Goal: Task Accomplishment & Management: Manage account settings

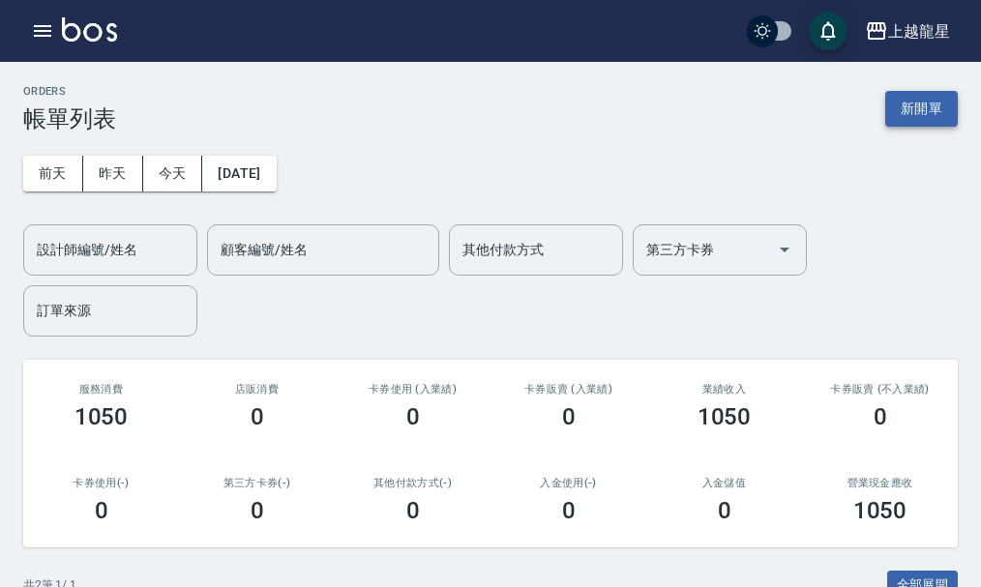
click at [916, 101] on button "新開單" at bounding box center [922, 109] width 73 height 36
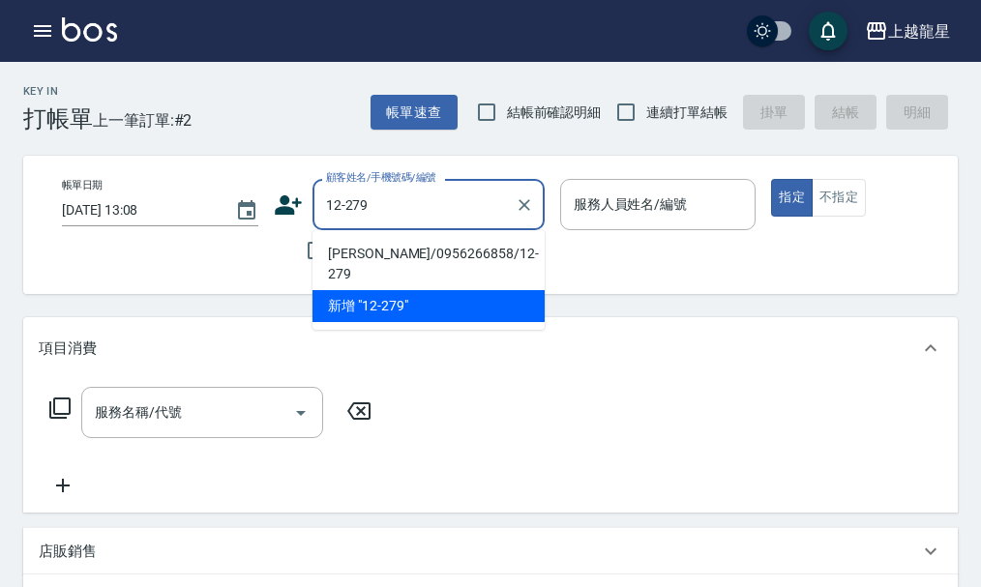
click at [370, 244] on li "[PERSON_NAME]/0956266858/12-279" at bounding box center [429, 264] width 232 height 52
type input "[PERSON_NAME]/0956266858/12-279"
type input "Alisa-10"
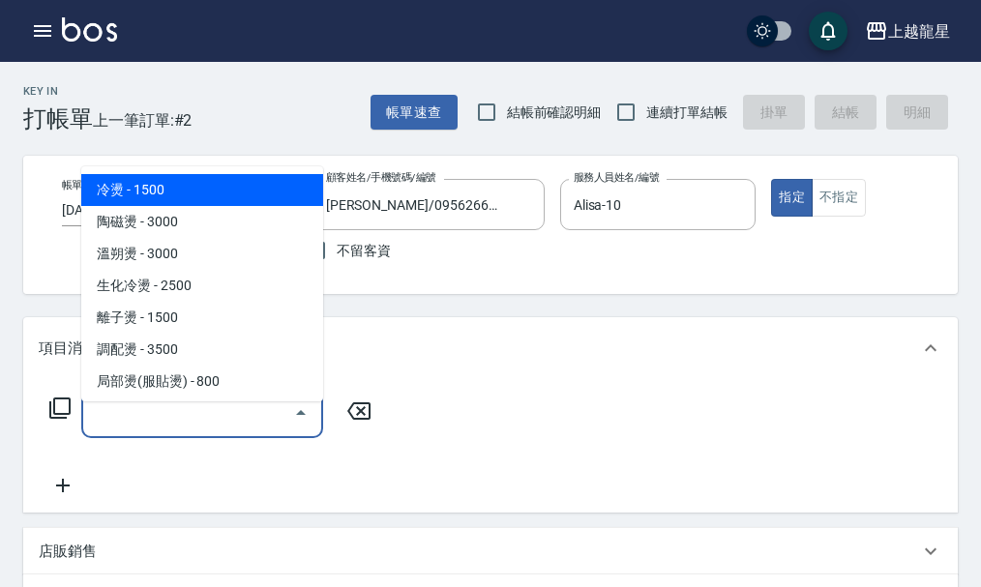
click at [219, 429] on input "服務名稱/代號" at bounding box center [187, 413] width 195 height 34
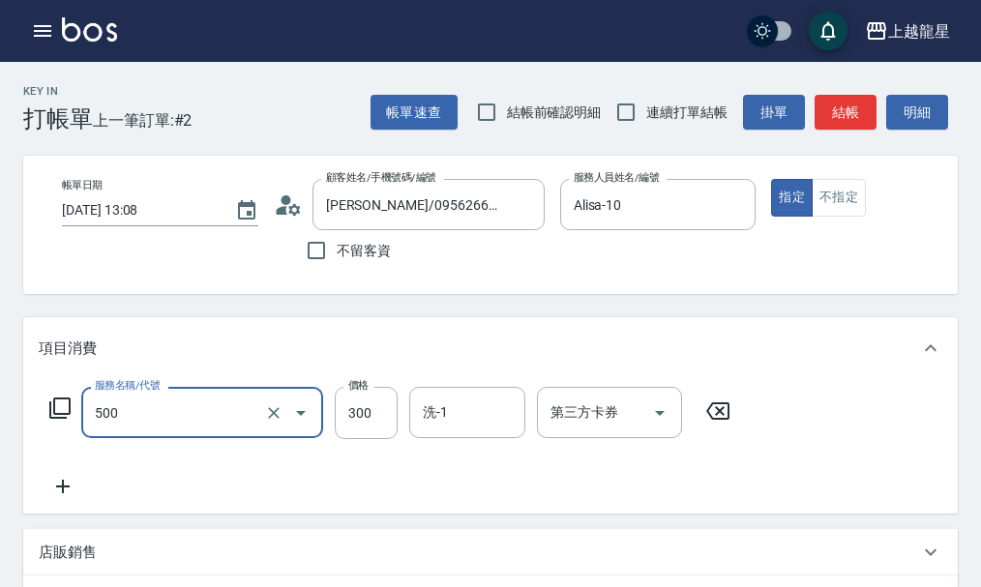
type input "一般洗髮(500)"
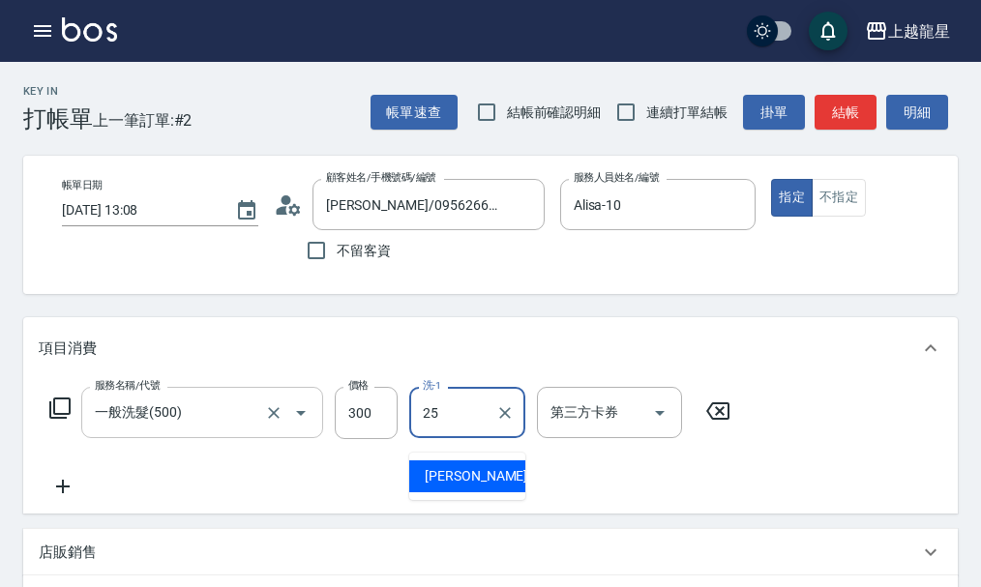
type input "淑雲-25"
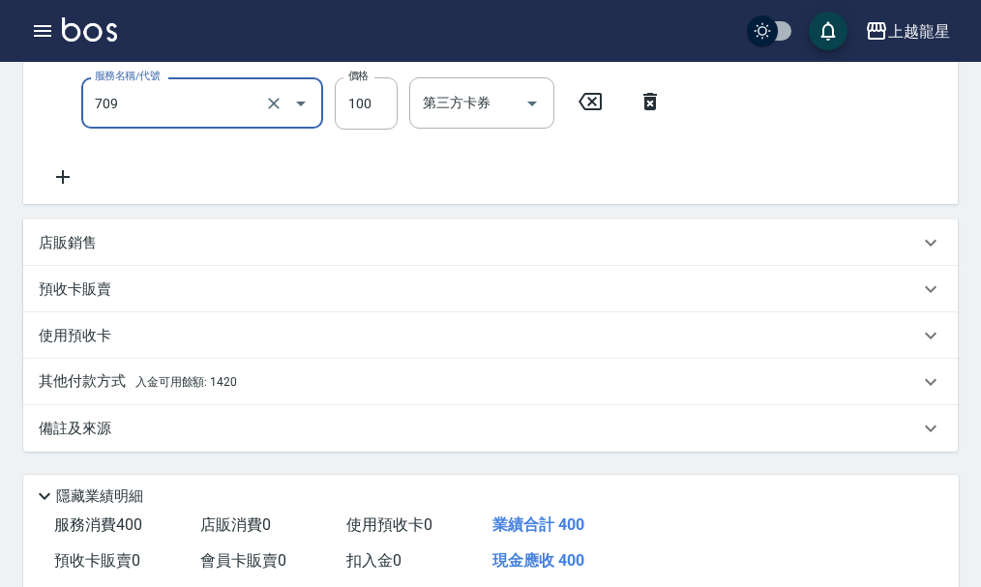
scroll to position [387, 0]
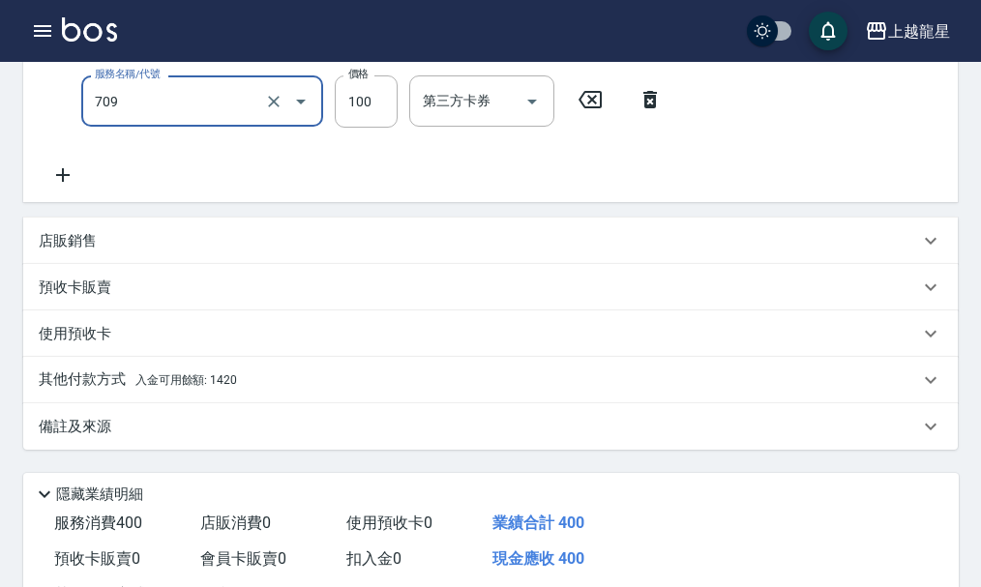
type input "電棒.夾直(709)"
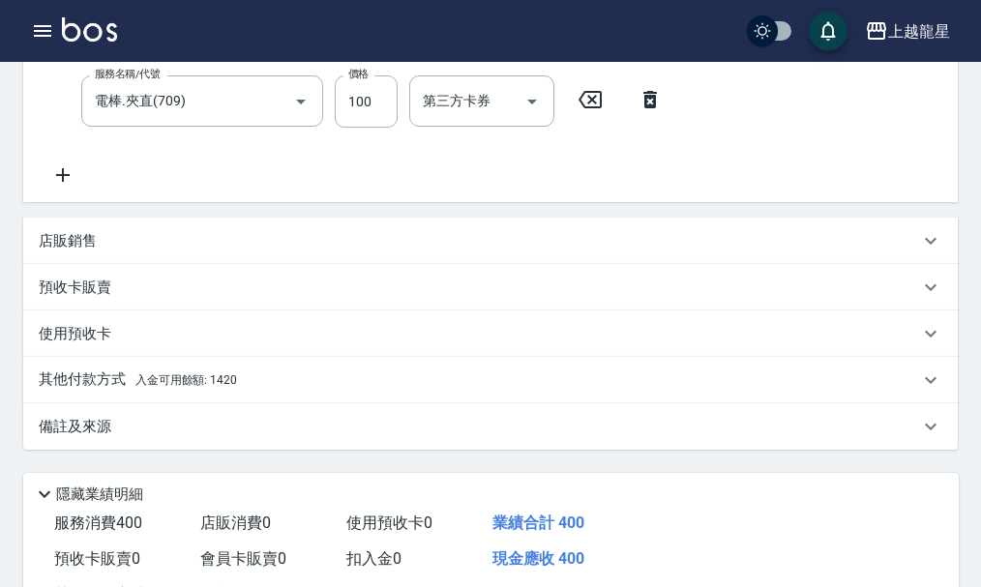
click at [176, 385] on p "其他付款方式 入金可用餘額: 1420" at bounding box center [138, 380] width 198 height 21
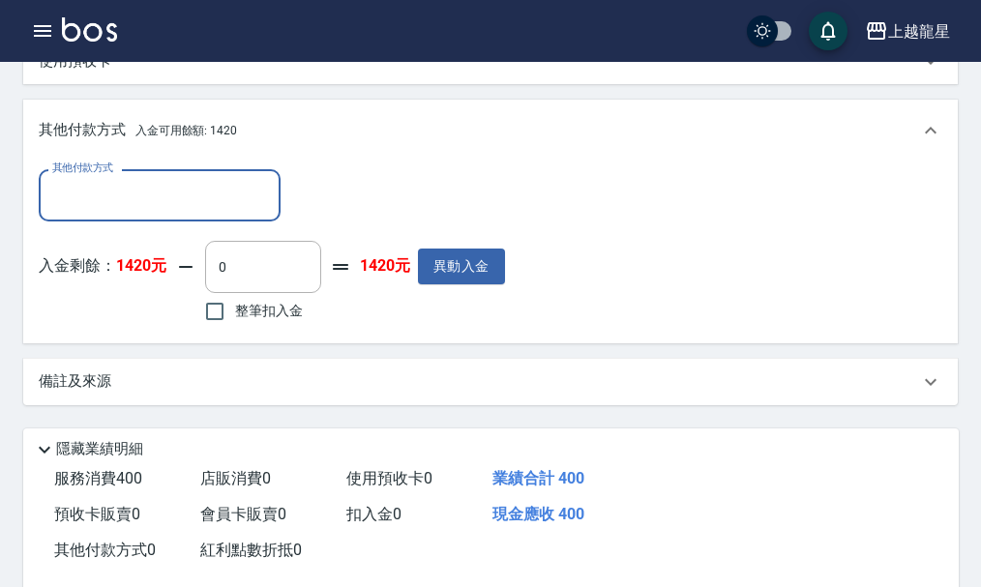
scroll to position [677, 0]
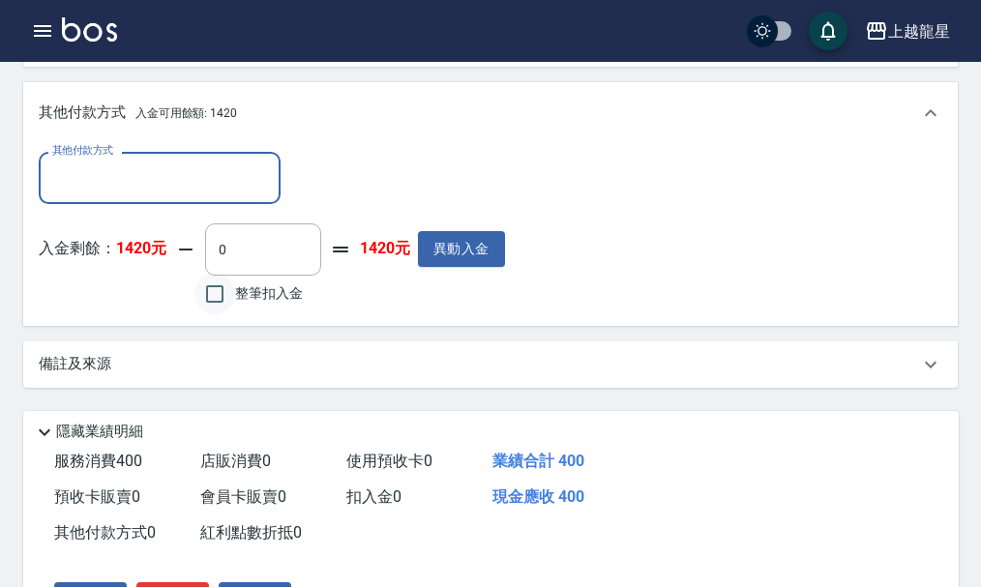
click at [219, 309] on input "整筆扣入金" at bounding box center [215, 294] width 41 height 41
checkbox input "true"
type input "400"
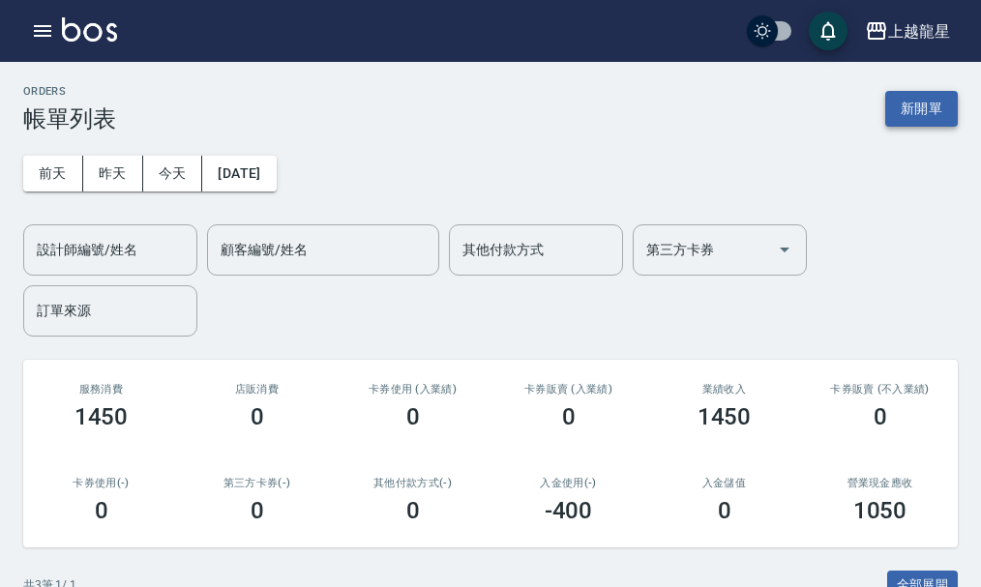
click at [908, 108] on button "新開單" at bounding box center [922, 109] width 73 height 36
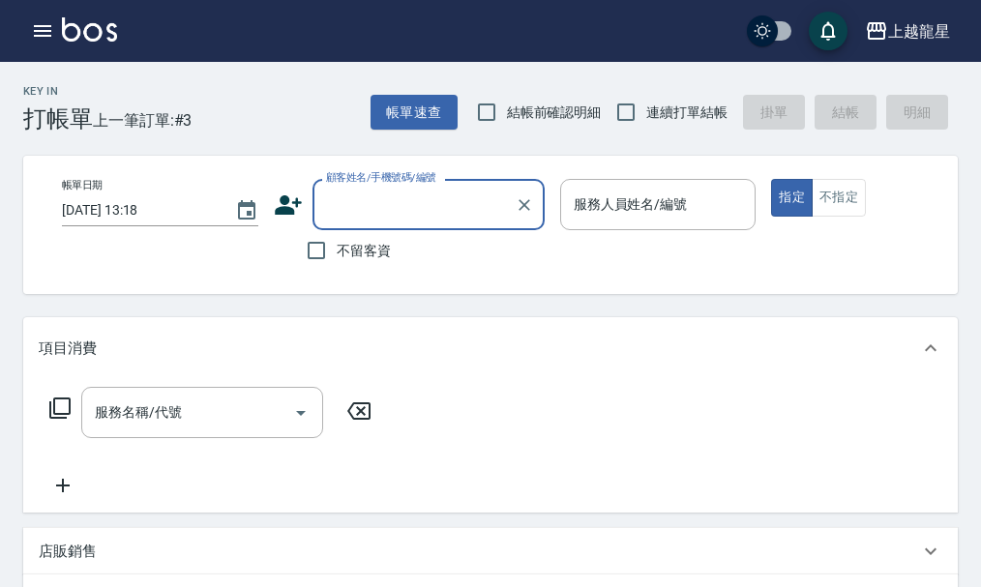
click at [389, 194] on input "顧客姓名/手機號碼/編號" at bounding box center [414, 205] width 186 height 34
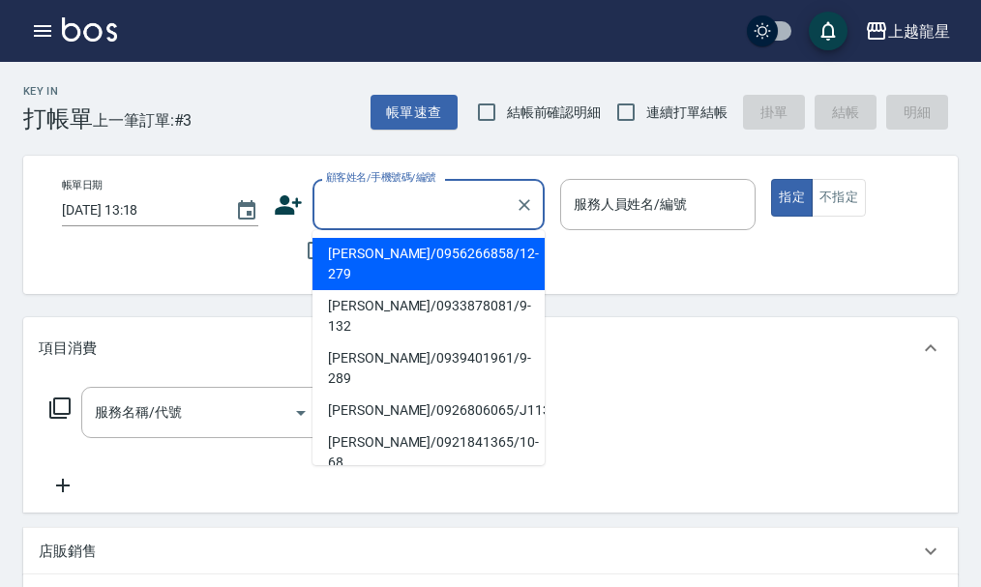
click at [256, 263] on div "帳單日期 [DATE] 13:18 顧客姓名/手機號碼/編號 顧客姓名/手機號碼/編號 不留客資 服務人員姓名/編號 服務人員姓名/編號 指定 不指定" at bounding box center [506, 225] width 921 height 92
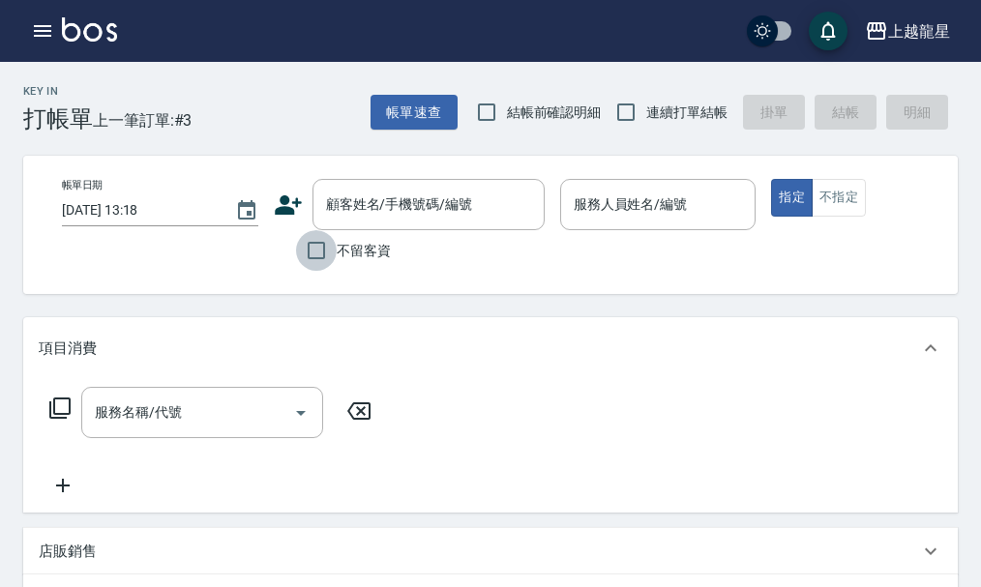
click at [317, 249] on input "不留客資" at bounding box center [316, 250] width 41 height 41
checkbox input "true"
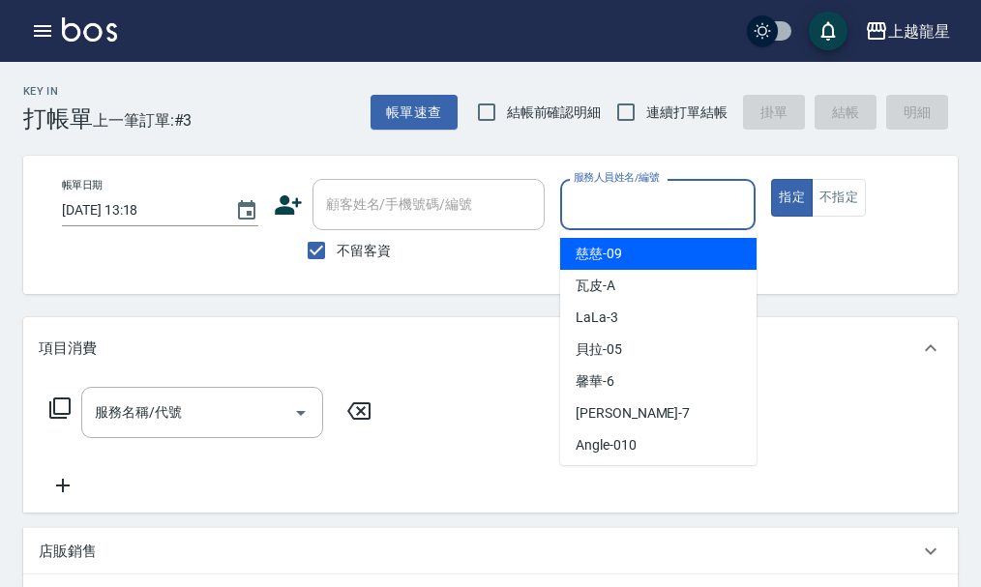
click at [731, 217] on input "服務人員姓名/編號" at bounding box center [658, 205] width 179 height 34
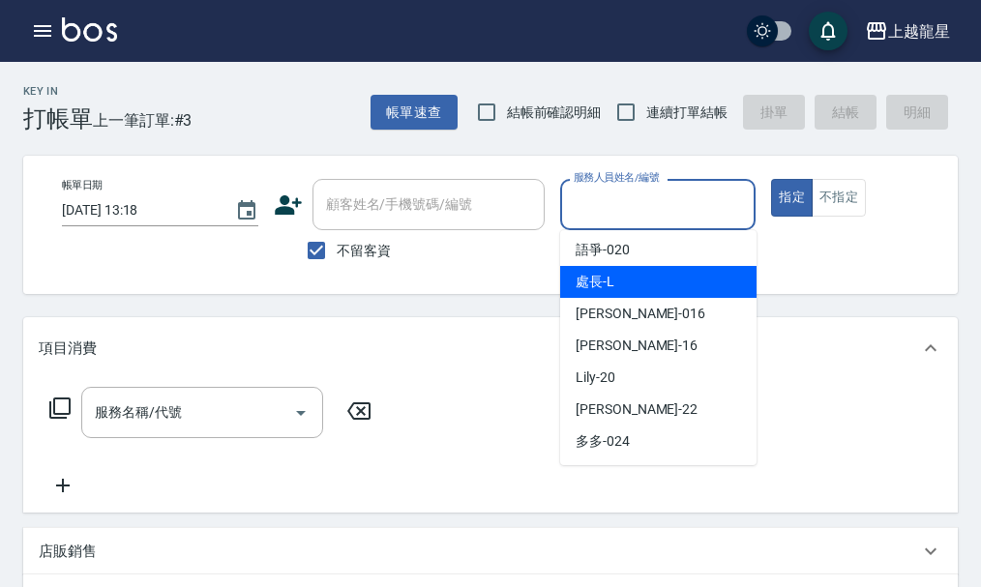
scroll to position [387, 0]
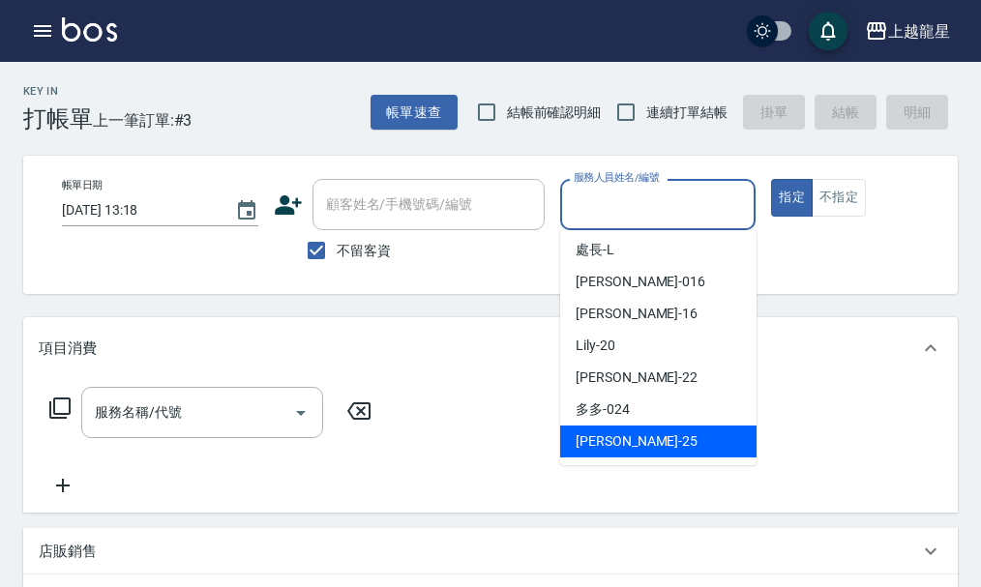
click at [675, 452] on div "淑雲 -25" at bounding box center [658, 442] width 196 height 32
type input "淑雲-25"
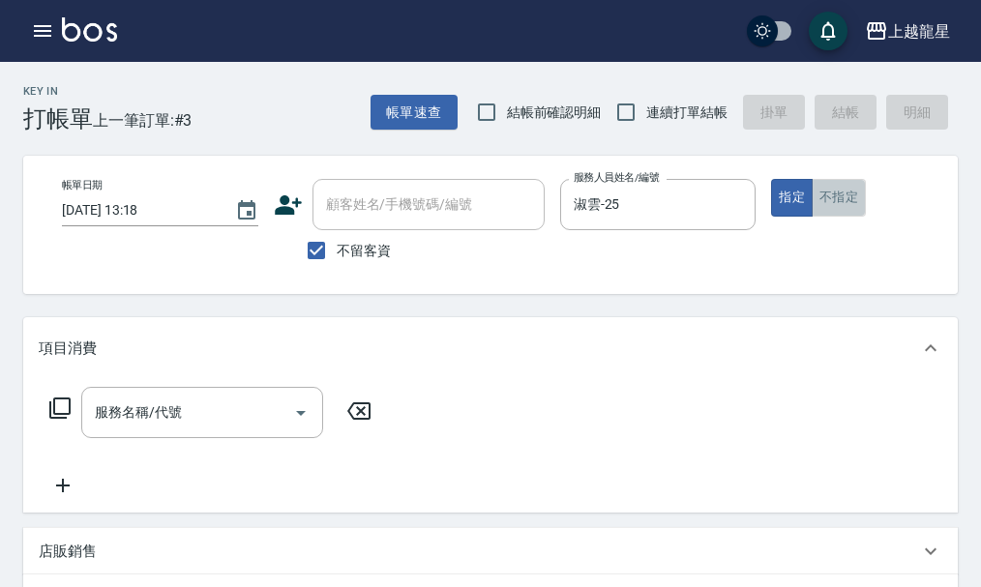
click at [835, 205] on button "不指定" at bounding box center [839, 198] width 54 height 38
click at [172, 423] on div "服務名稱/代號 服務名稱/代號" at bounding box center [202, 412] width 242 height 51
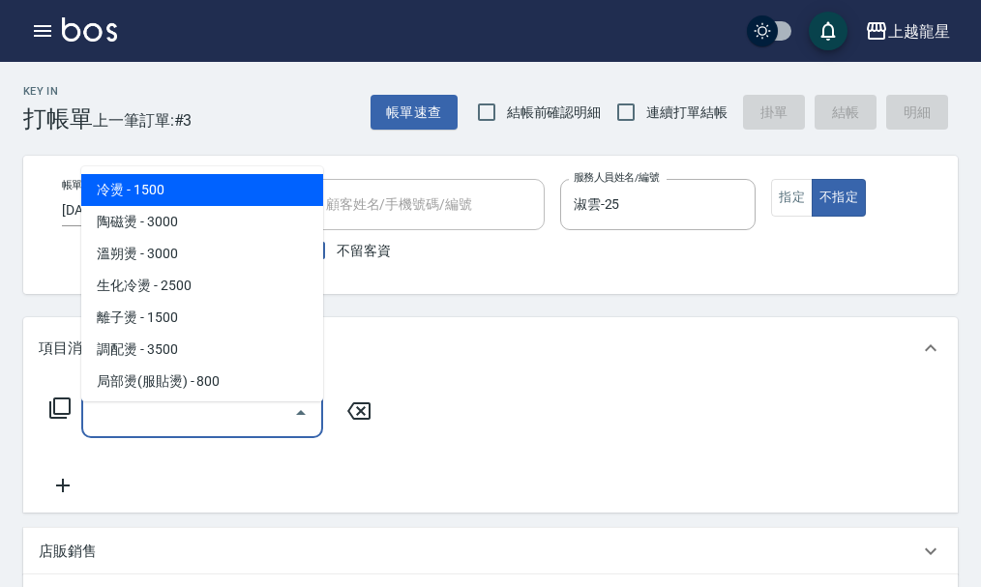
type input "5"
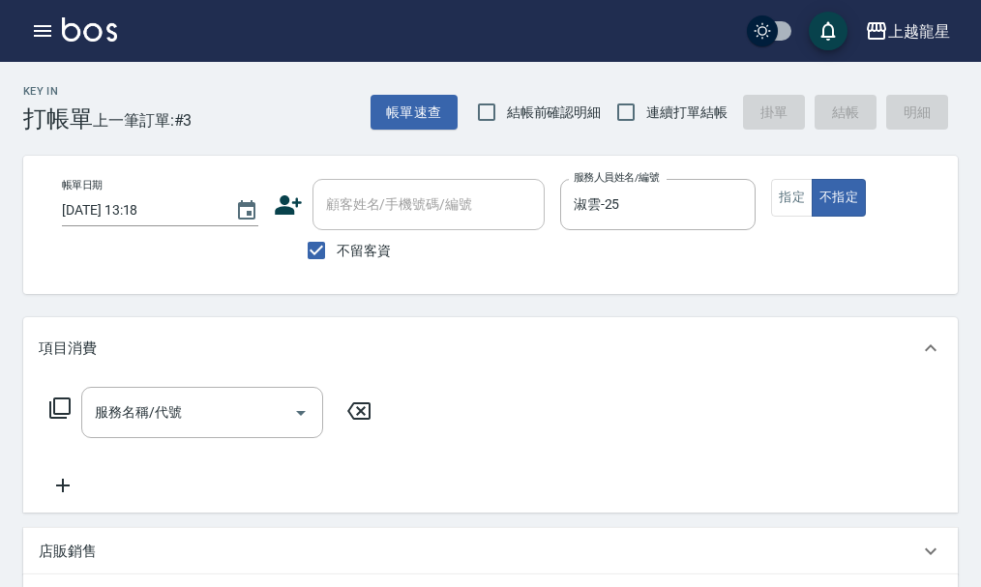
click at [57, 420] on icon at bounding box center [59, 408] width 23 height 23
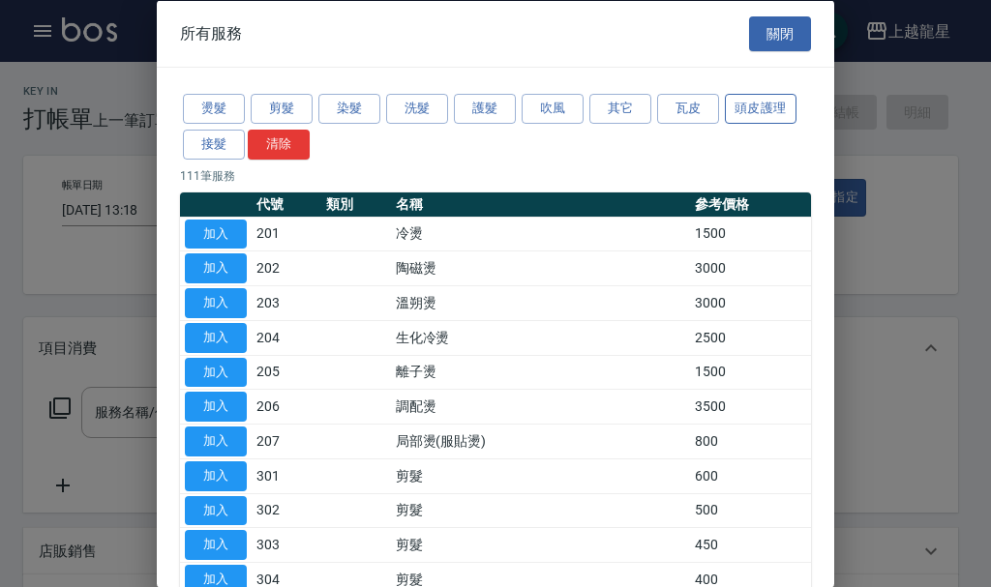
click at [752, 106] on button "頭皮護理" at bounding box center [761, 109] width 72 height 30
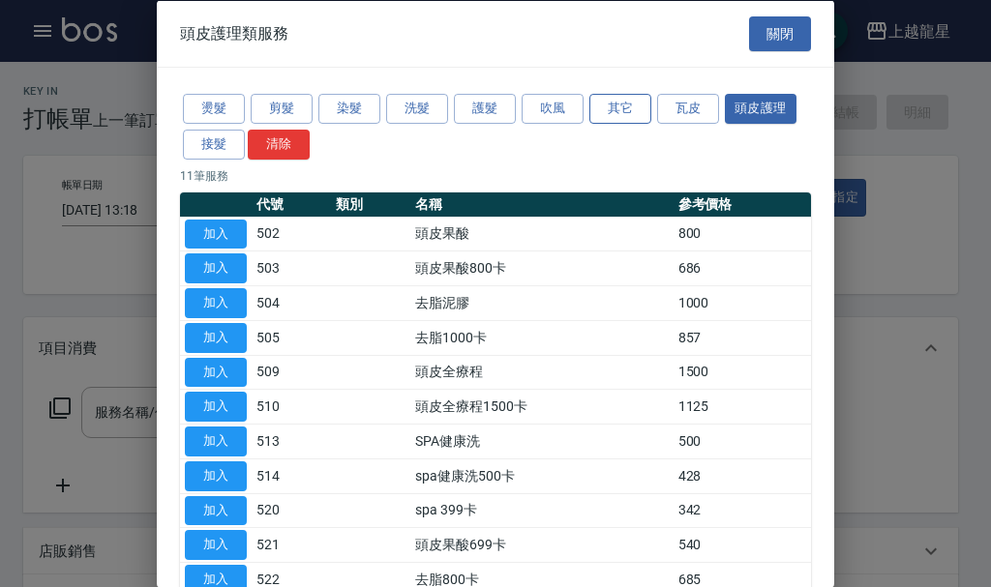
click at [622, 107] on button "其它" at bounding box center [620, 109] width 62 height 30
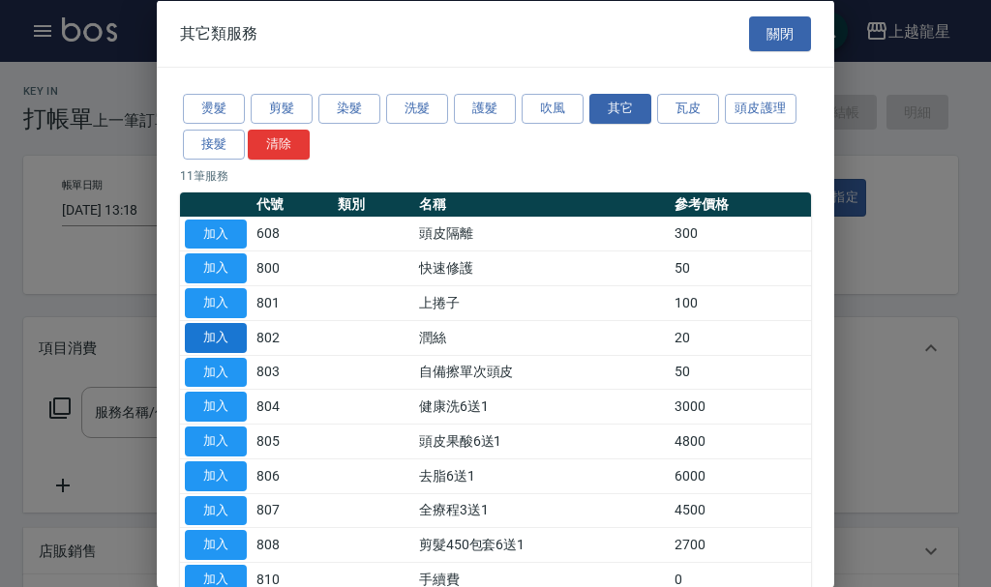
click at [187, 329] on button "加入" at bounding box center [216, 337] width 62 height 30
type input "潤絲(802)"
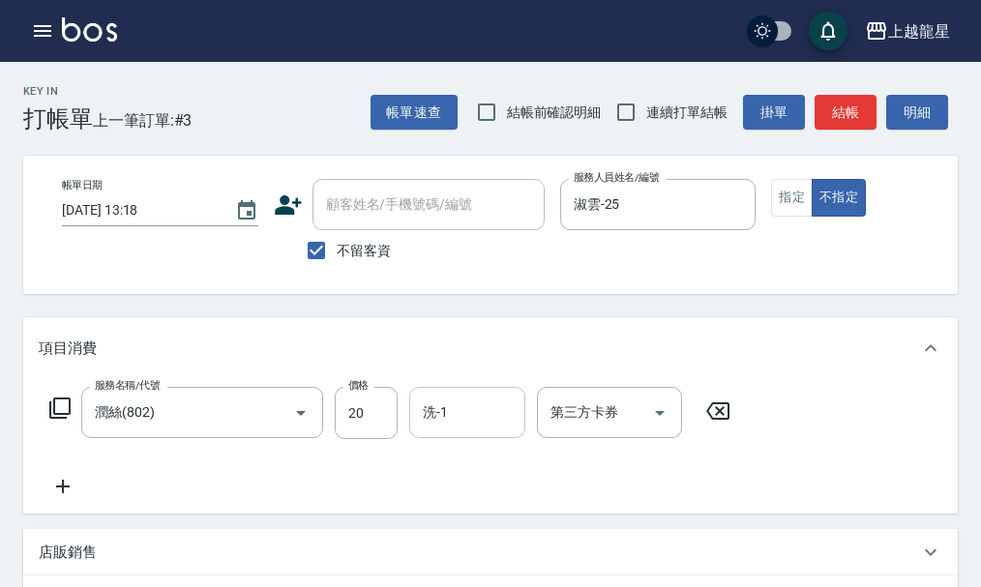
drag, startPoint x: 454, startPoint y: 435, endPoint x: 471, endPoint y: 408, distance: 31.4
click at [457, 429] on input "洗-1" at bounding box center [467, 413] width 99 height 34
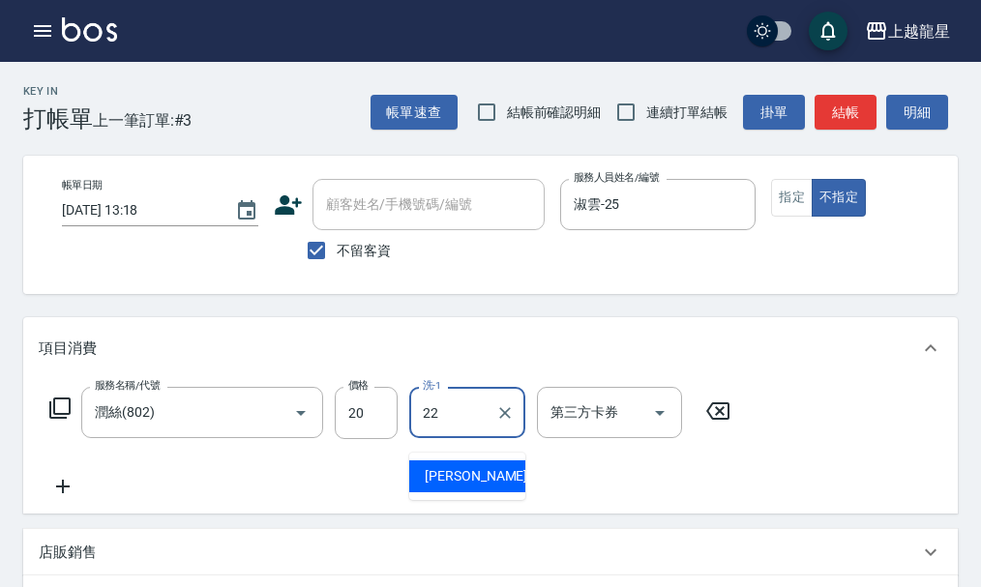
type input "[PERSON_NAME]-22"
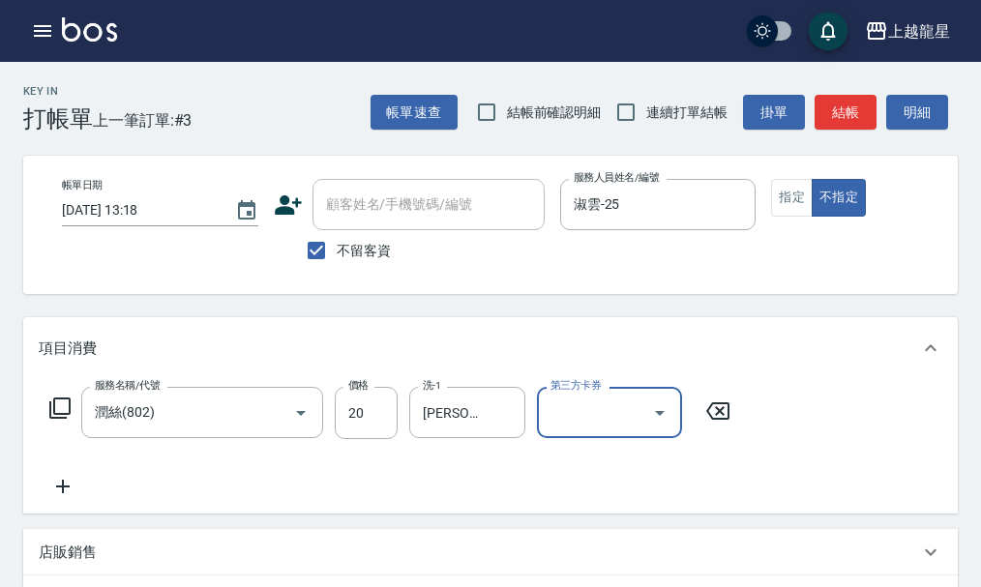
click at [69, 436] on div "服務名稱/代號 [PERSON_NAME](802) 服務名稱/代號 價格 20 價格 洗-1 [PERSON_NAME]-22 洗-1 第三方卡券 第三方卡券" at bounding box center [391, 413] width 704 height 52
click at [43, 423] on div "服務名稱/代號 [PERSON_NAME](802) 服務名稱/代號 價格 20 價格 洗-1 [PERSON_NAME]-22 洗-1 第三方卡券 第三方卡券" at bounding box center [391, 413] width 704 height 52
click at [72, 498] on icon at bounding box center [63, 486] width 48 height 23
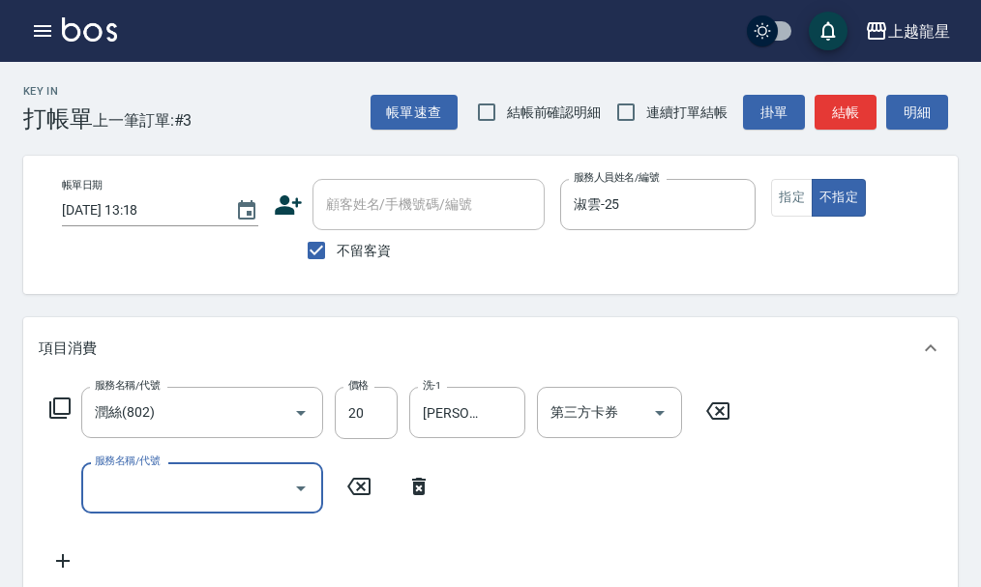
click at [164, 505] on input "服務名稱/代號" at bounding box center [187, 488] width 195 height 34
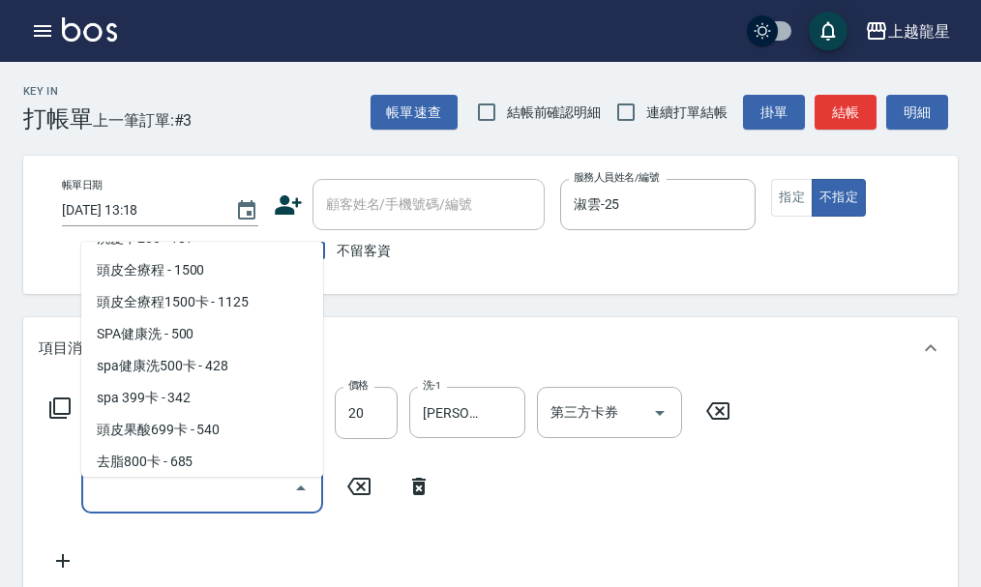
scroll to position [1065, 0]
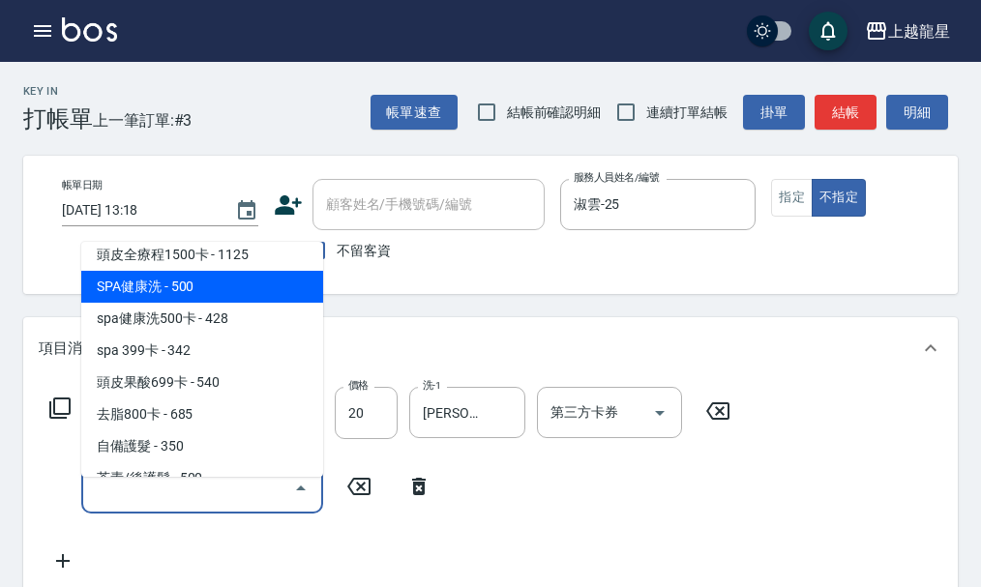
click at [167, 287] on span "SPA健康洗 - 500" at bounding box center [202, 287] width 242 height 32
type input "SPA健康洗(513)"
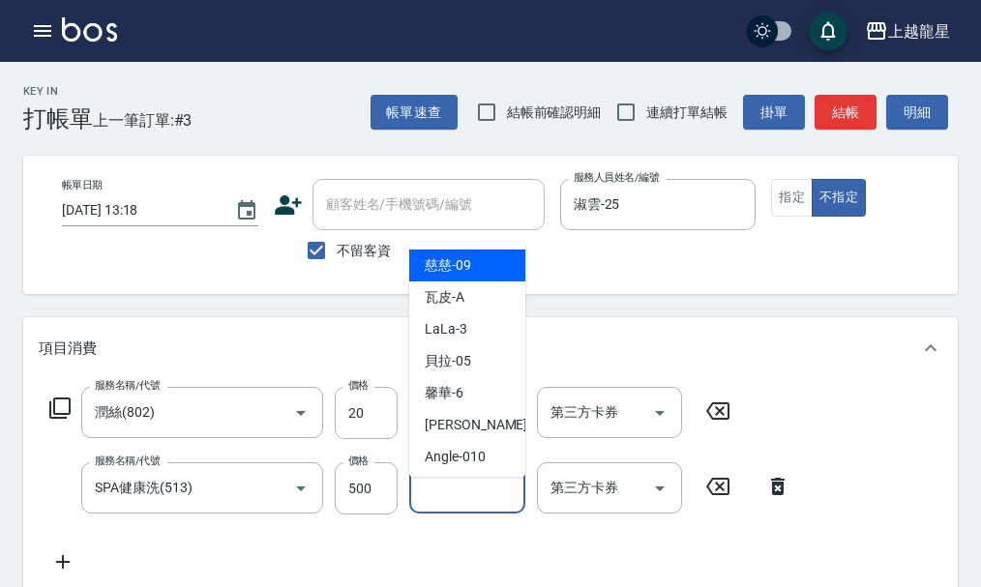
click at [443, 486] on div "洗-1 洗-1" at bounding box center [467, 488] width 116 height 51
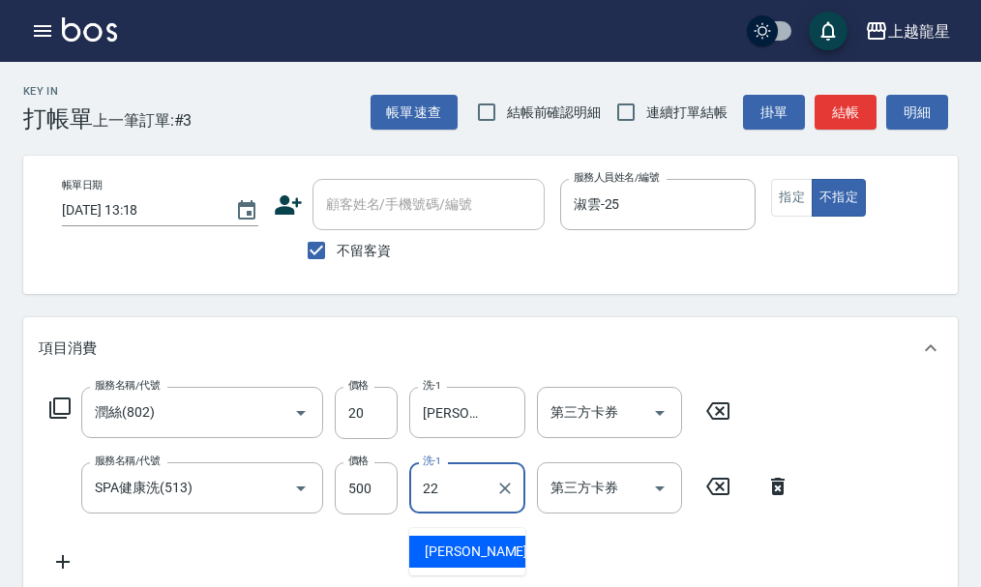
type input "[PERSON_NAME]-22"
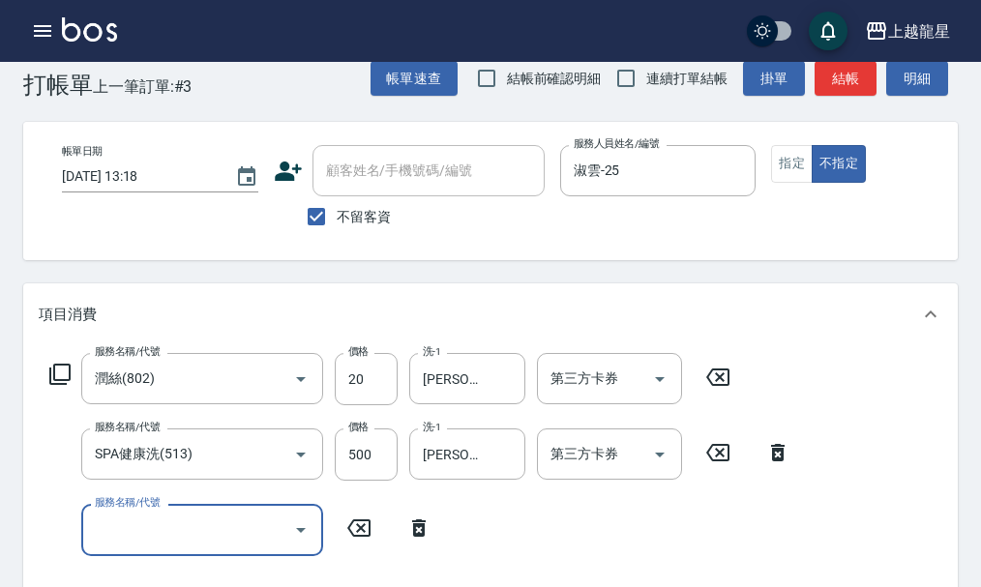
scroll to position [0, 0]
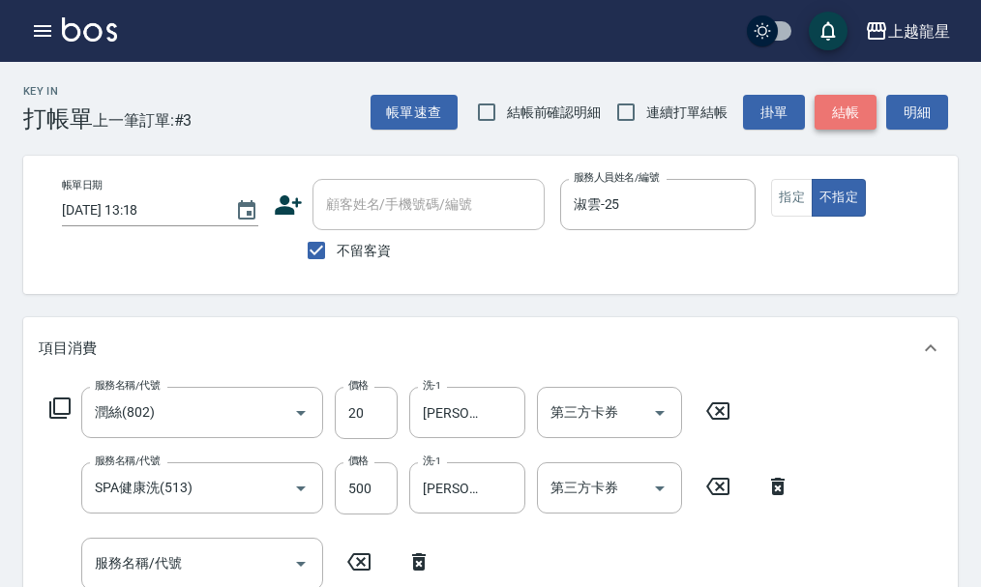
click at [845, 108] on button "結帳" at bounding box center [846, 113] width 62 height 36
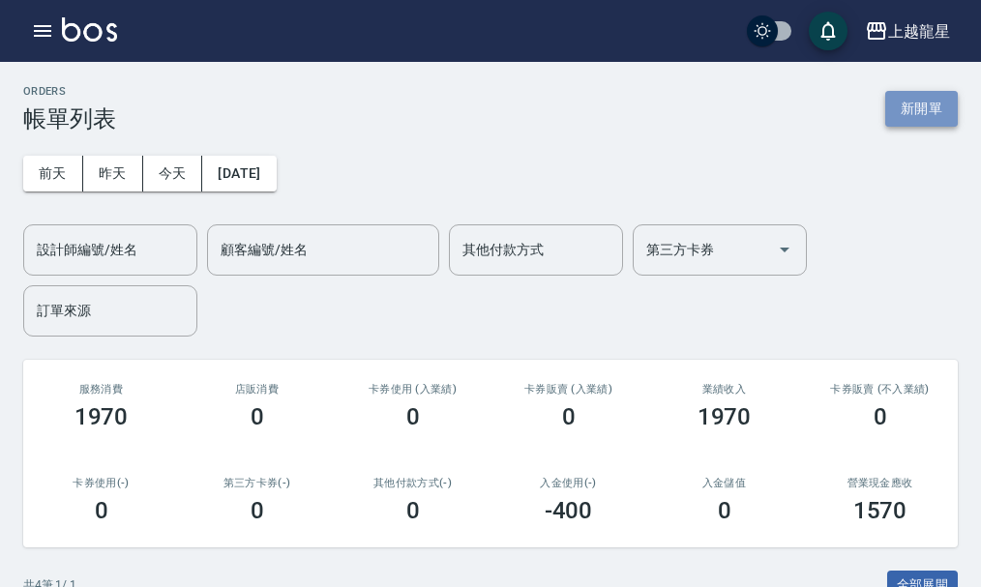
click at [939, 97] on button "新開單" at bounding box center [922, 109] width 73 height 36
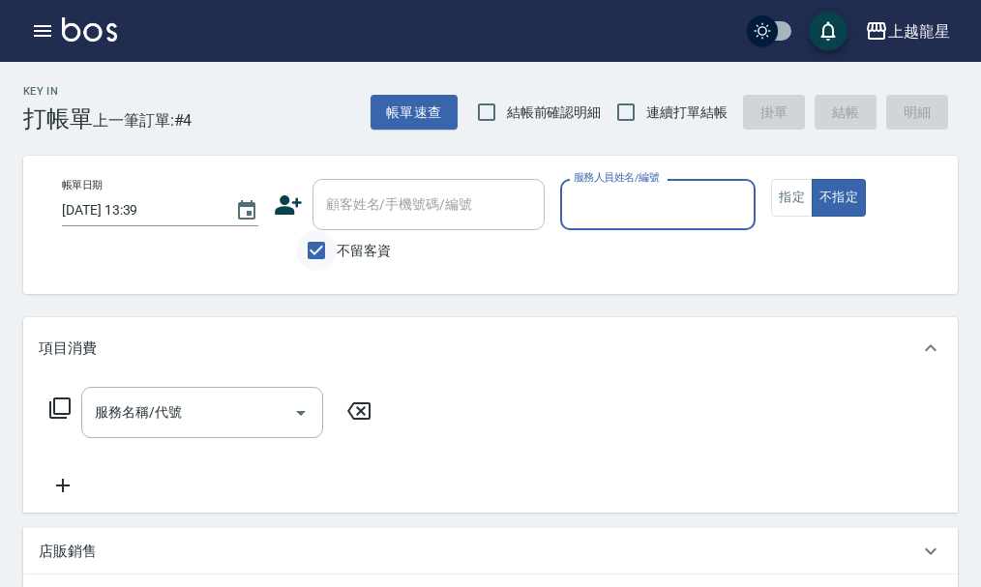
click at [318, 237] on input "不留客資" at bounding box center [316, 250] width 41 height 41
checkbox input "false"
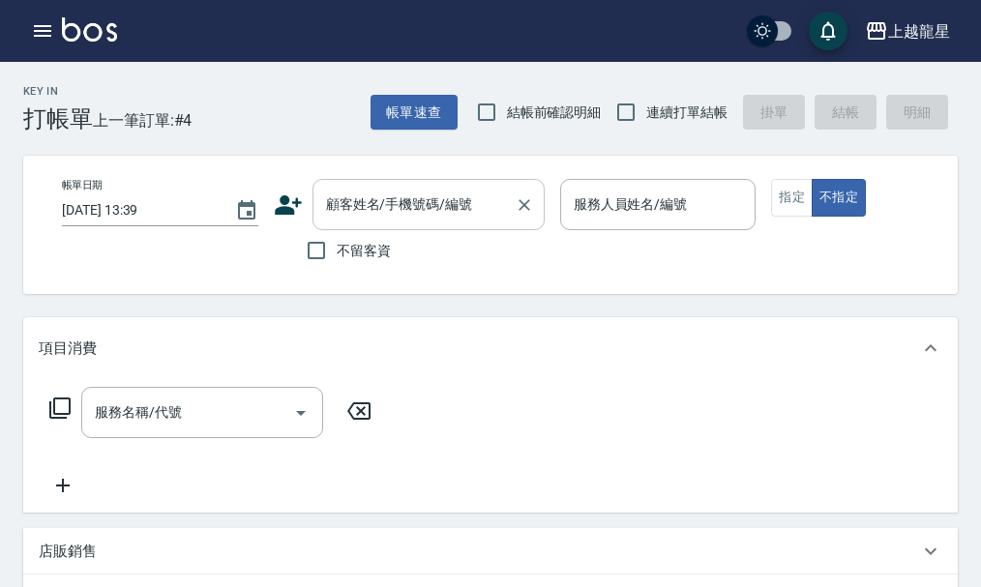
click at [369, 207] on input "顧客姓名/手機號碼/編號" at bounding box center [414, 205] width 186 height 34
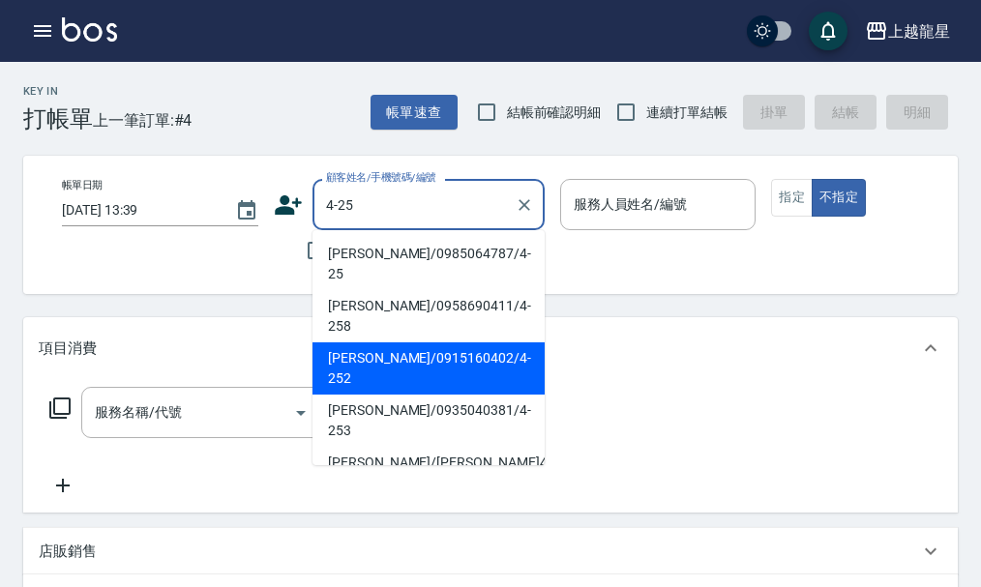
click at [401, 343] on li "[PERSON_NAME]/0915160402/4-252" at bounding box center [429, 369] width 232 height 52
type input "[PERSON_NAME]/0915160402/4-252"
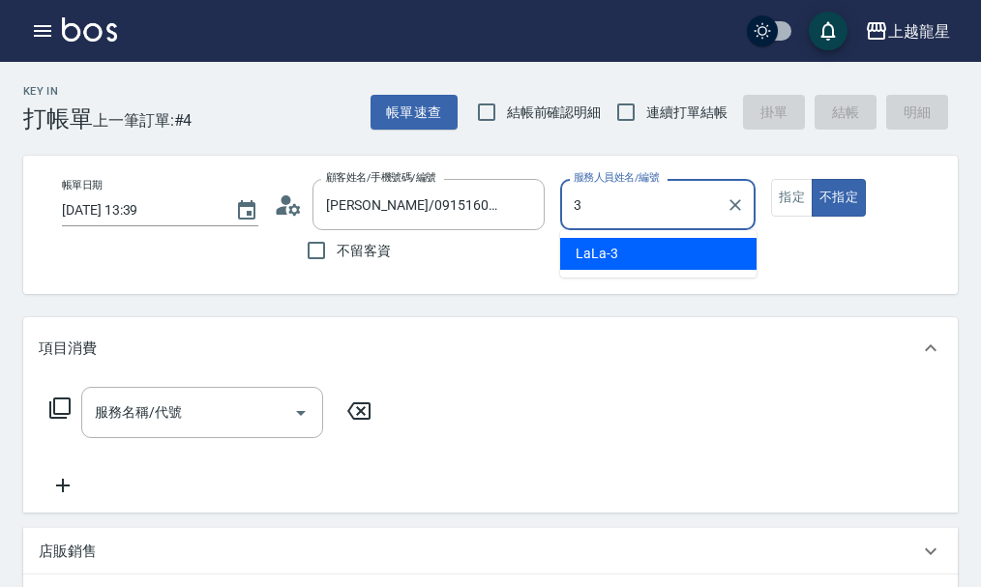
type input "LaLa-3"
type button "false"
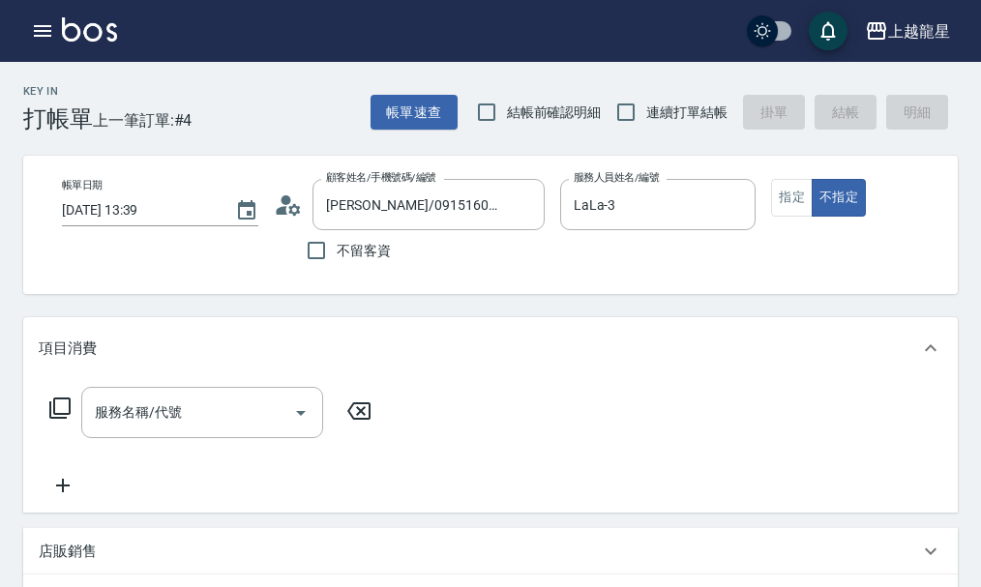
click at [770, 192] on div "帳單日期 [DATE] 13:39 顧客姓名/手機號碼/編號 [PERSON_NAME]/0915160402/4-252 顧客姓名/手機號碼/編號 不留客資…" at bounding box center [506, 225] width 921 height 92
click at [783, 194] on button "指定" at bounding box center [792, 198] width 42 height 38
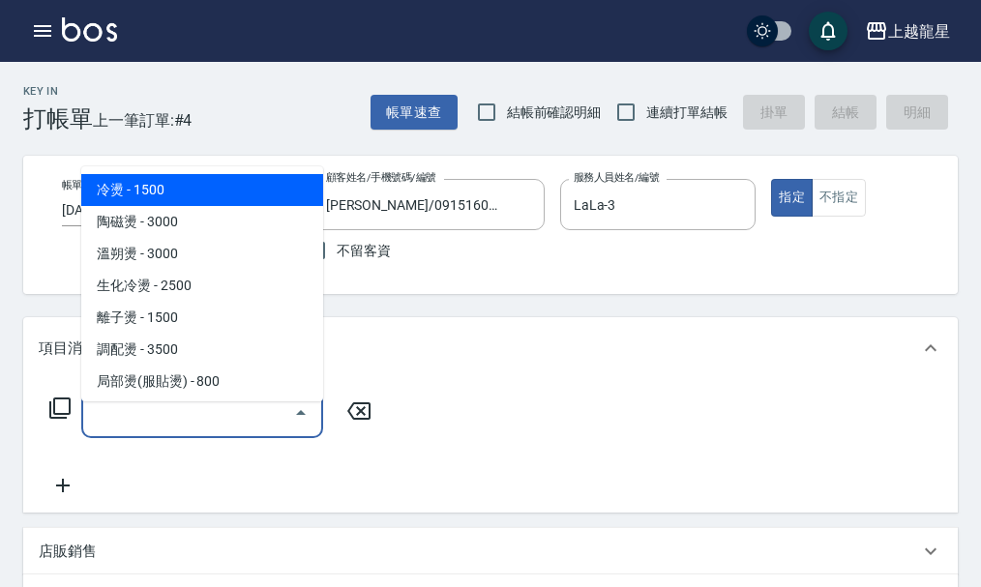
click at [197, 430] on input "服務名稱/代號" at bounding box center [187, 413] width 195 height 34
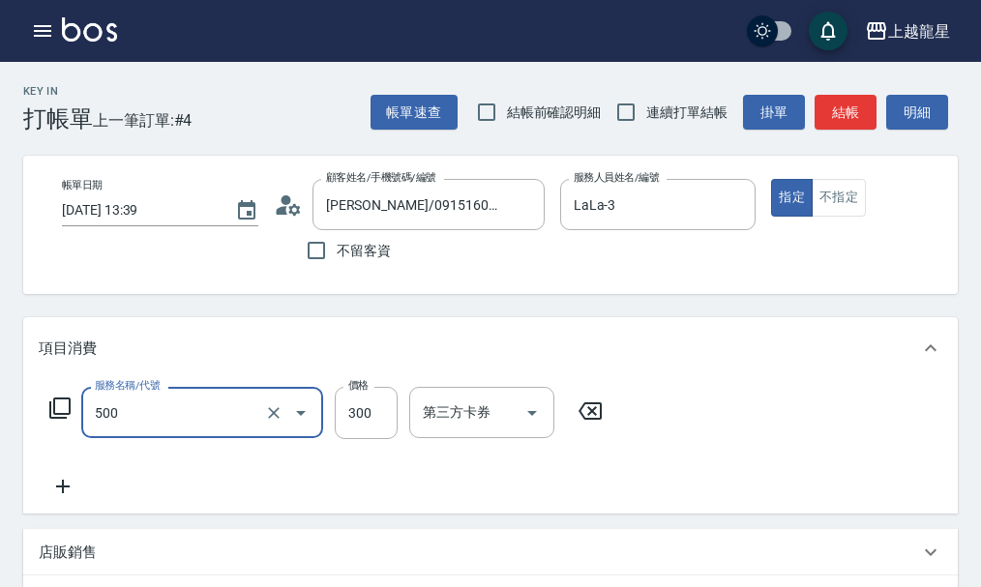
type input "一般洗髮(500)"
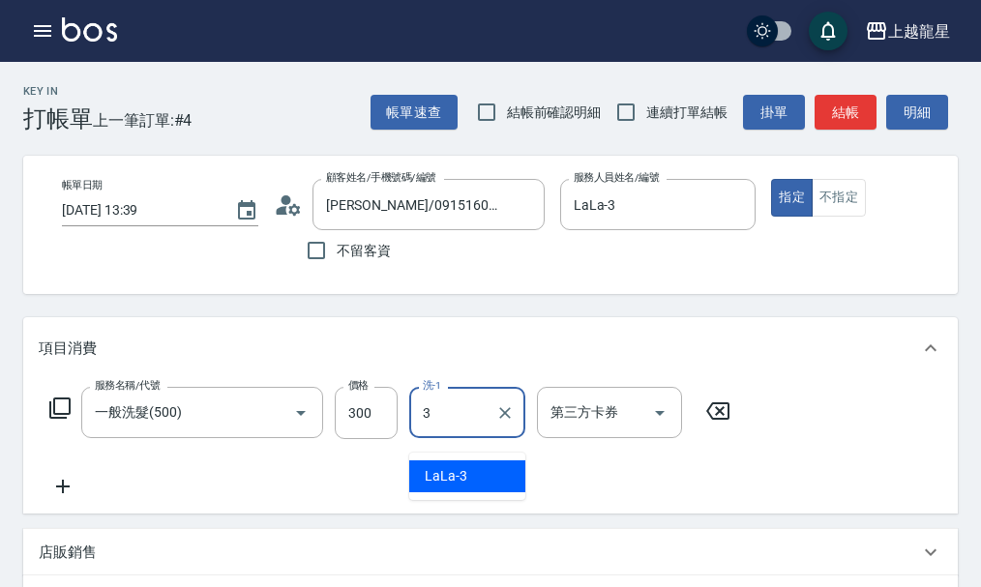
type input "LaLa-3"
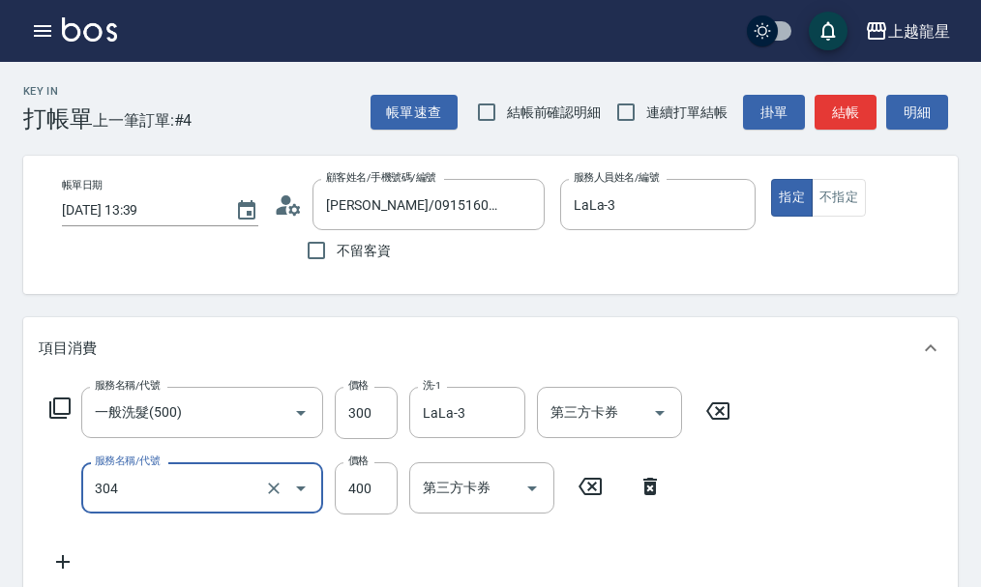
type input "剪髮(304)"
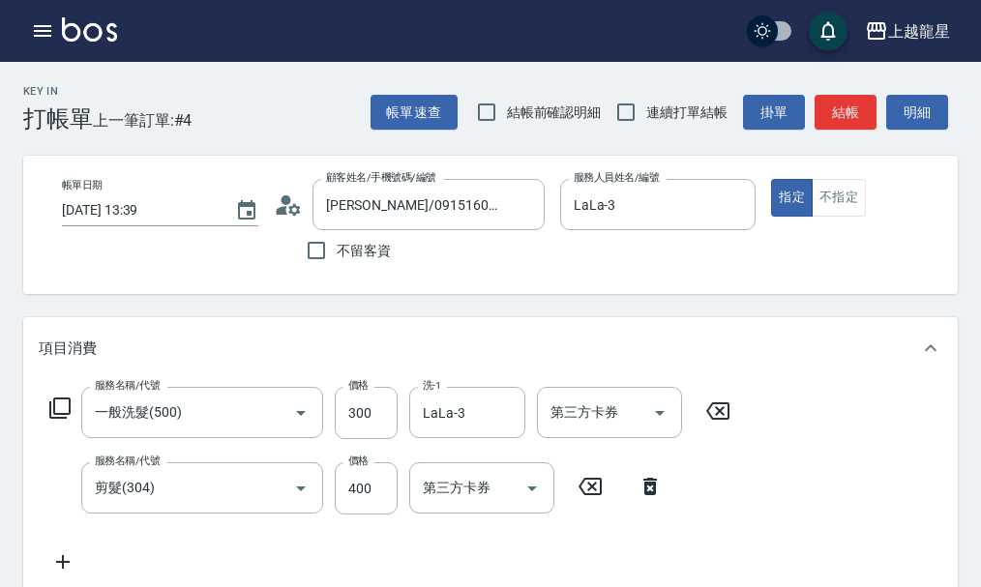
click at [831, 99] on button "結帳" at bounding box center [846, 113] width 62 height 36
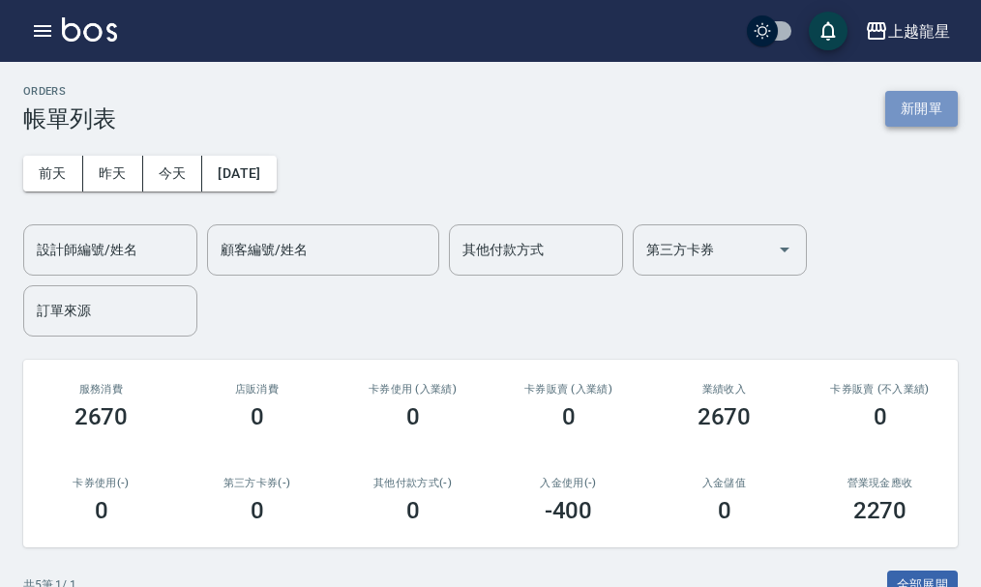
click at [928, 115] on button "新開單" at bounding box center [922, 109] width 73 height 36
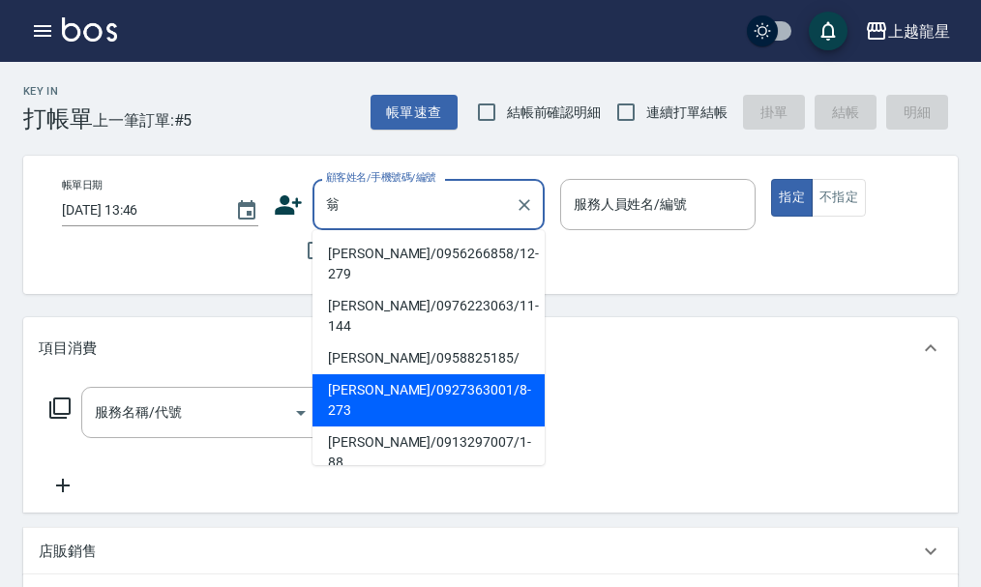
click at [377, 375] on li "[PERSON_NAME]/0927363001/8-273" at bounding box center [429, 401] width 232 height 52
type input "[PERSON_NAME]/0927363001/8-273"
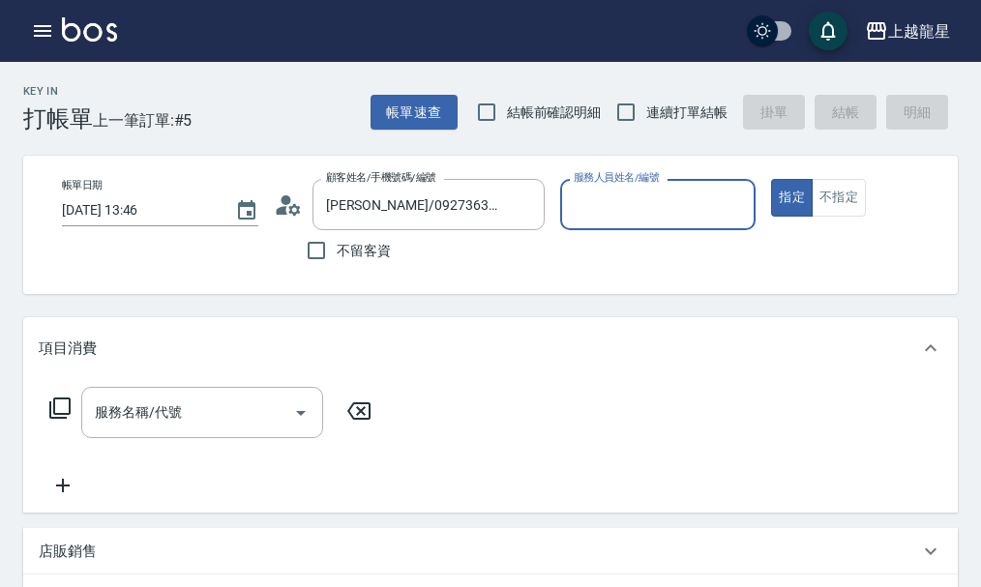
type input "雅君-7"
click at [169, 427] on input "服務名稱/代號" at bounding box center [187, 413] width 195 height 34
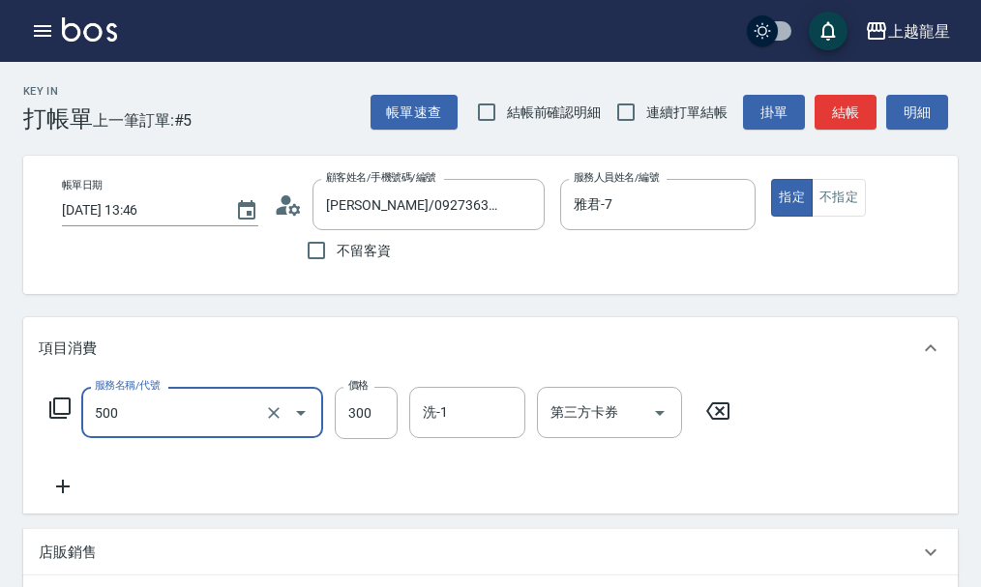
type input "一般洗髮(500)"
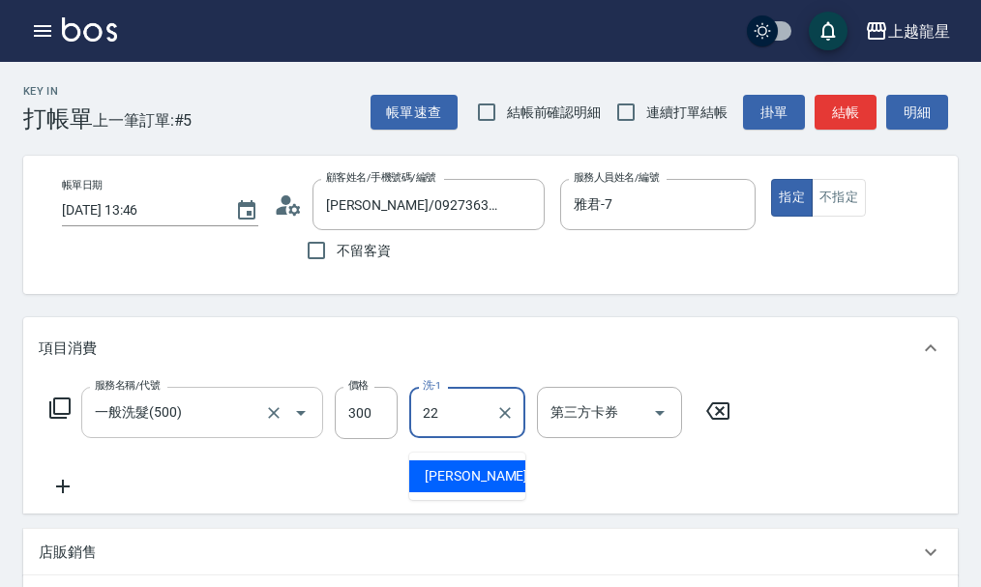
type input "[PERSON_NAME]-22"
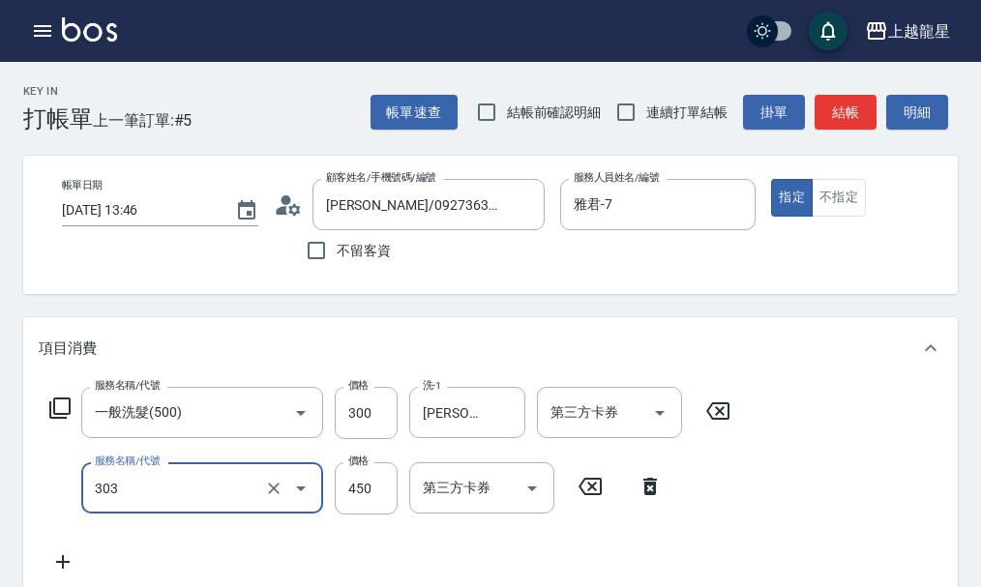
type input "剪髮(303)"
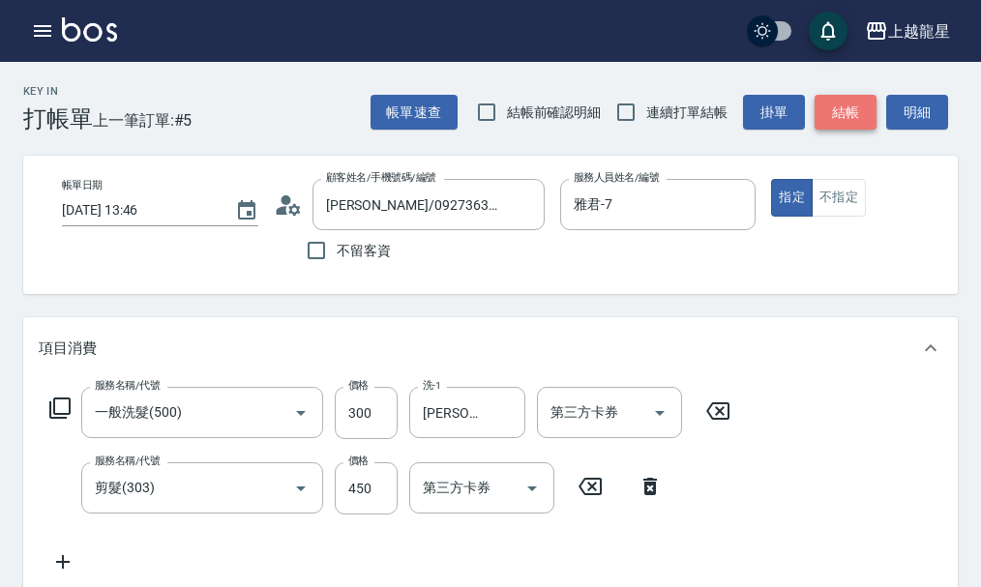
click at [851, 99] on button "結帳" at bounding box center [846, 113] width 62 height 36
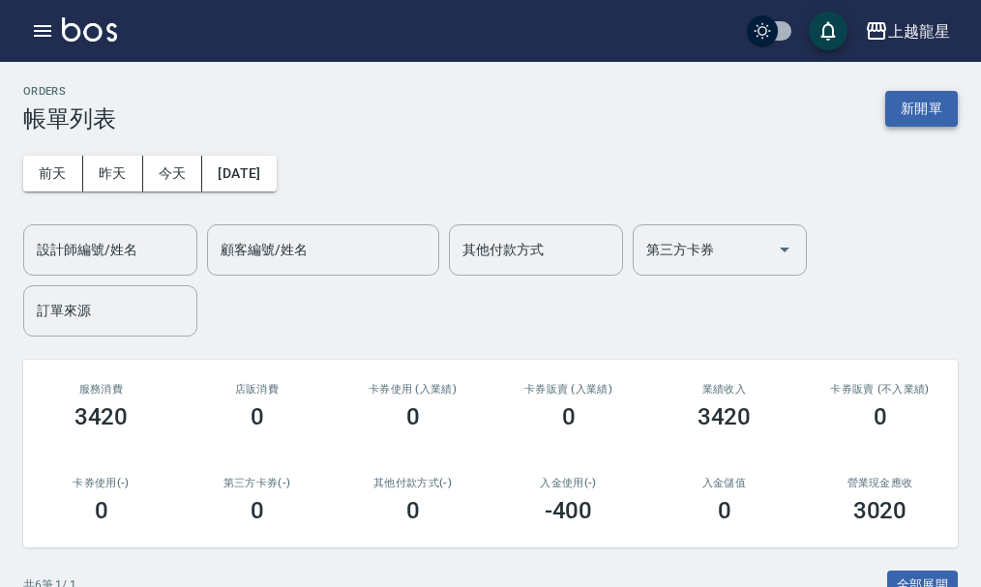
click at [921, 97] on button "新開單" at bounding box center [922, 109] width 73 height 36
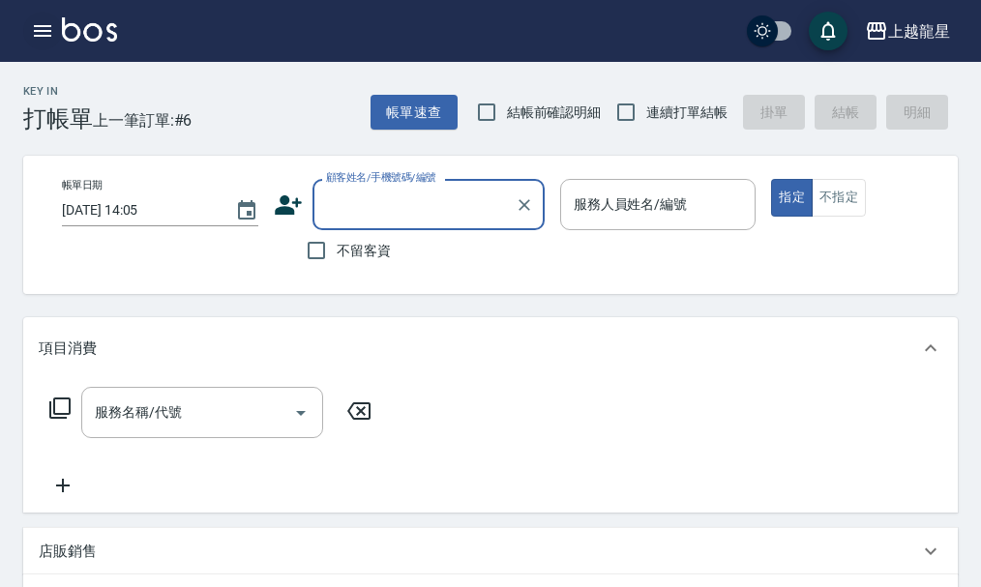
click at [35, 24] on icon "button" at bounding box center [42, 30] width 23 height 23
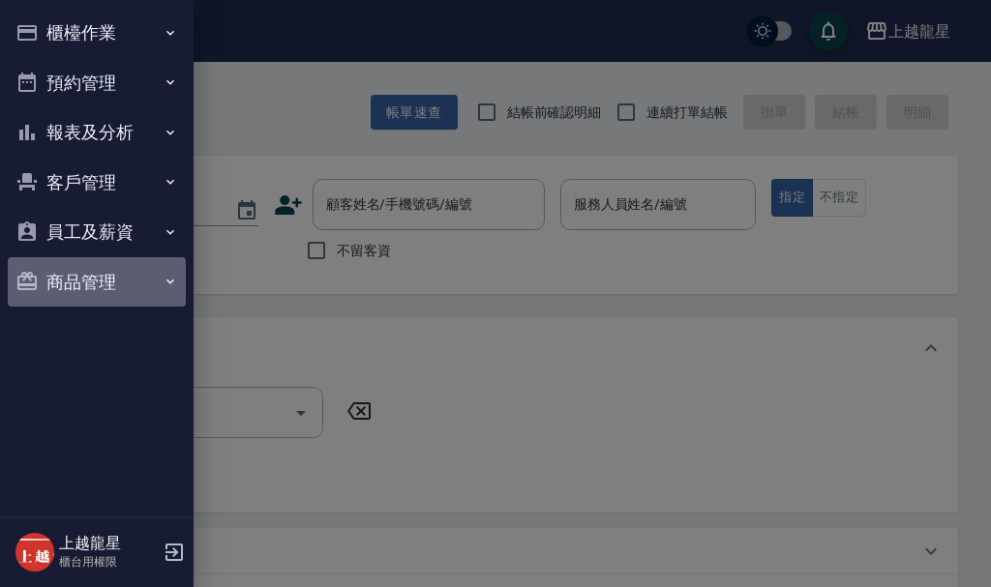
click at [93, 280] on button "商品管理" at bounding box center [97, 282] width 178 height 50
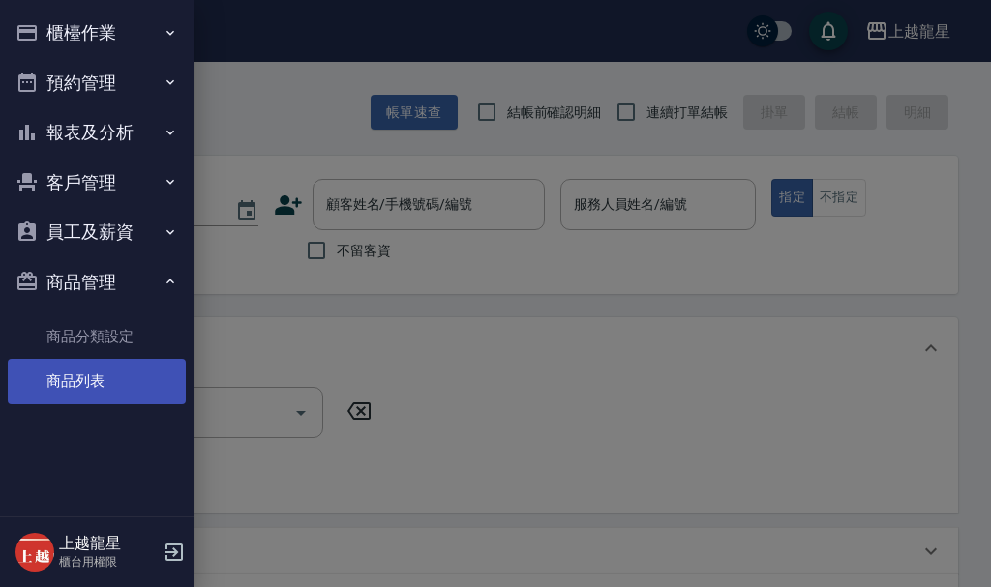
click at [87, 372] on link "商品列表" at bounding box center [97, 381] width 178 height 45
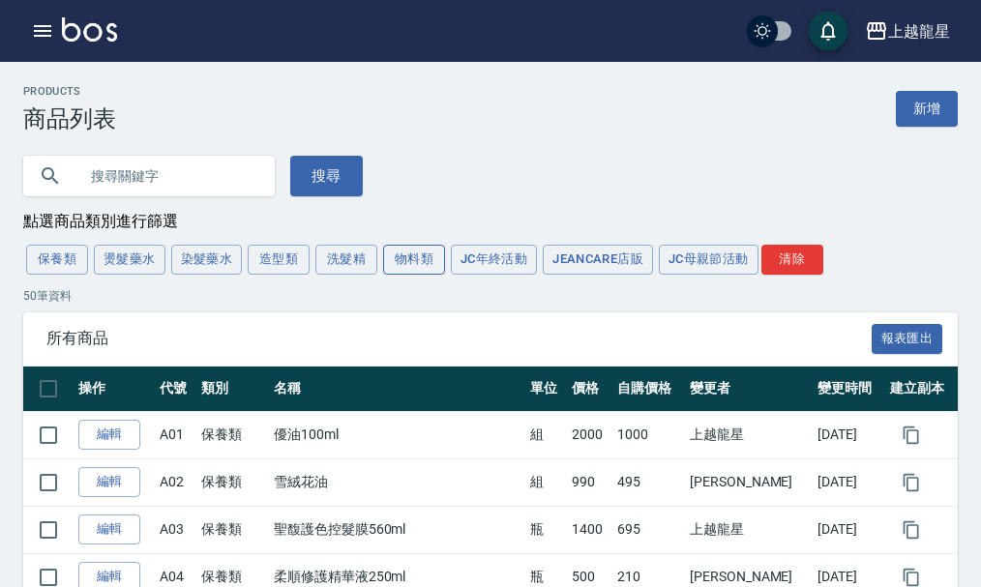
click at [422, 256] on button "物料類" at bounding box center [414, 260] width 62 height 30
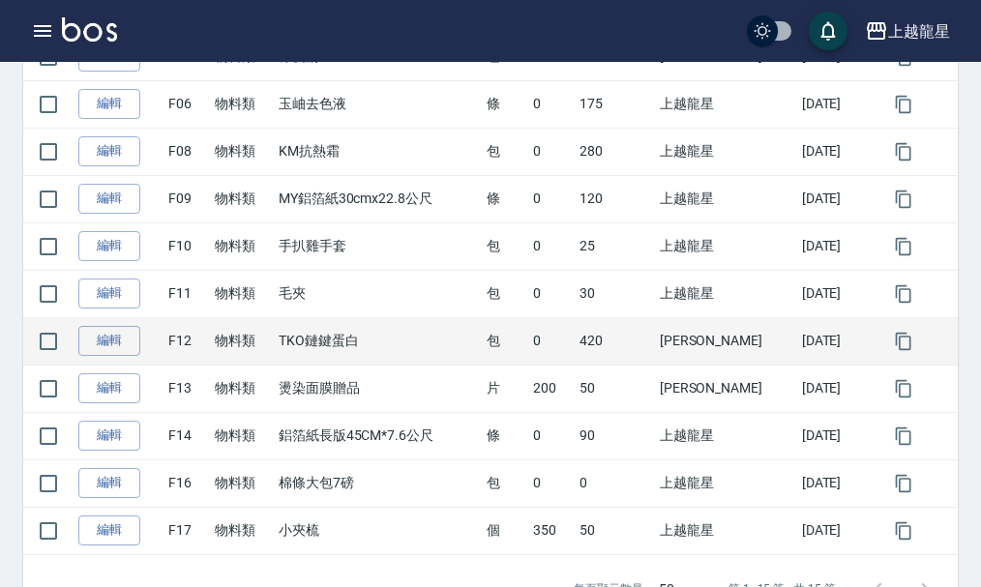
scroll to position [630, 0]
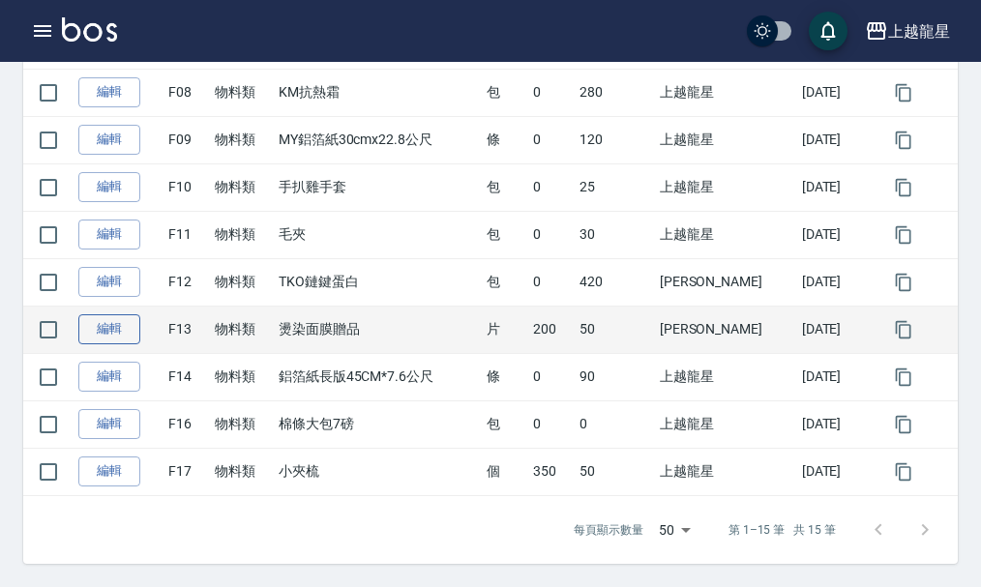
click at [124, 333] on link "編輯" at bounding box center [109, 330] width 62 height 30
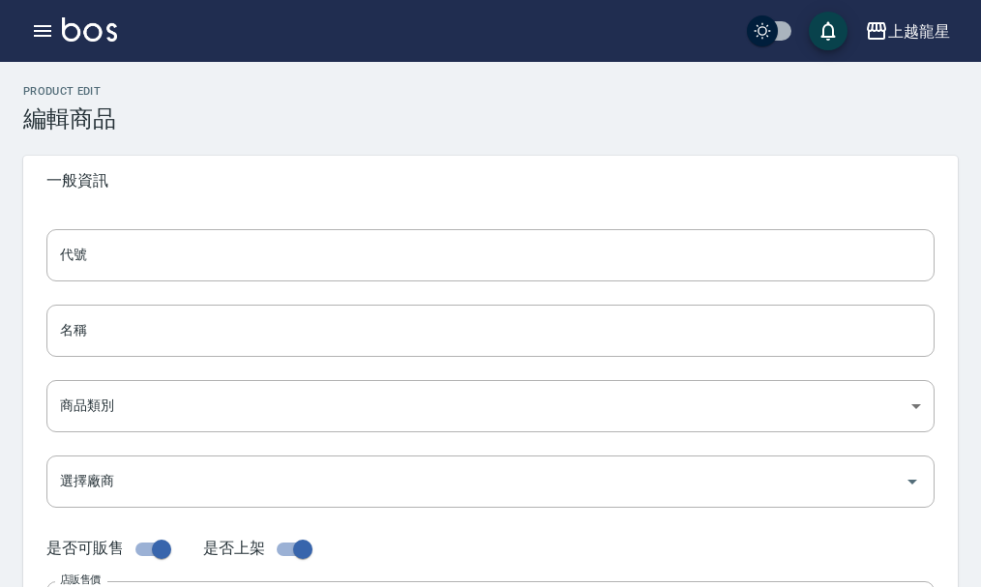
type input "F13"
type input "燙染面膜贈品"
type input "eaeed984-0e2b-4c97-8cc2-58a52f53624c"
type input "200"
type input "50"
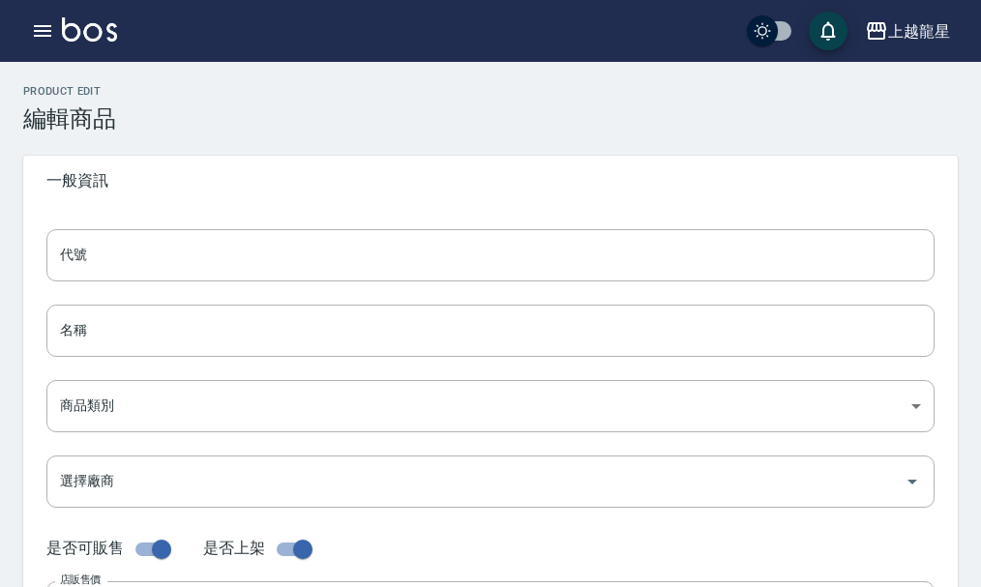
type input "50"
type input "片"
type input "UNSET"
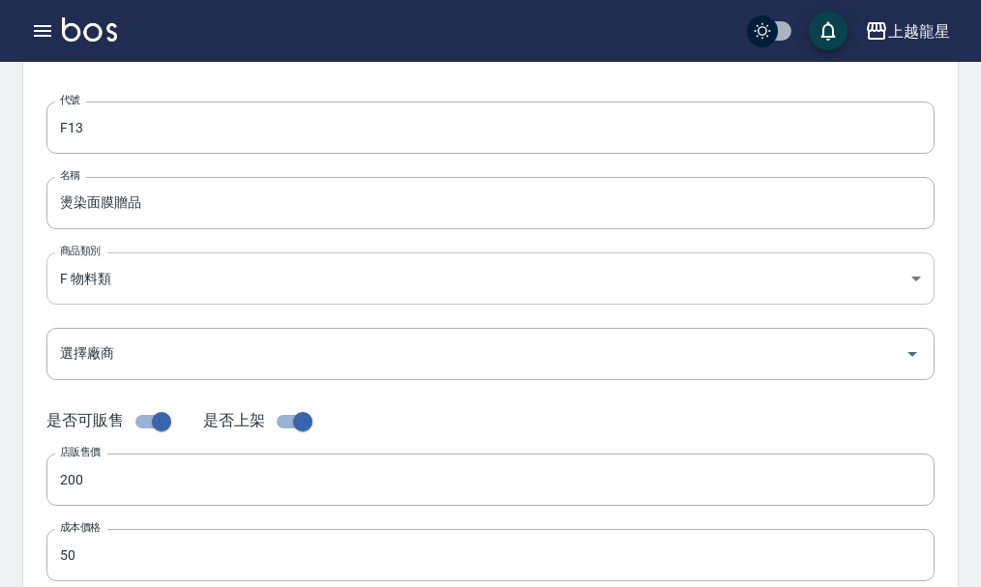
scroll to position [97, 0]
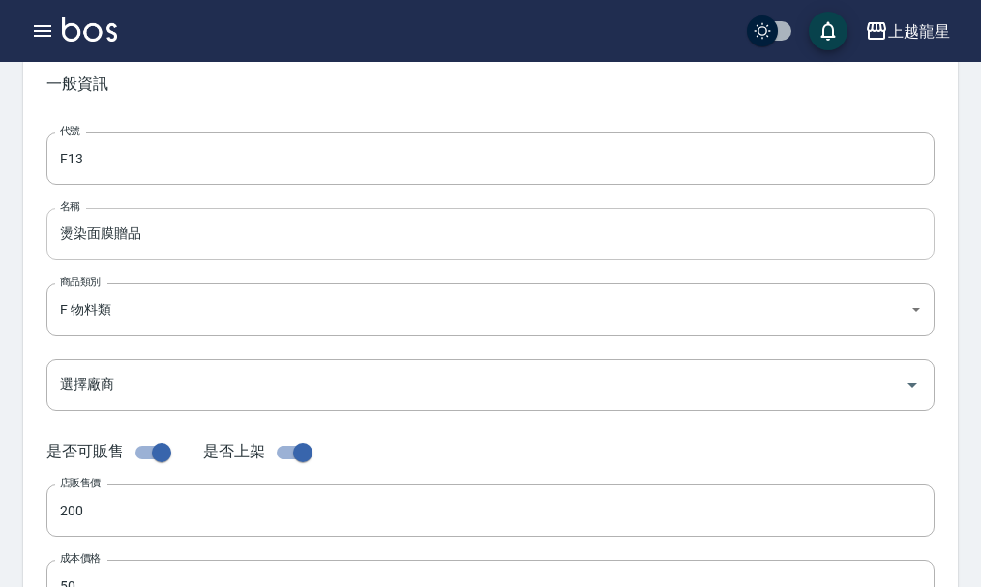
click at [87, 236] on input "燙染面膜贈品" at bounding box center [490, 234] width 888 height 52
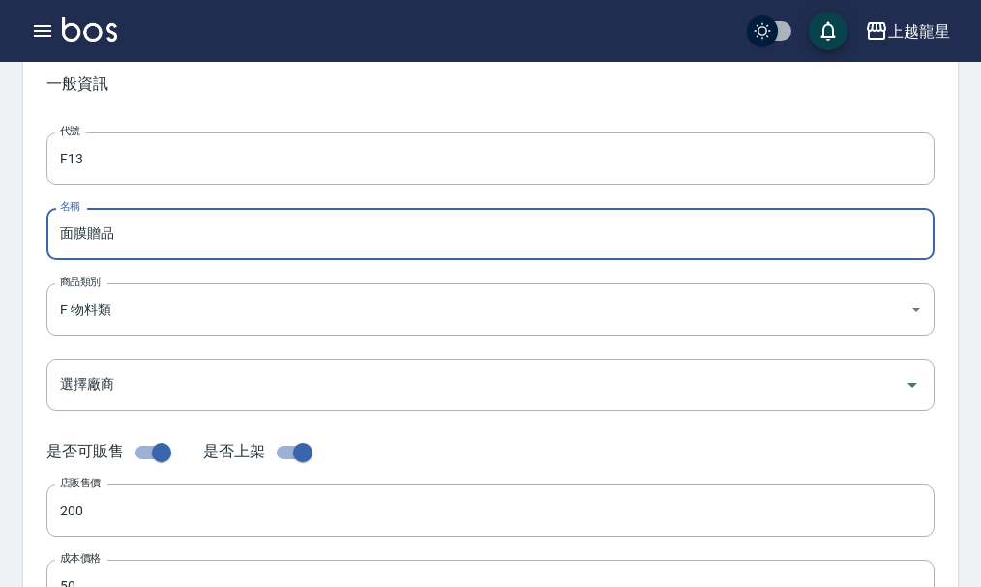
scroll to position [677, 0]
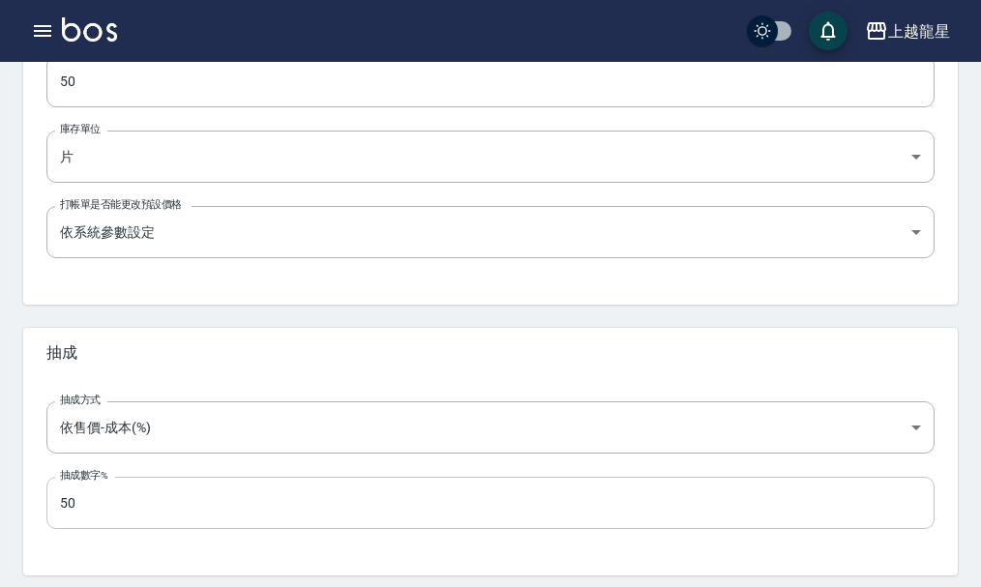
type input "面膜贈品"
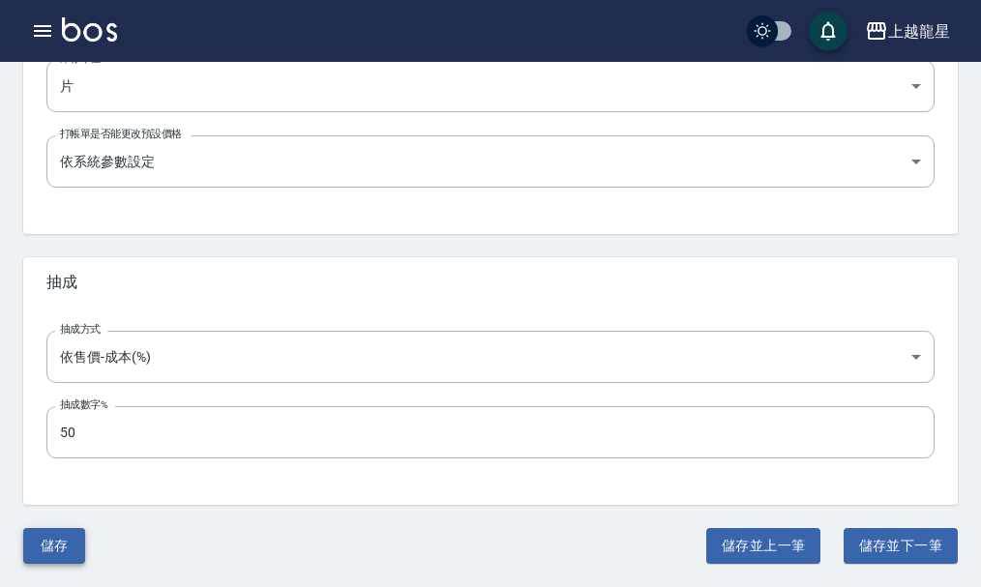
click at [65, 539] on button "儲存" at bounding box center [54, 546] width 62 height 36
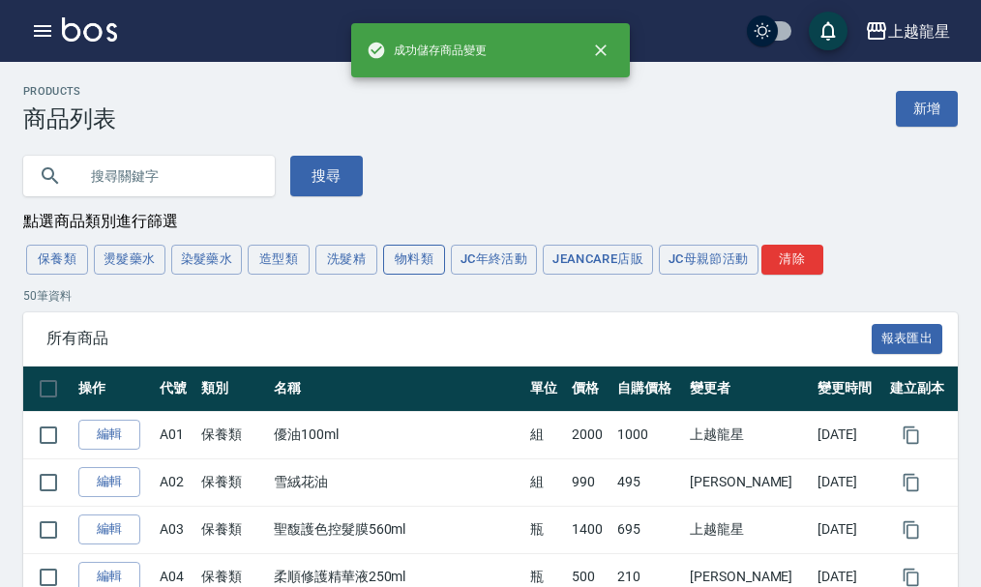
click at [391, 257] on button "物料類" at bounding box center [414, 260] width 62 height 30
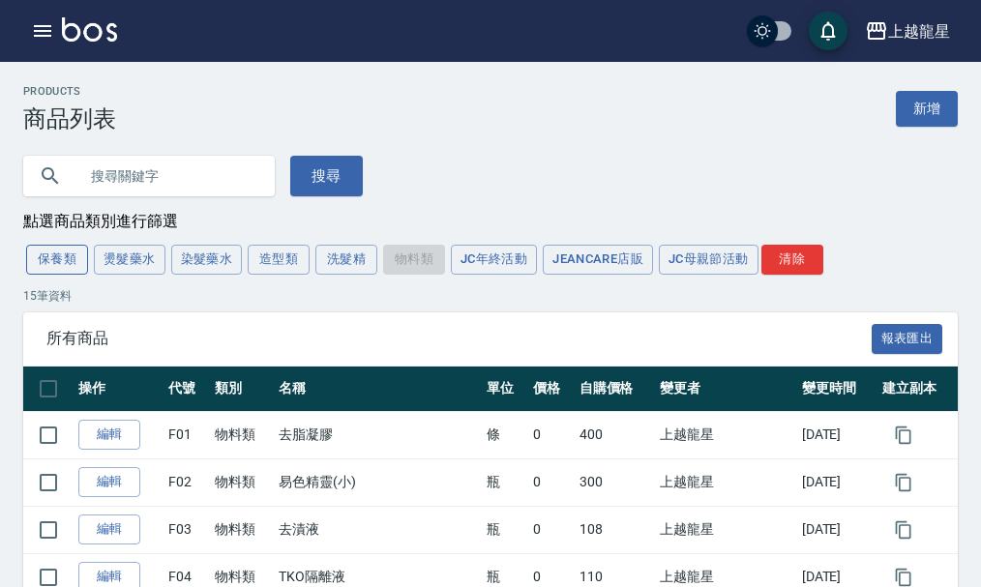
click at [69, 265] on button "保養類" at bounding box center [57, 260] width 62 height 30
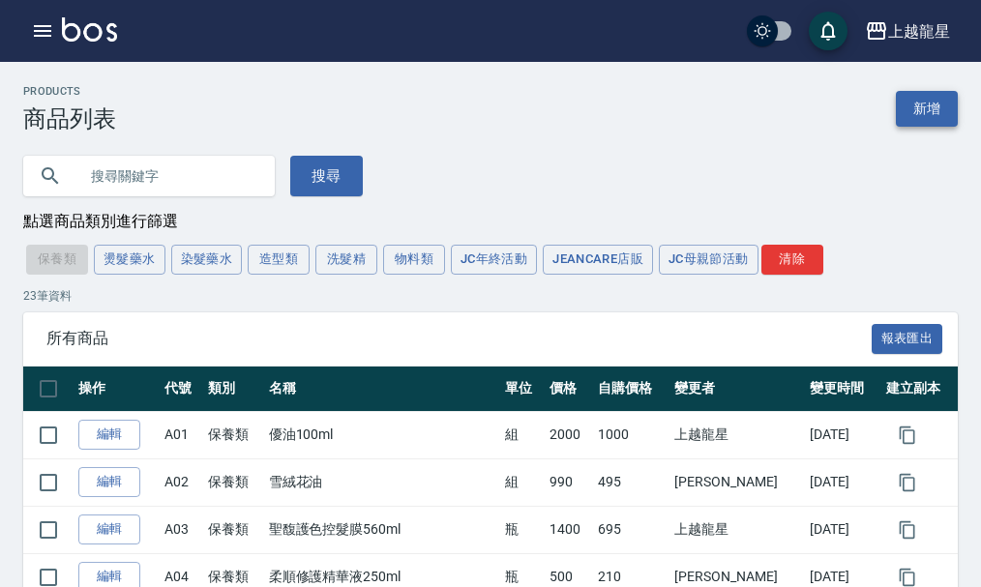
click at [910, 103] on link "新增" at bounding box center [927, 109] width 62 height 36
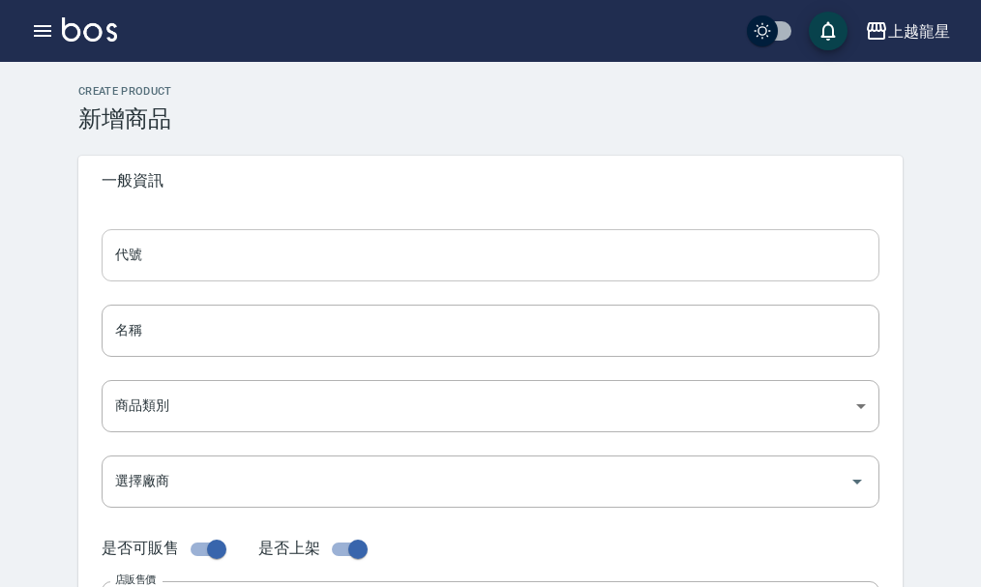
click at [287, 246] on input "代號" at bounding box center [491, 255] width 778 height 52
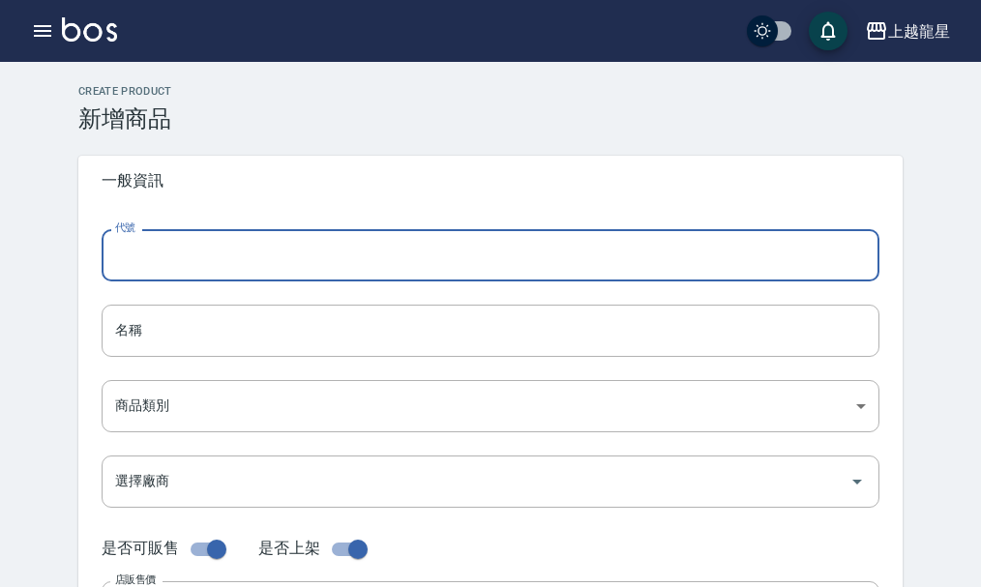
type input "ㄇ"
type input "A27"
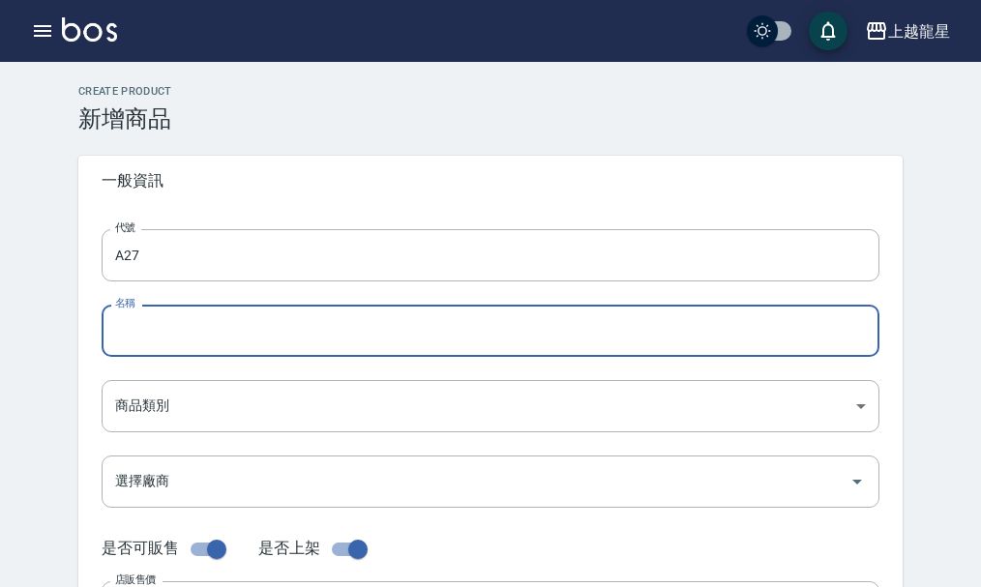
click at [172, 330] on input "名稱" at bounding box center [491, 331] width 778 height 52
type input "N"
click at [108, 334] on input "隨手護" at bounding box center [491, 331] width 778 height 52
type input "隨手護贈品"
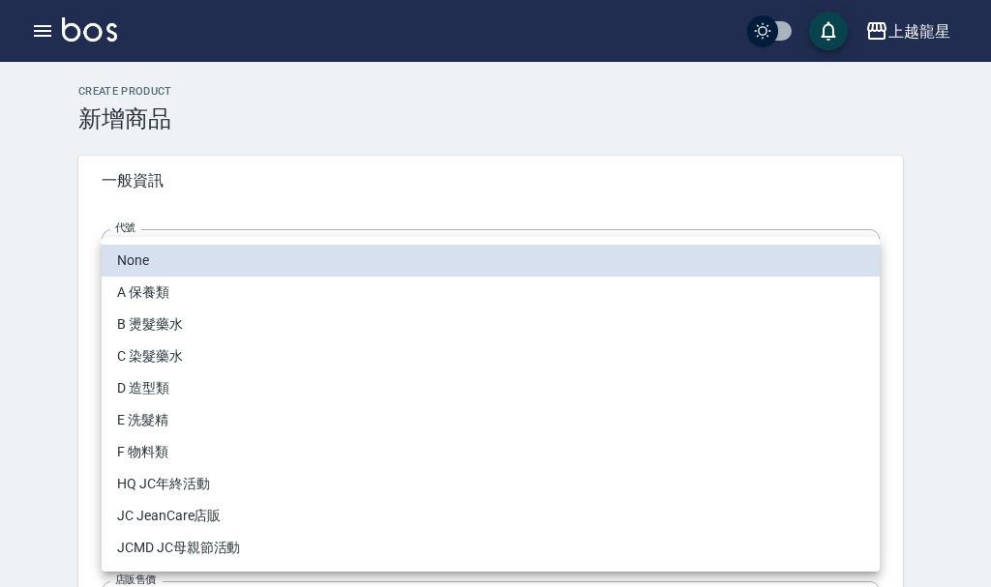
click at [179, 299] on li "A 保養類" at bounding box center [491, 293] width 778 height 32
type input "cd7eed2e-581b-44b5-a5f9-dade315a5a5a"
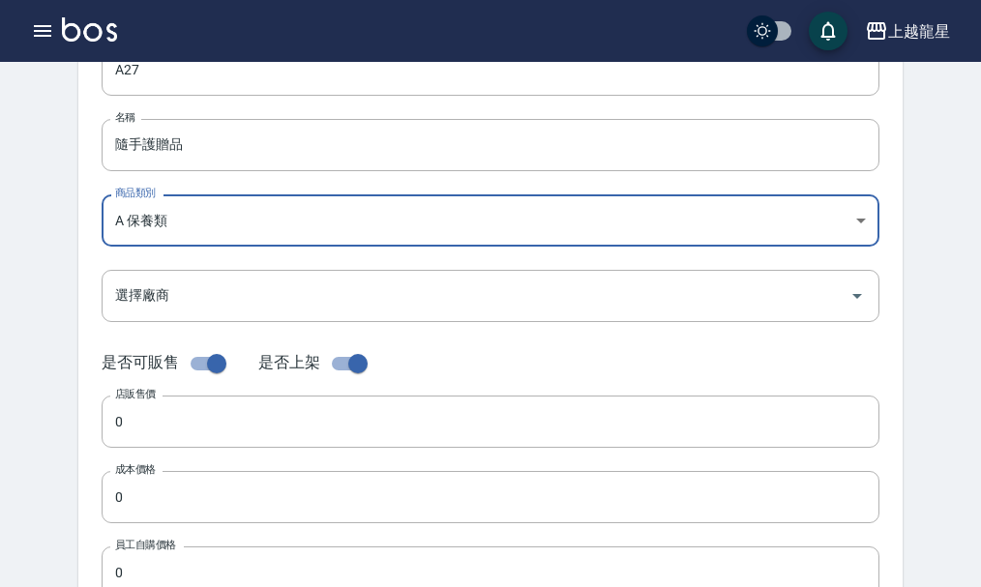
scroll to position [194, 0]
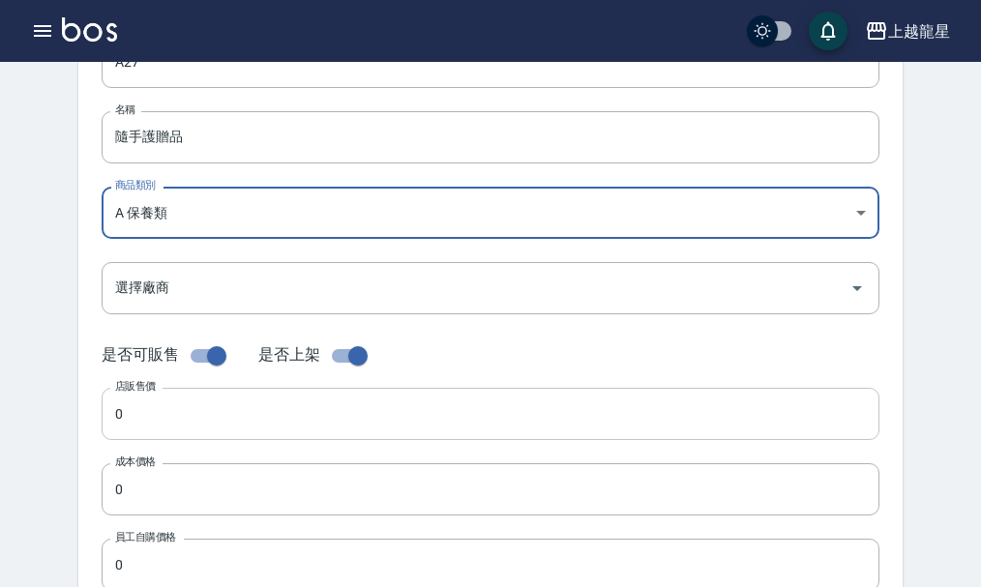
click at [162, 418] on input "0" at bounding box center [491, 414] width 778 height 52
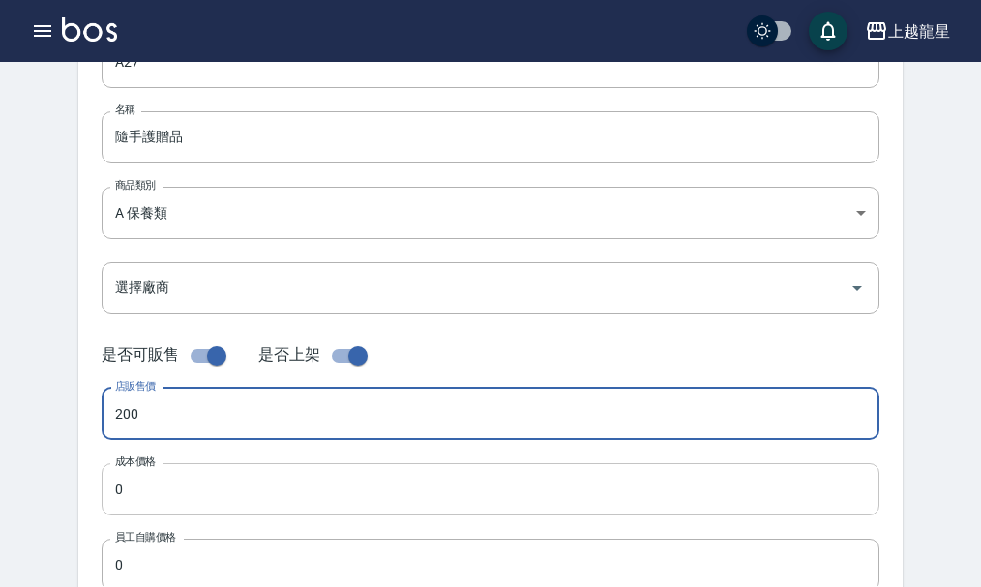
type input "200"
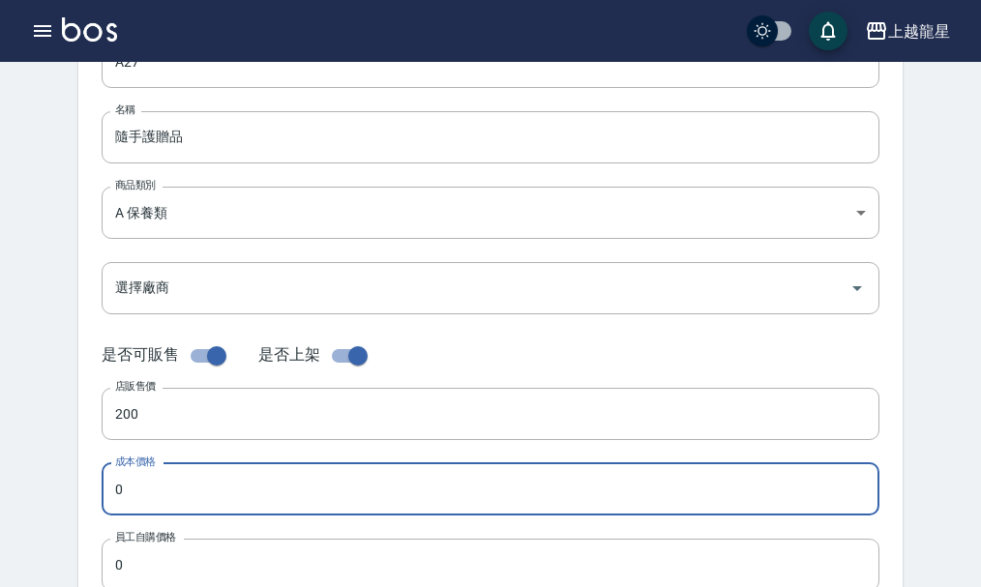
click at [143, 481] on input "0" at bounding box center [491, 490] width 778 height 52
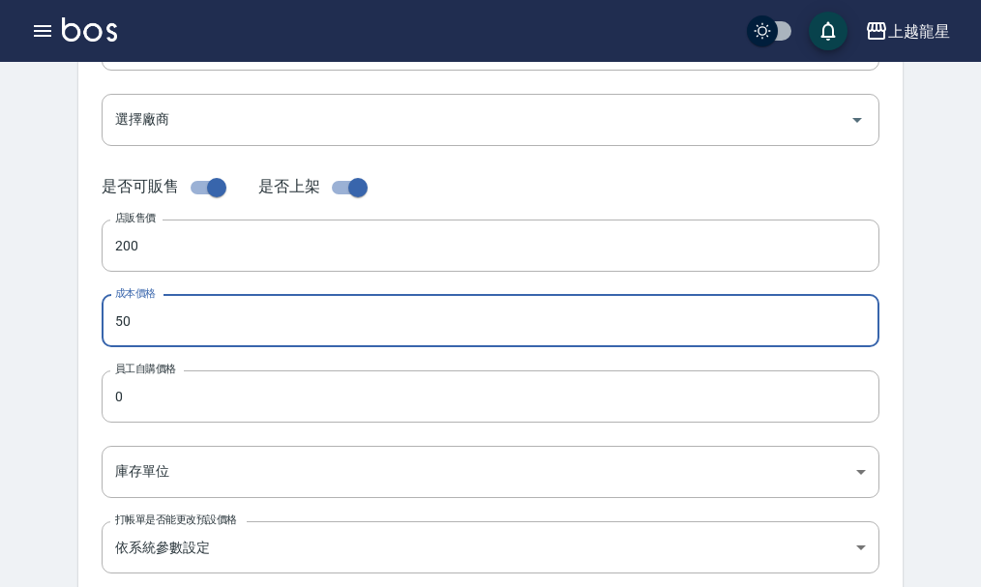
scroll to position [387, 0]
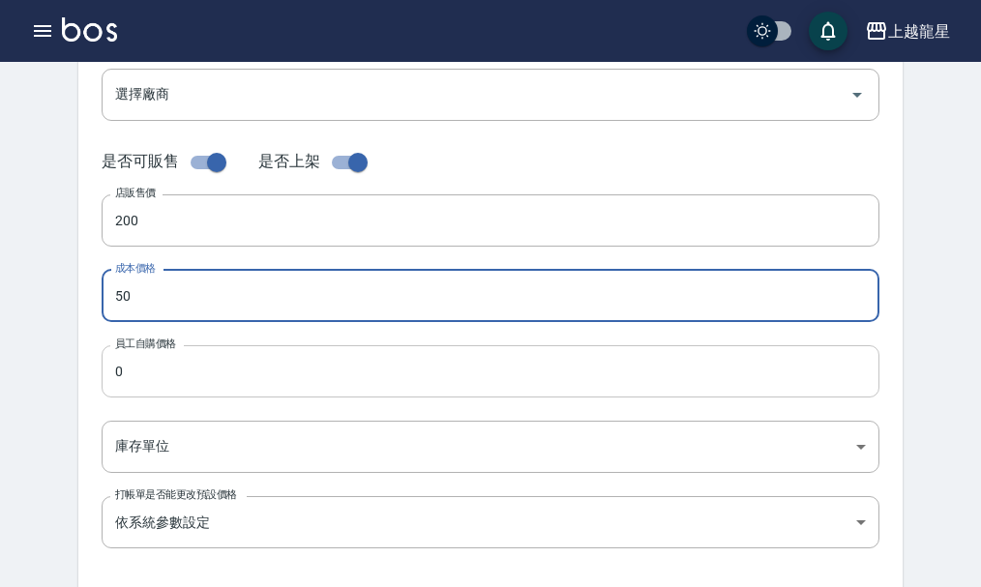
type input "50"
click at [150, 375] on input "0" at bounding box center [491, 371] width 778 height 52
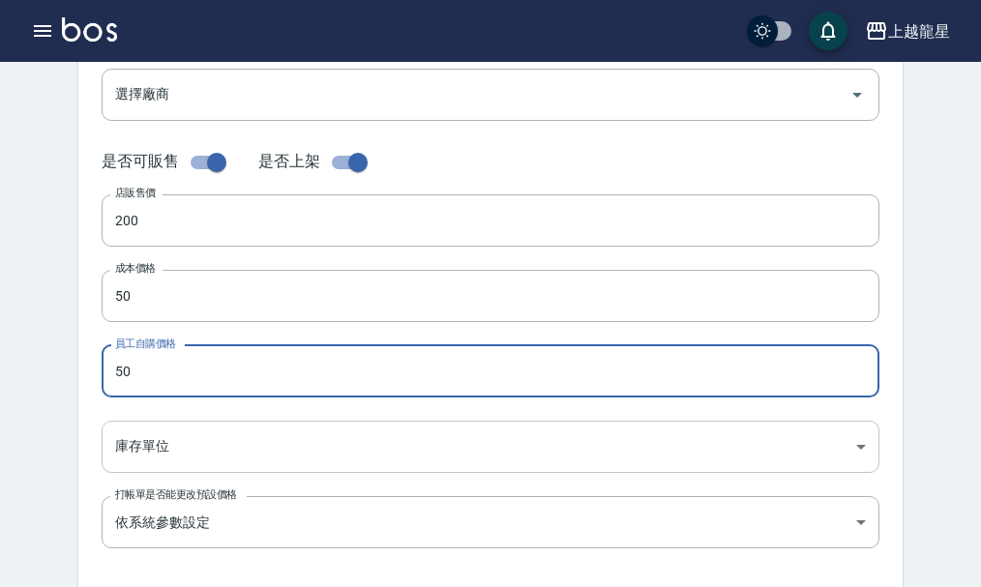
type input "50"
click at [143, 444] on body "上越龍星 登出 櫃檯作業 打帳單 帳單列表 現金收支登錄 高階收支登錄 材料自購登錄 每日結帳 現場電腦打卡 預約管理 預約管理 單日預約紀錄 單週預約紀錄 …" at bounding box center [490, 281] width 981 height 1336
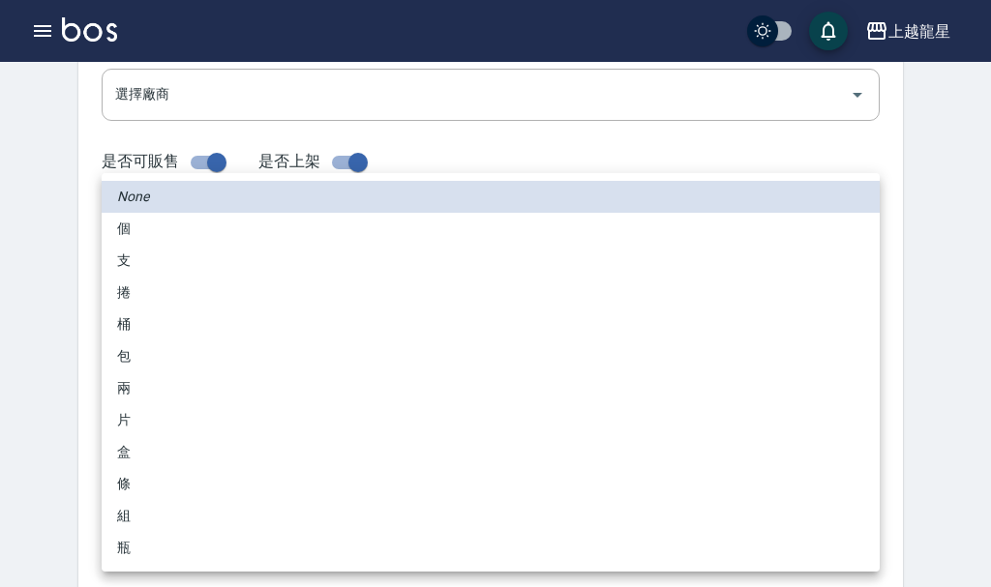
click at [136, 546] on li "瓶" at bounding box center [491, 548] width 778 height 32
type input "瓶"
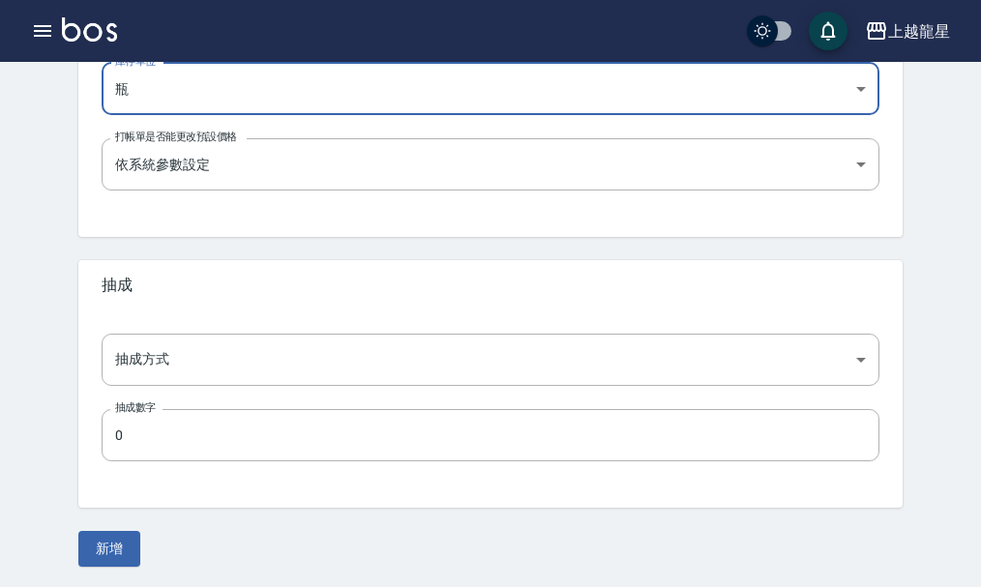
scroll to position [748, 0]
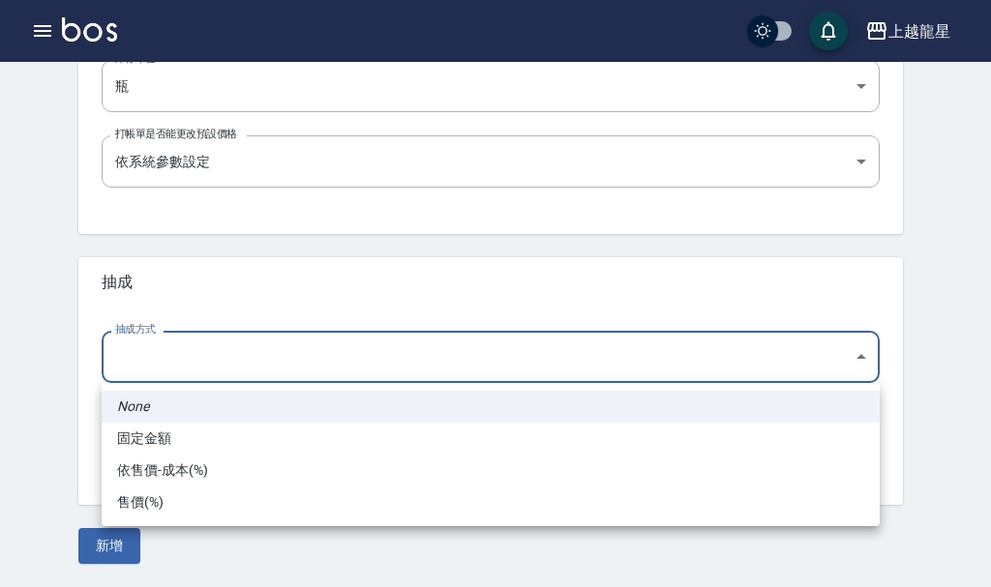
click at [161, 478] on li "依售價-成本(%)" at bounding box center [491, 471] width 778 height 32
type input "byCost"
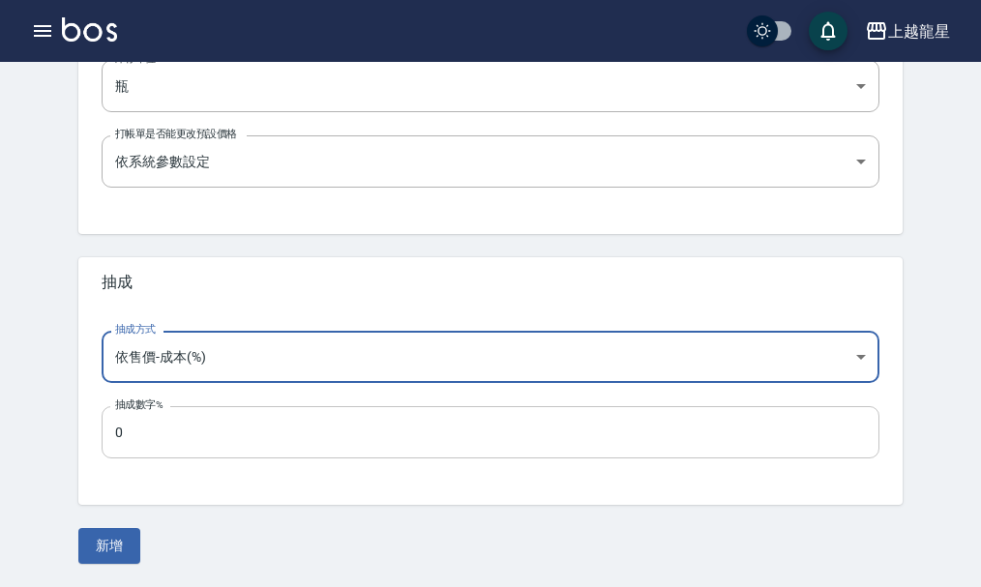
click at [148, 455] on input "0" at bounding box center [491, 432] width 778 height 52
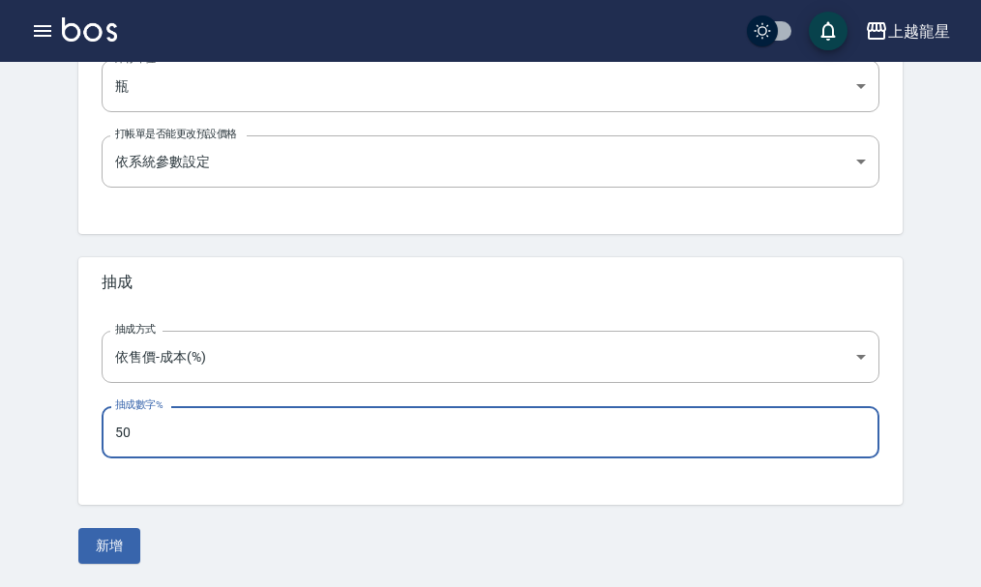
type input "50"
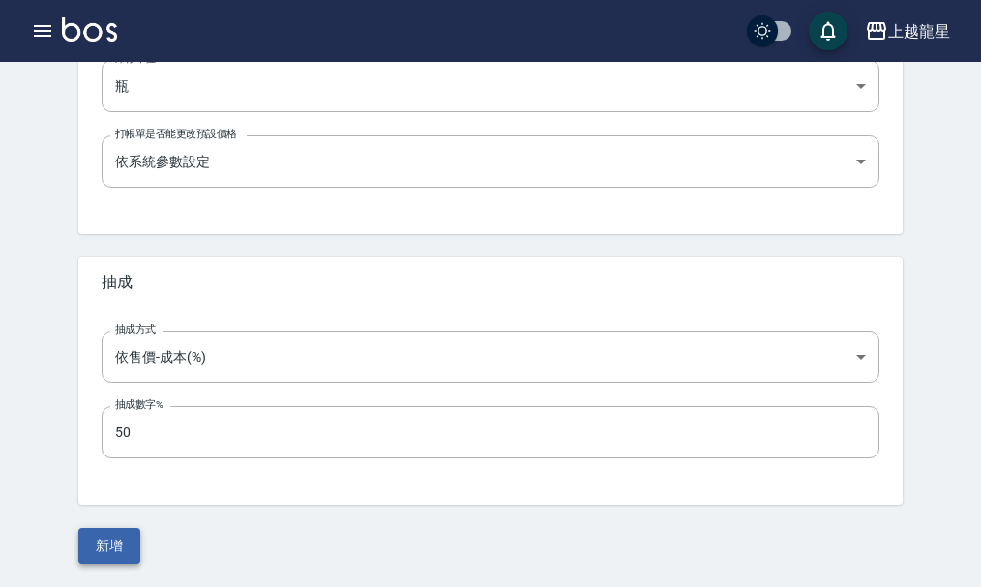
click at [107, 543] on button "新增" at bounding box center [109, 546] width 62 height 36
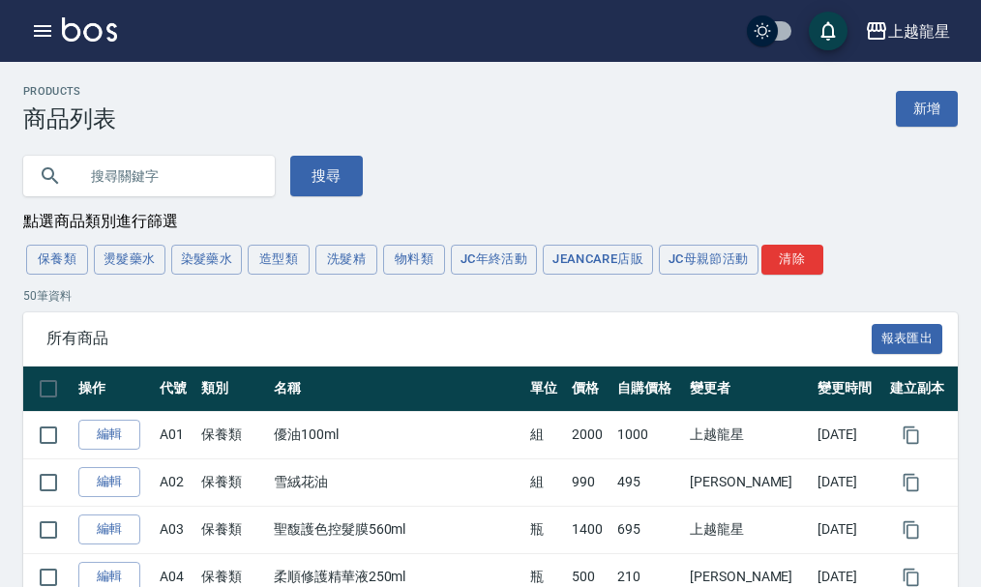
click at [93, 177] on input "text" at bounding box center [168, 176] width 182 height 52
click at [500, 154] on div "搜尋" at bounding box center [479, 165] width 958 height 64
click at [107, 173] on input "text" at bounding box center [168, 176] width 182 height 52
click at [473, 171] on div "搜尋" at bounding box center [479, 165] width 958 height 64
click at [40, 32] on icon "button" at bounding box center [42, 31] width 17 height 12
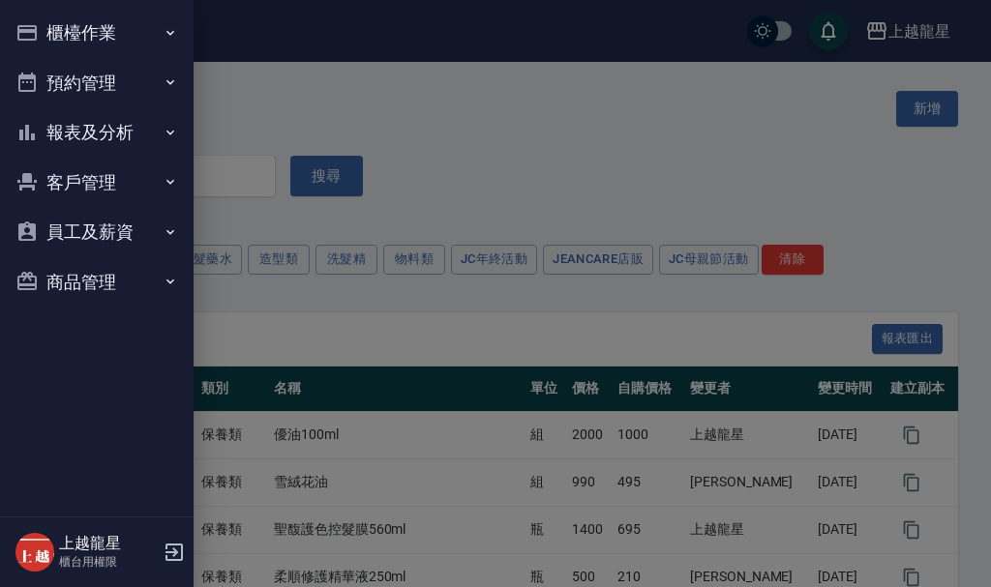
click at [41, 30] on button "櫃檯作業" at bounding box center [97, 33] width 178 height 50
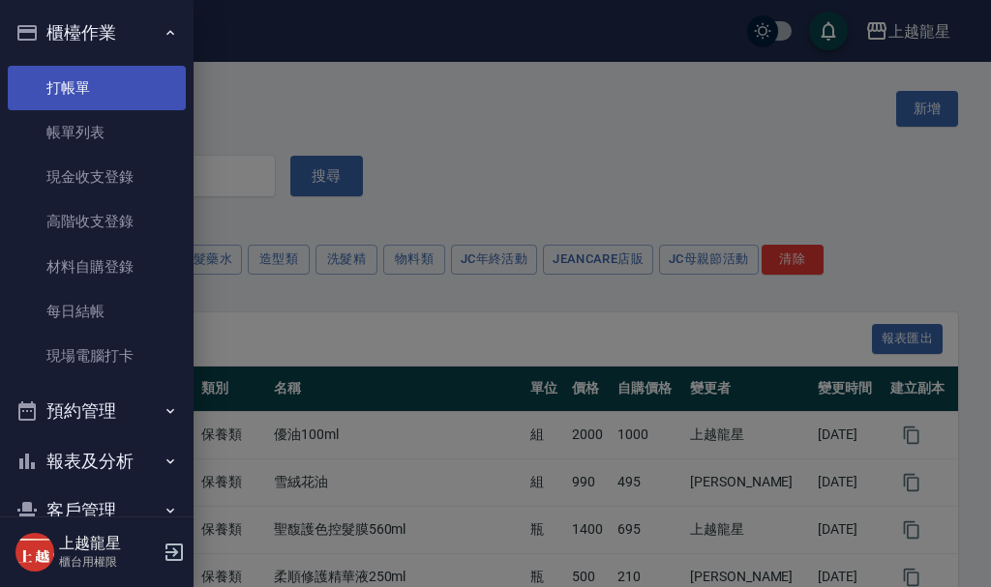
click at [56, 80] on link "打帳單" at bounding box center [97, 88] width 178 height 45
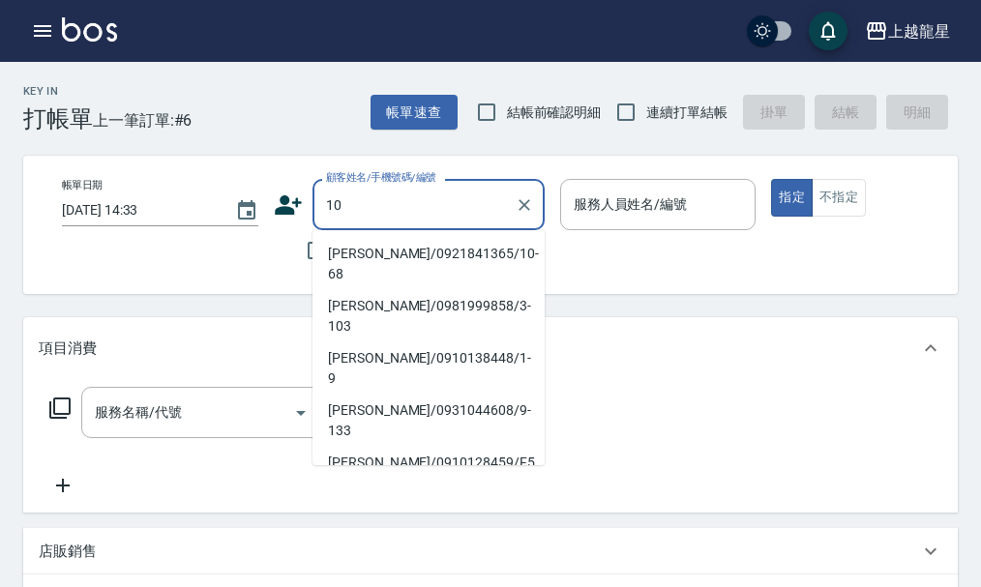
type input "1"
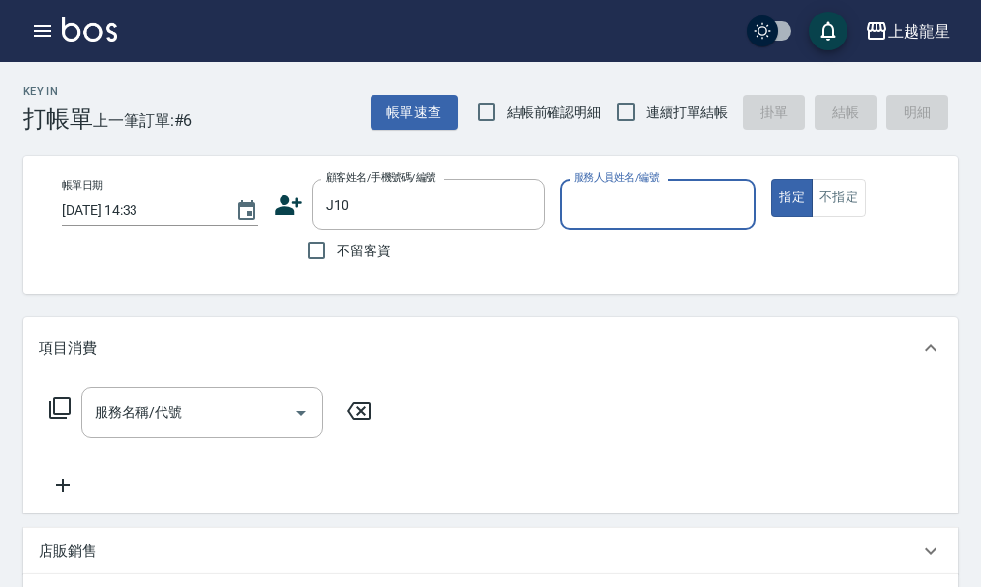
type input "[PERSON_NAME]/0987966799/J10"
type input "Alisa-10"
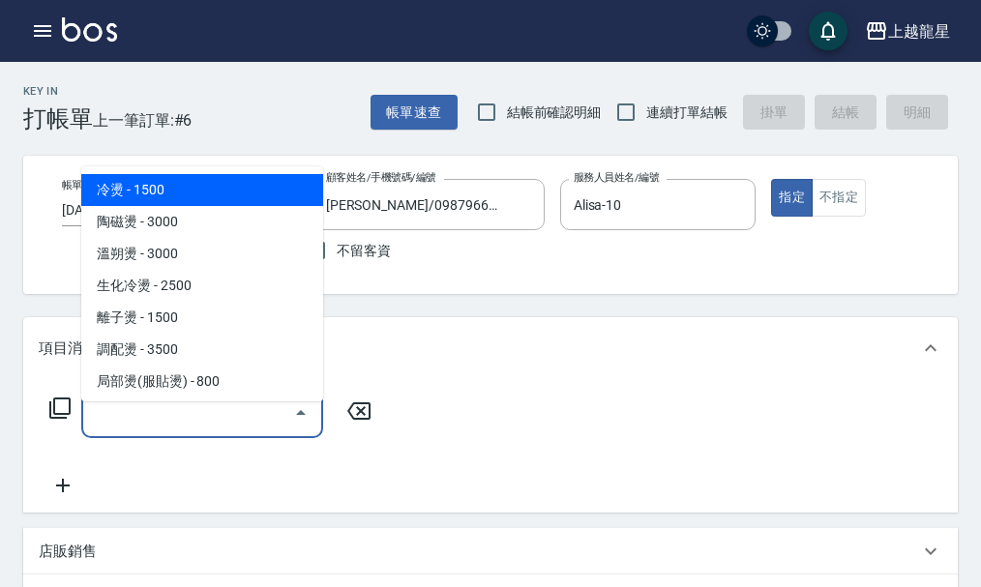
click at [154, 427] on input "服務名稱/代號" at bounding box center [187, 413] width 195 height 34
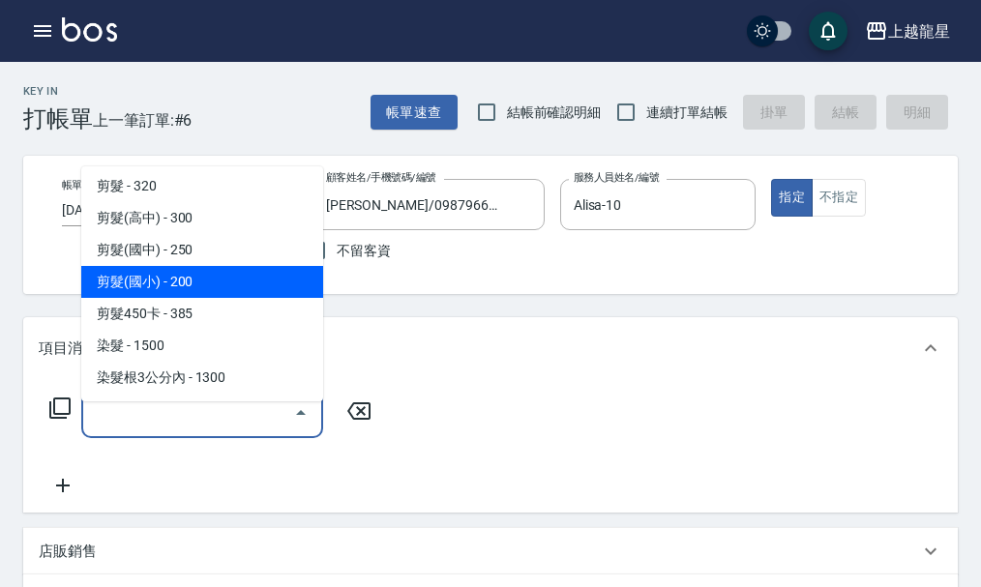
scroll to position [484, 0]
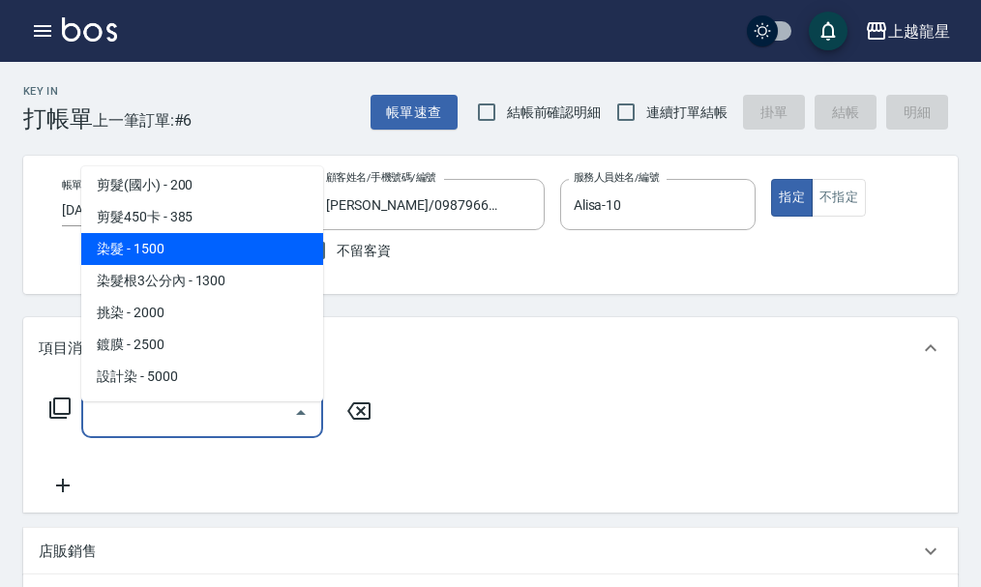
click at [248, 254] on span "染髮 - 1500" at bounding box center [202, 249] width 242 height 32
type input "染髮(400)"
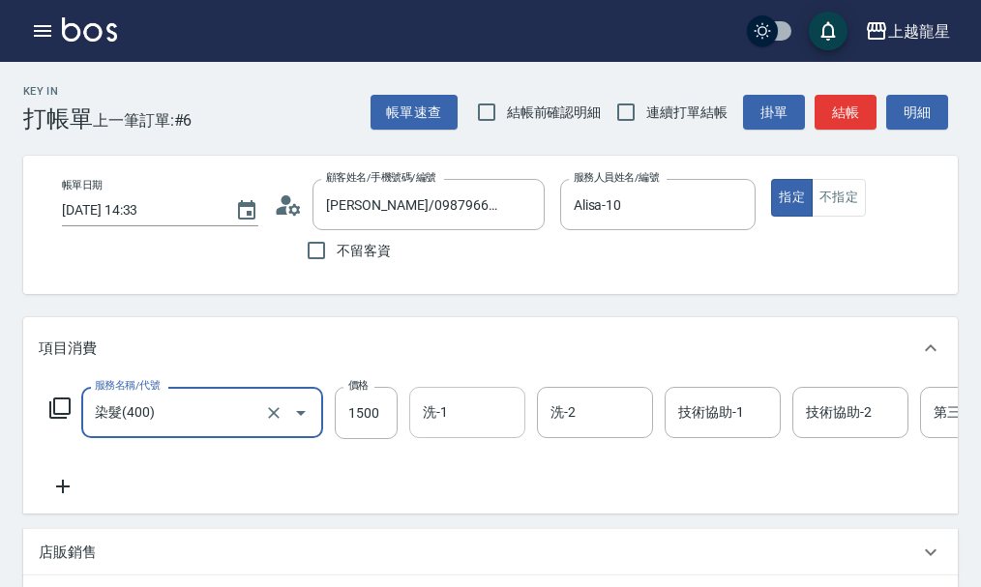
drag, startPoint x: 417, startPoint y: 423, endPoint x: 429, endPoint y: 429, distance: 13.0
click at [418, 426] on div "洗-1" at bounding box center [467, 412] width 116 height 51
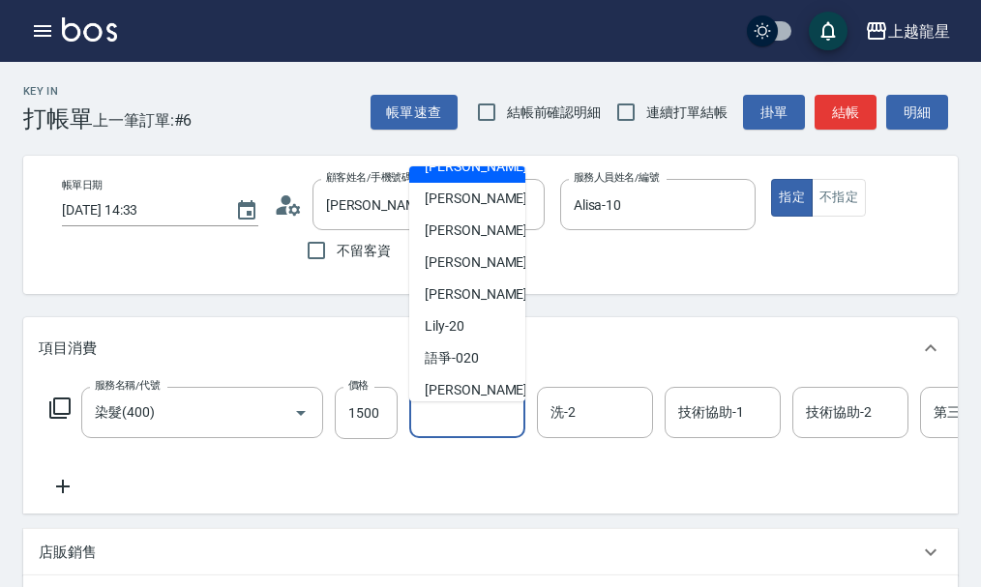
scroll to position [290, 0]
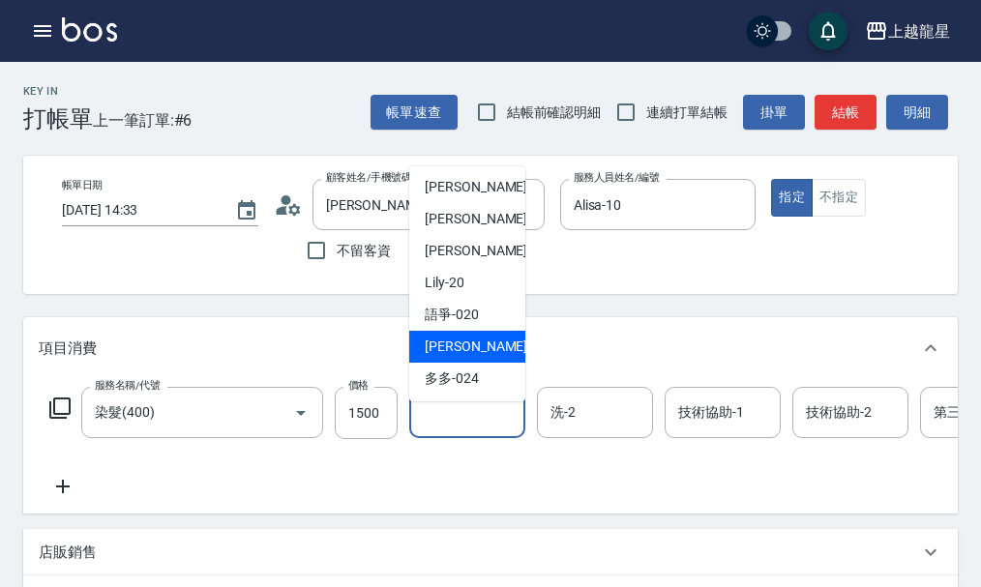
click at [478, 339] on div "[PERSON_NAME] -22" at bounding box center [467, 347] width 116 height 32
type input "[PERSON_NAME]-22"
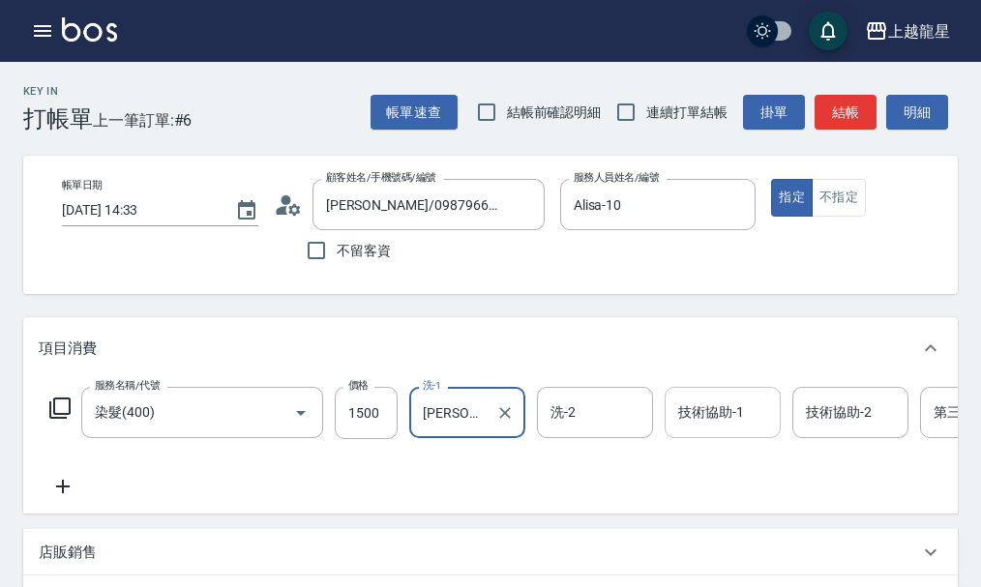
click at [747, 430] on input "技術協助-1" at bounding box center [723, 413] width 99 height 34
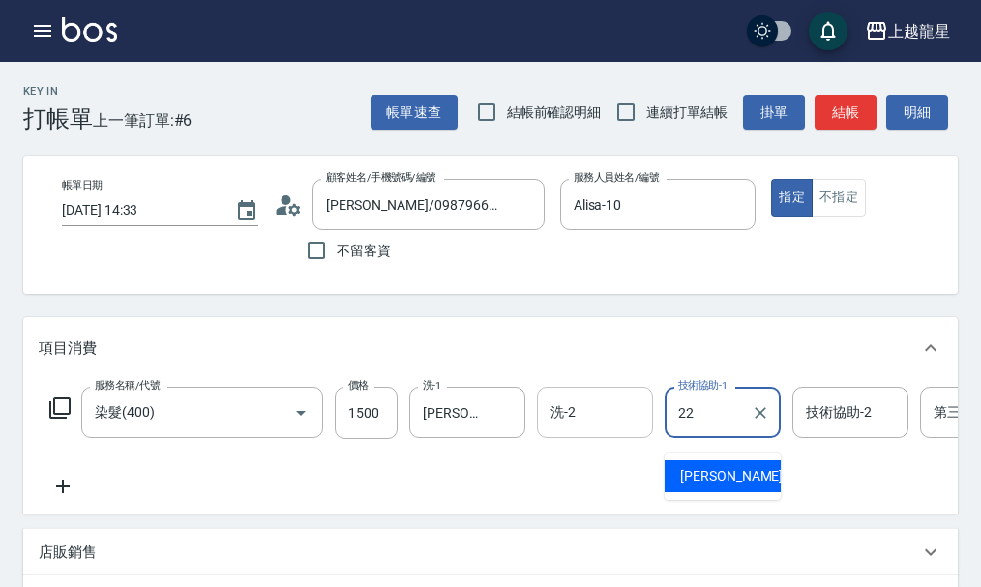
type input "[PERSON_NAME]-22"
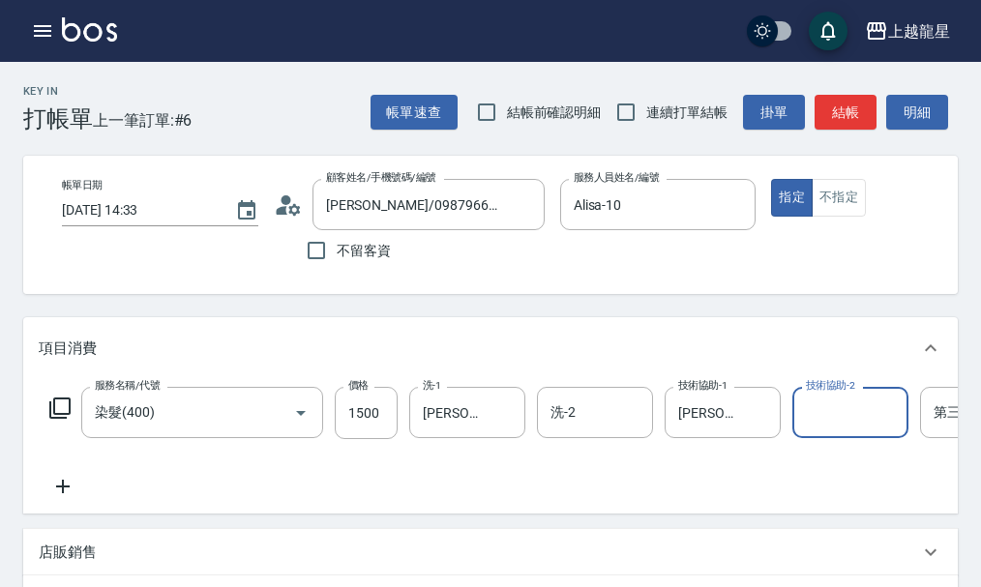
scroll to position [194, 0]
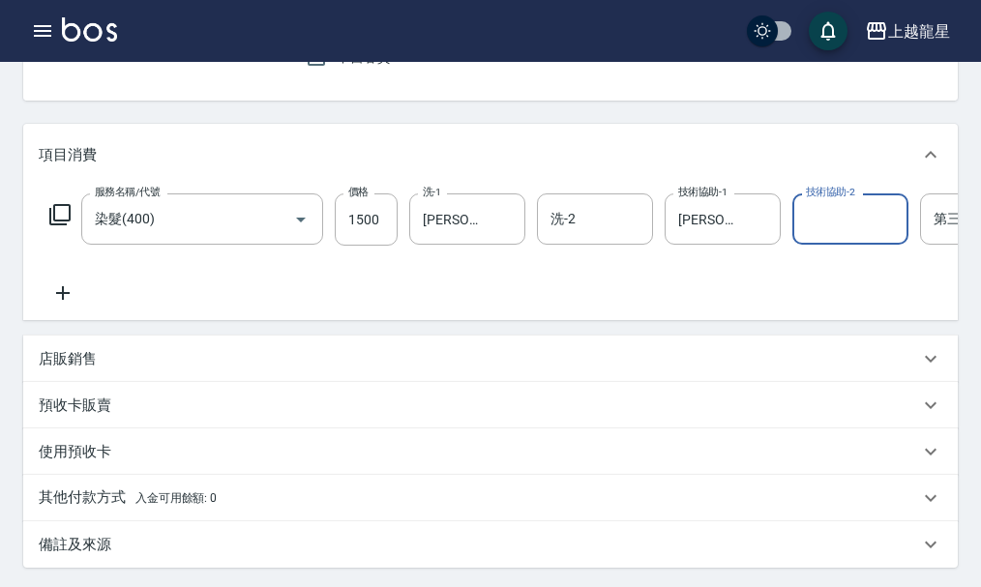
click at [67, 305] on icon at bounding box center [63, 293] width 48 height 23
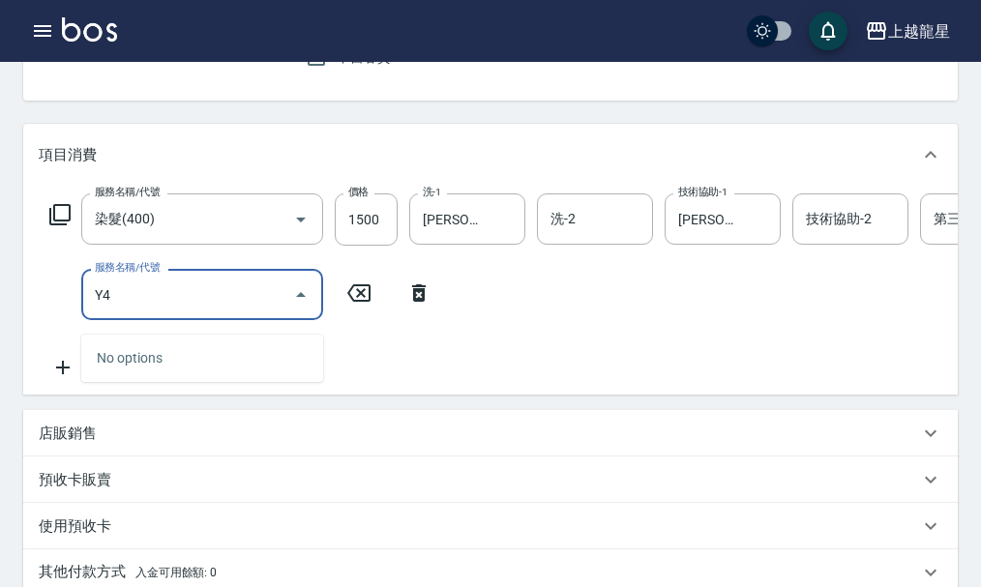
type input "Y"
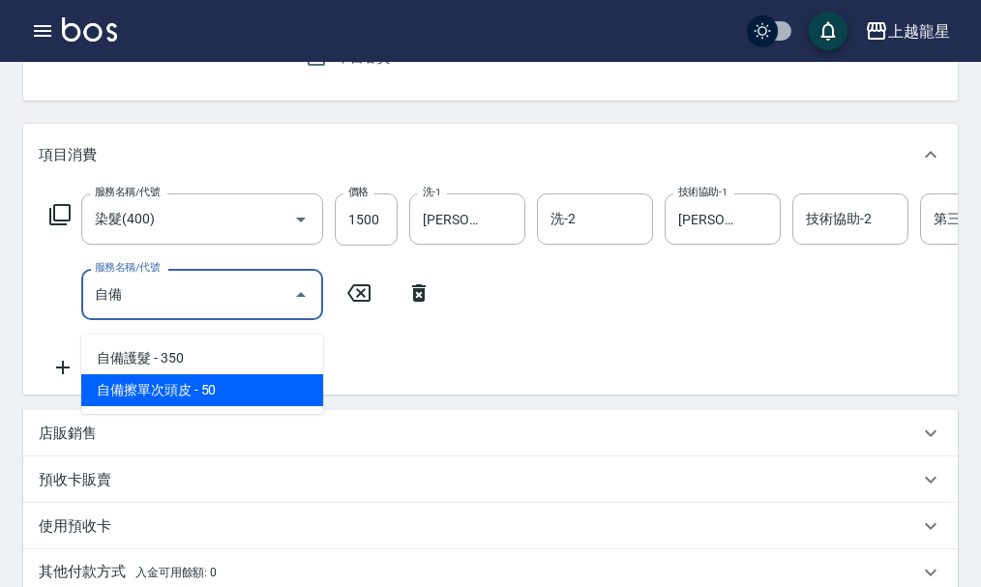
click at [264, 401] on span "自備擦單次頭皮 - 50" at bounding box center [202, 391] width 242 height 32
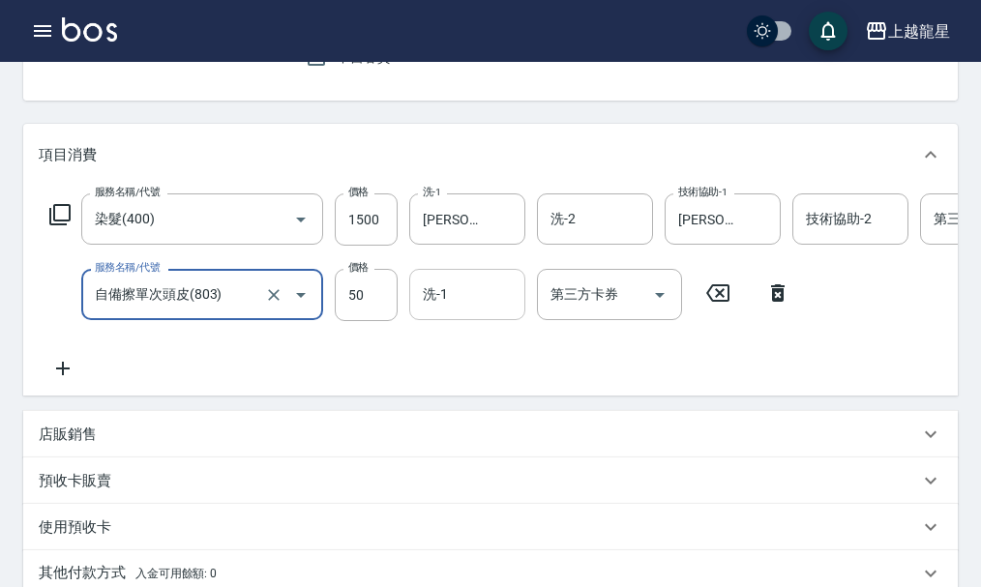
type input "自備擦單次頭皮(803)"
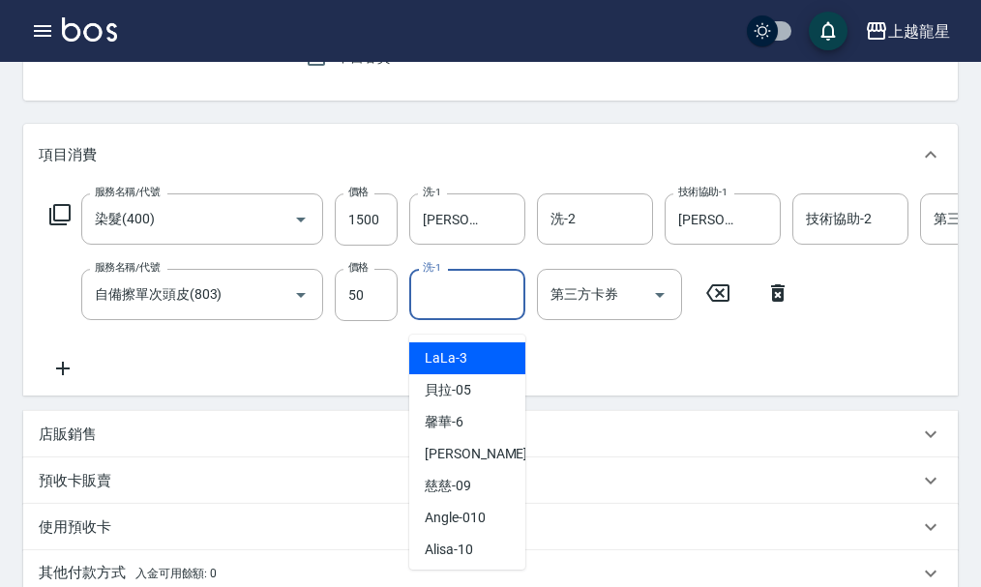
click at [438, 302] on input "洗-1" at bounding box center [467, 295] width 99 height 34
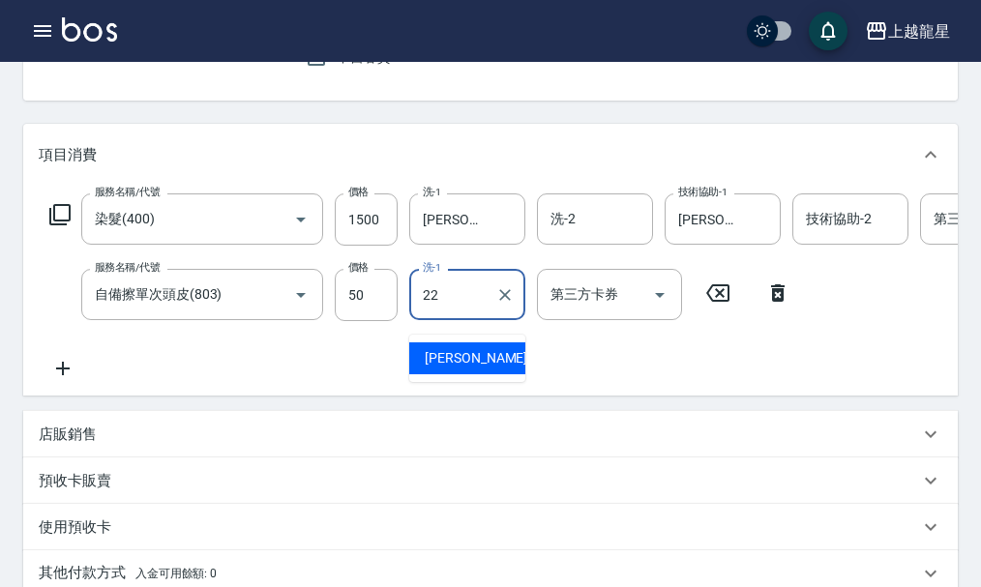
type input "[PERSON_NAME]-22"
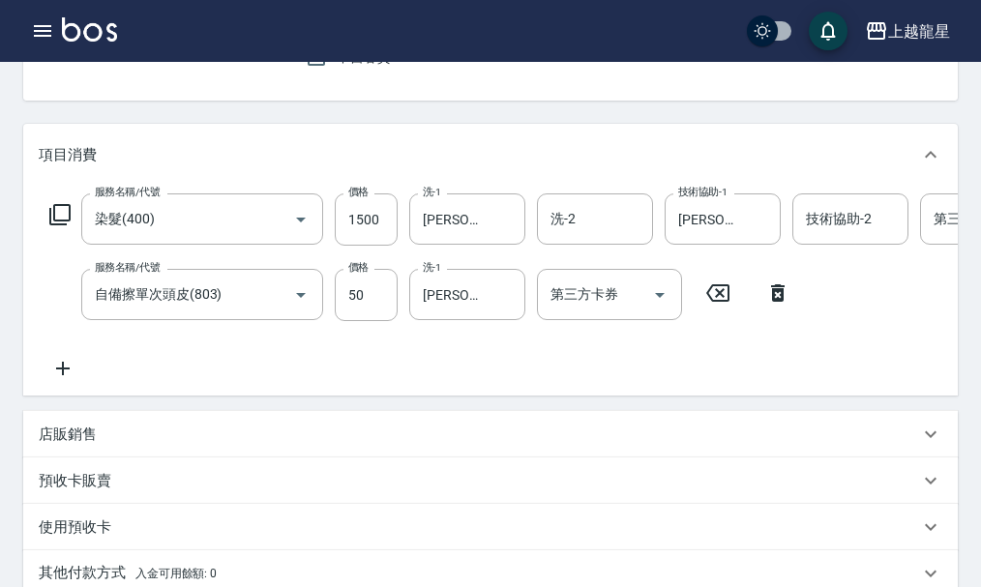
click at [59, 373] on icon at bounding box center [63, 368] width 48 height 23
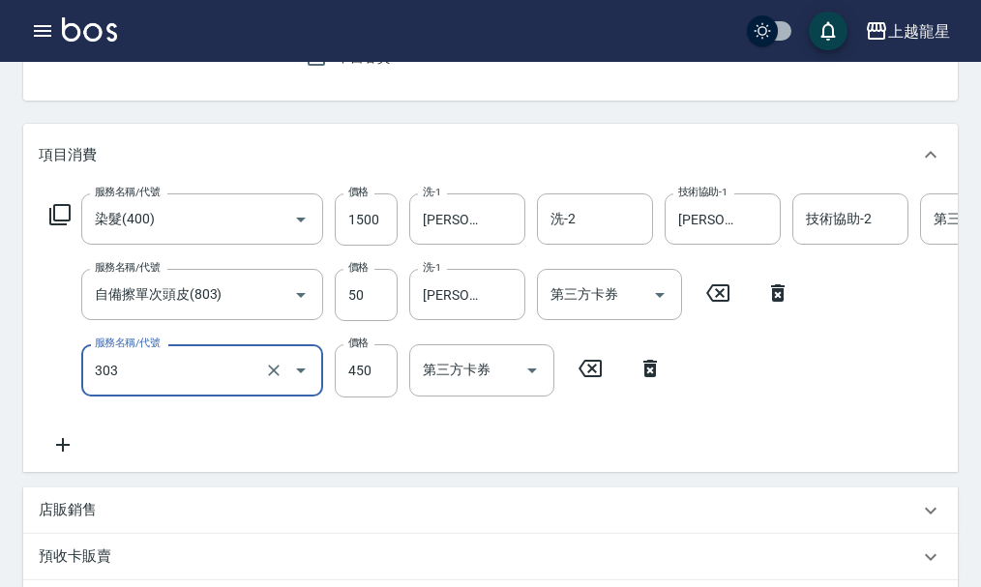
type input "剪髮(303)"
click at [69, 452] on icon at bounding box center [63, 445] width 14 height 14
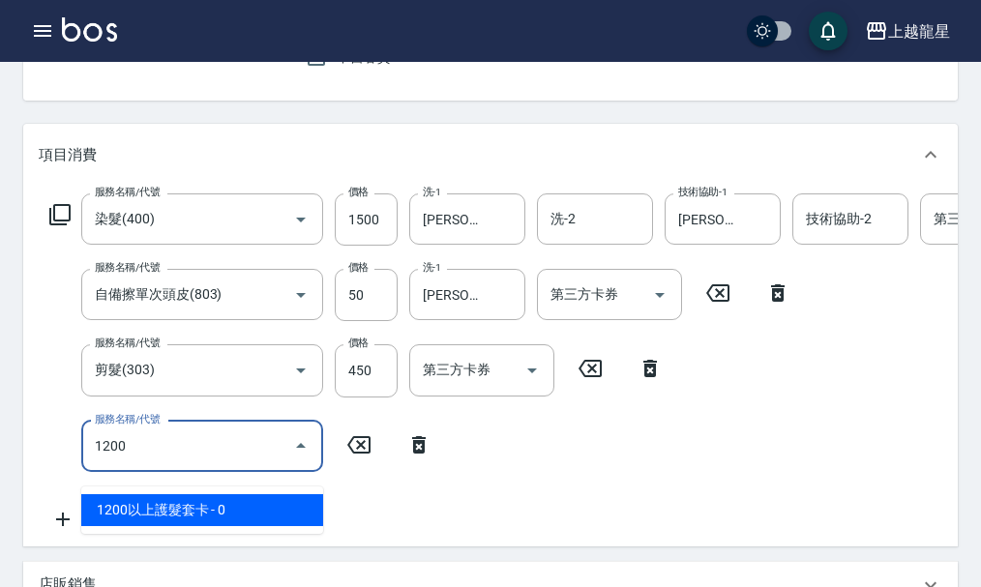
click at [245, 517] on span "1200以上護髮套卡 - 0" at bounding box center [202, 511] width 242 height 32
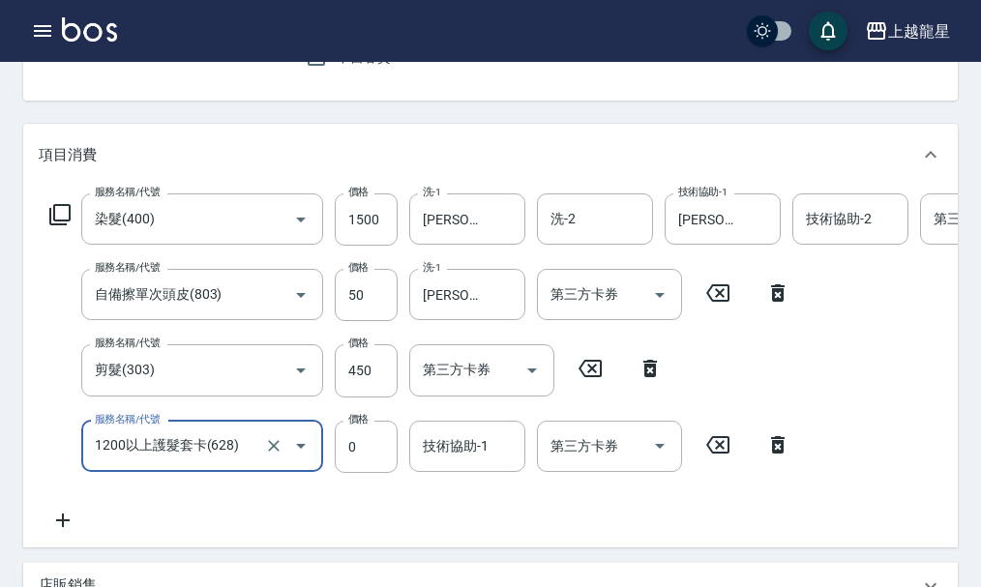
type input "1200以上護髮套卡(628)"
click at [435, 453] on div "技術協助-1 技術協助-1" at bounding box center [467, 446] width 116 height 51
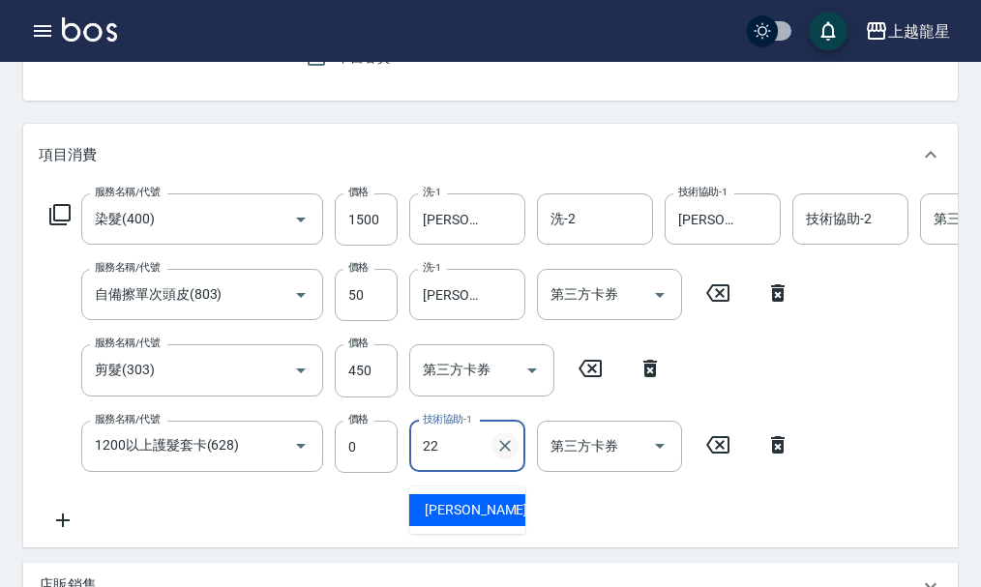
type input "[PERSON_NAME]-22"
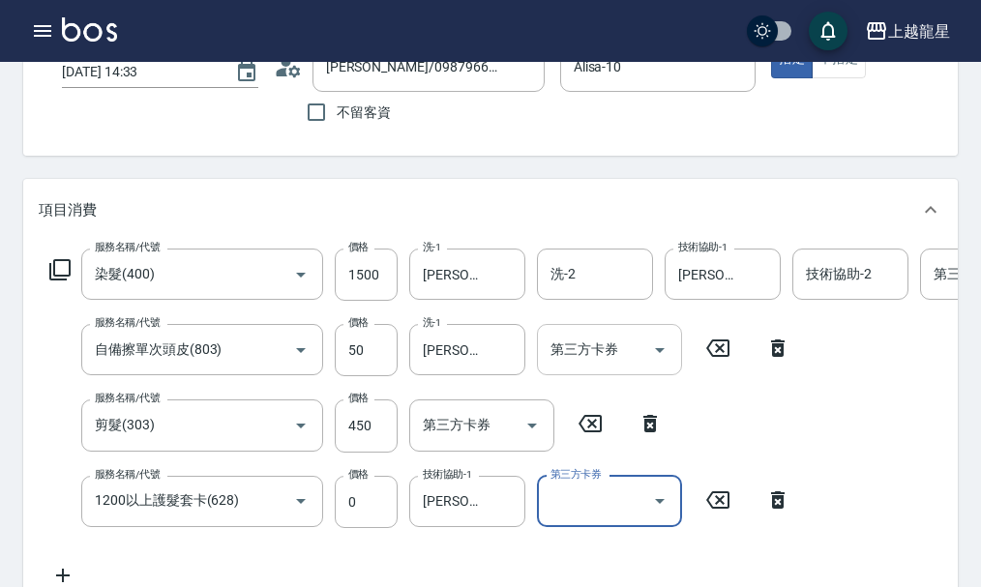
scroll to position [0, 0]
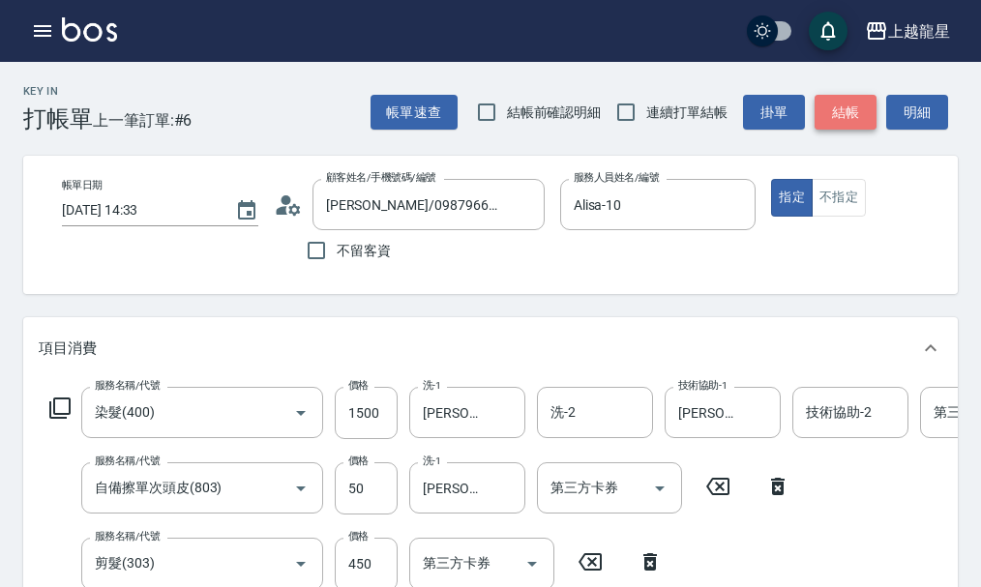
click at [851, 114] on button "結帳" at bounding box center [846, 113] width 62 height 36
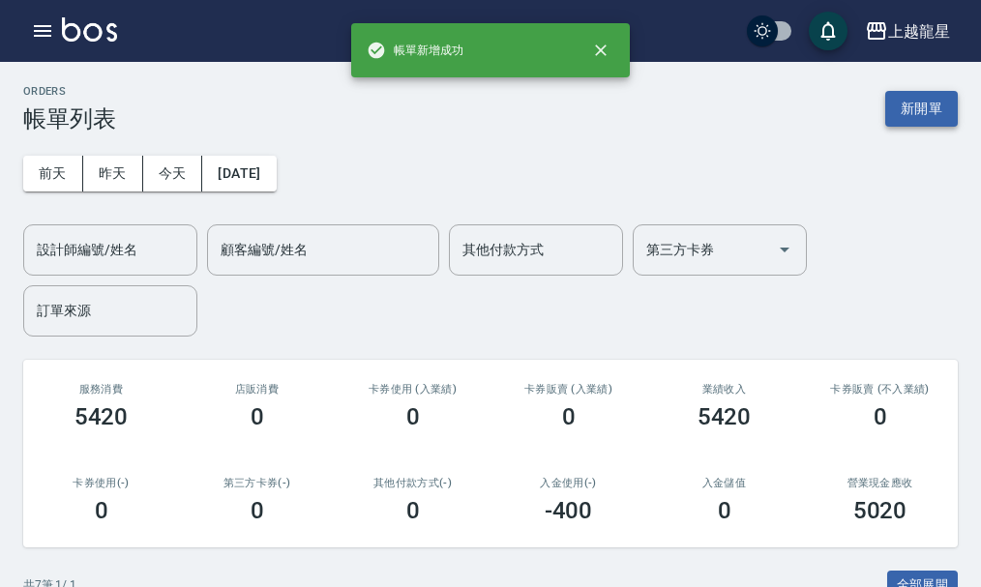
click at [898, 102] on button "新開單" at bounding box center [922, 109] width 73 height 36
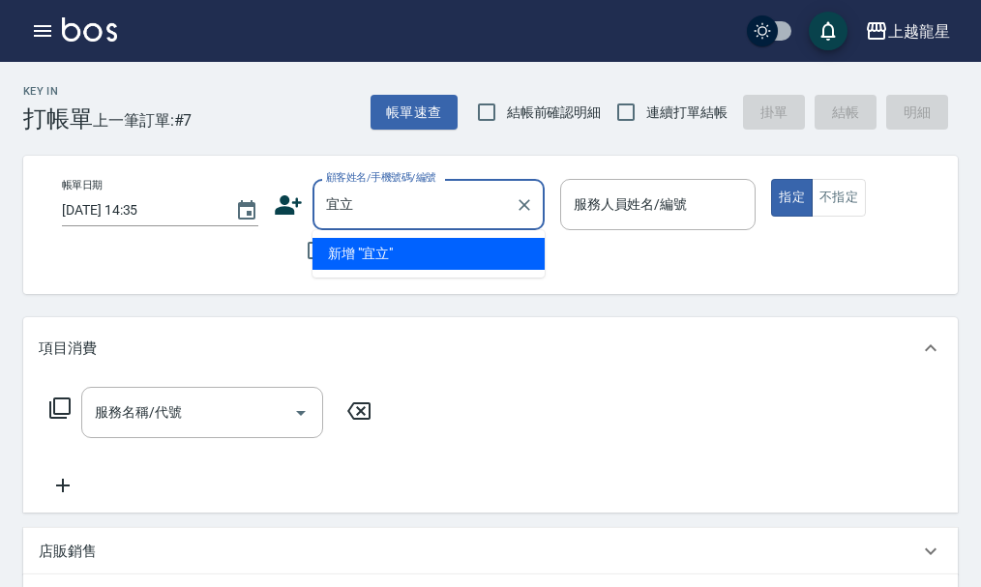
type input "宜"
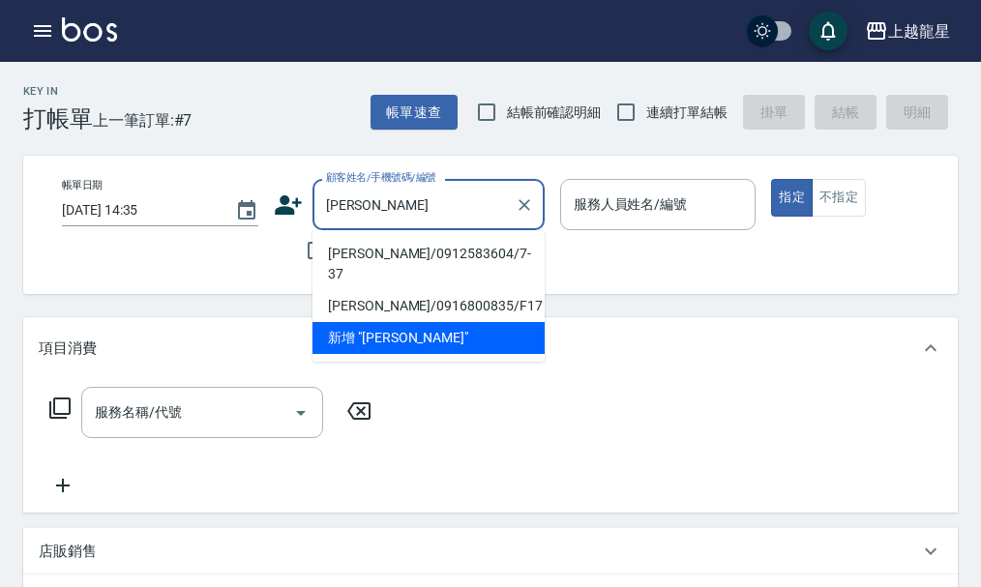
type input "[PERSON_NAME]"
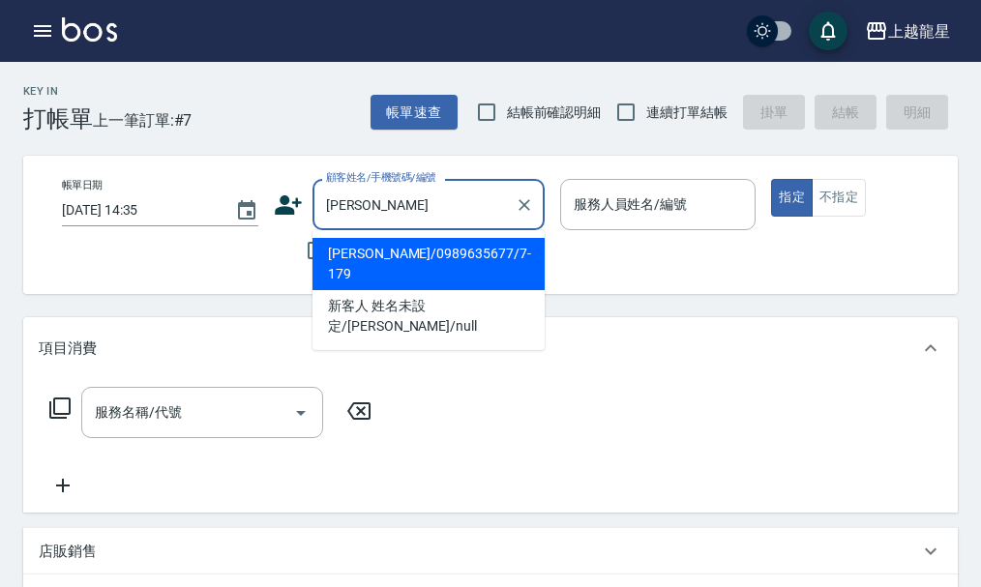
click at [386, 215] on input "[PERSON_NAME]" at bounding box center [414, 205] width 186 height 34
click at [391, 259] on li "[PERSON_NAME]/0989635677/7-179" at bounding box center [429, 264] width 232 height 52
type input "[PERSON_NAME]/0989635677/7-179"
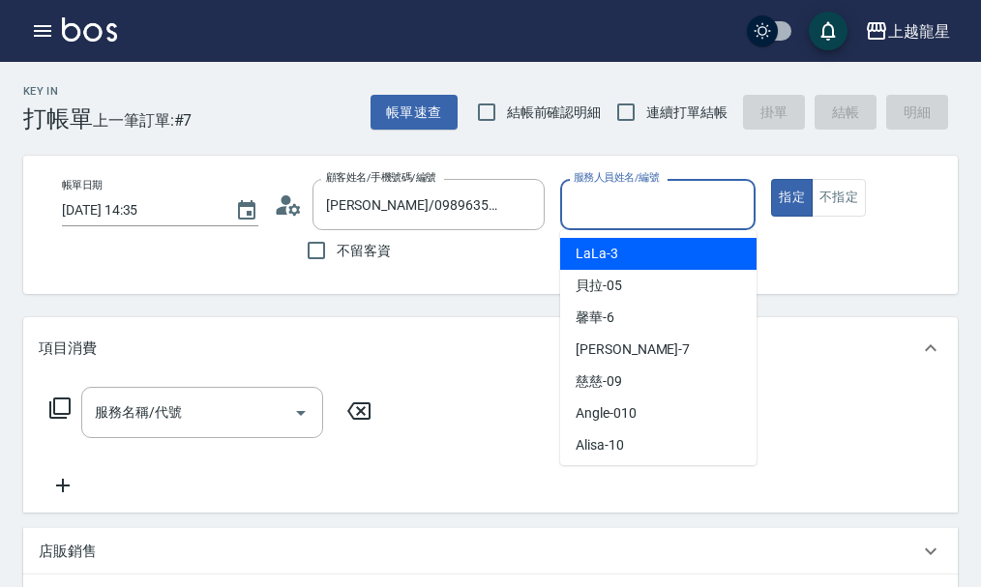
click at [686, 201] on input "服務人員姓名/編號" at bounding box center [658, 205] width 179 height 34
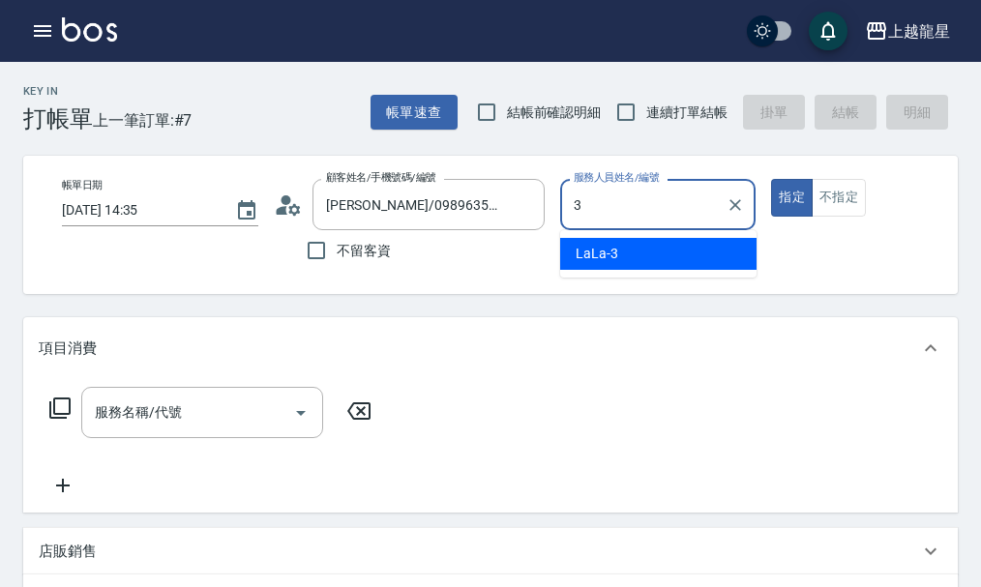
type input "LaLa-3"
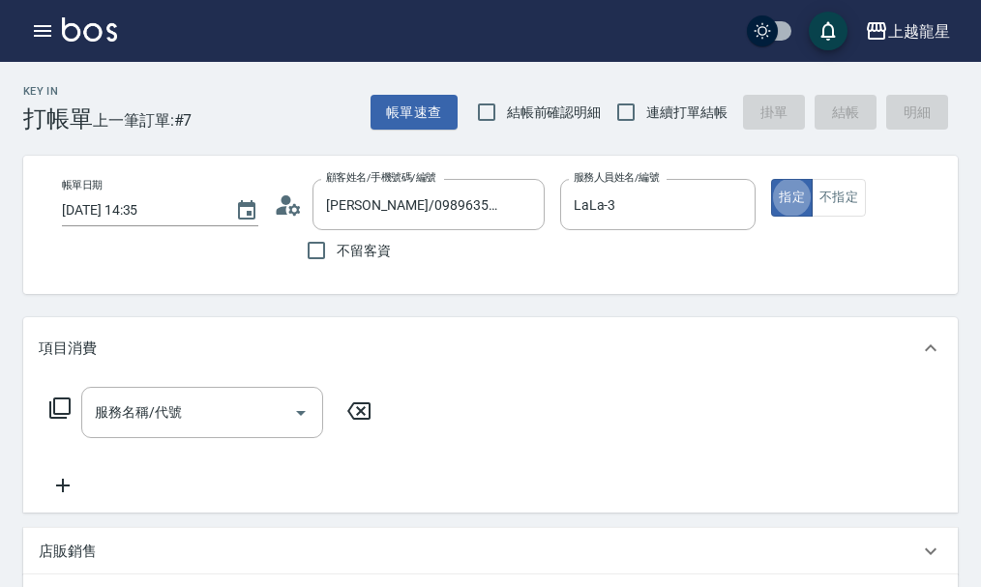
type button "true"
click at [194, 417] on input "服務名稱/代號" at bounding box center [187, 413] width 195 height 34
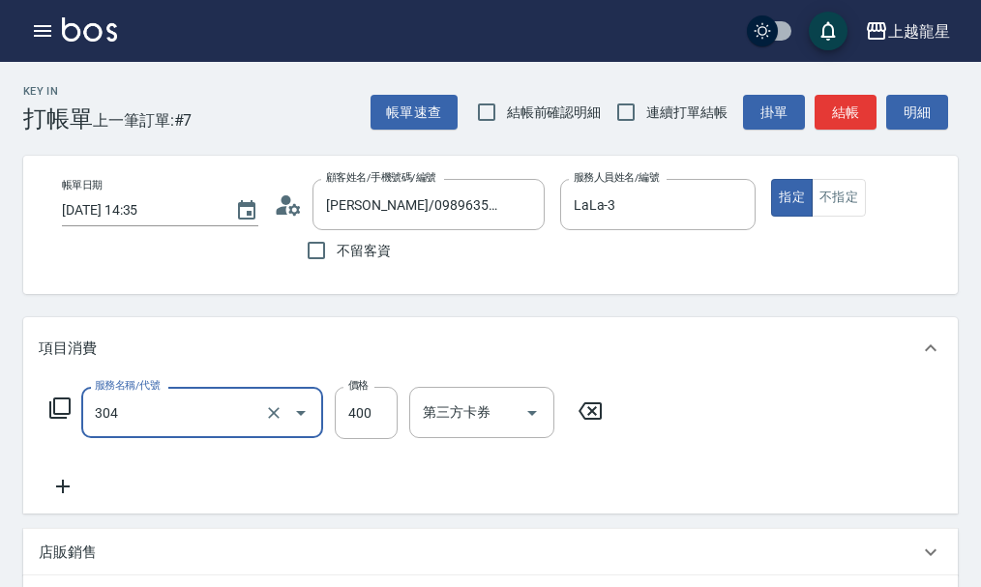
type input "剪髮(304)"
drag, startPoint x: 469, startPoint y: 318, endPoint x: 497, endPoint y: 304, distance: 31.6
click at [469, 319] on div "Key In 打帳單 上一筆訂單:#7 帳單速查 結帳前確認明細 連續打單結帳 掛單 結帳 明細 帳單日期 [DATE] 14:35 顧客姓名/手機號碼/編號…" at bounding box center [490, 568] width 981 height 1013
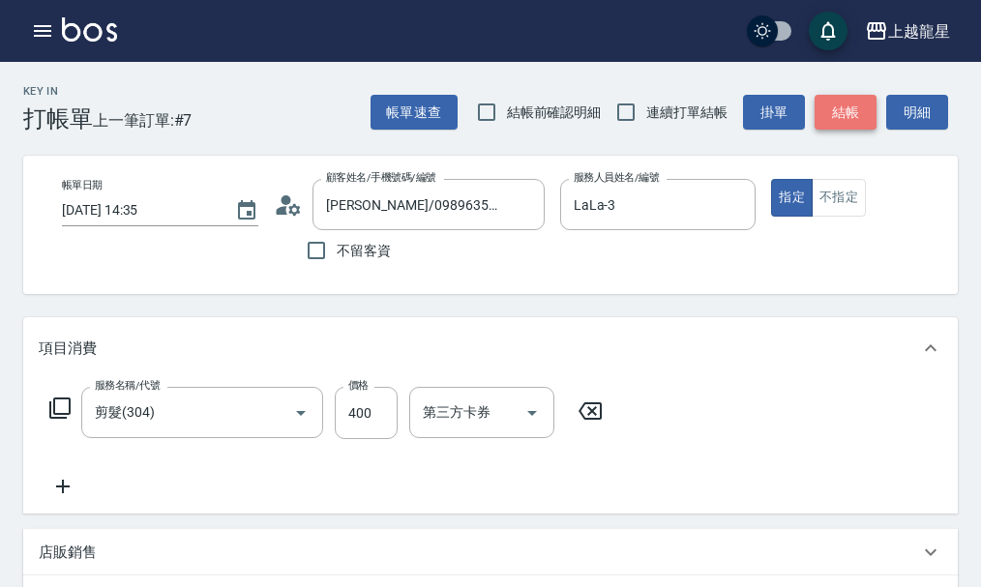
click at [833, 121] on button "結帳" at bounding box center [846, 113] width 62 height 36
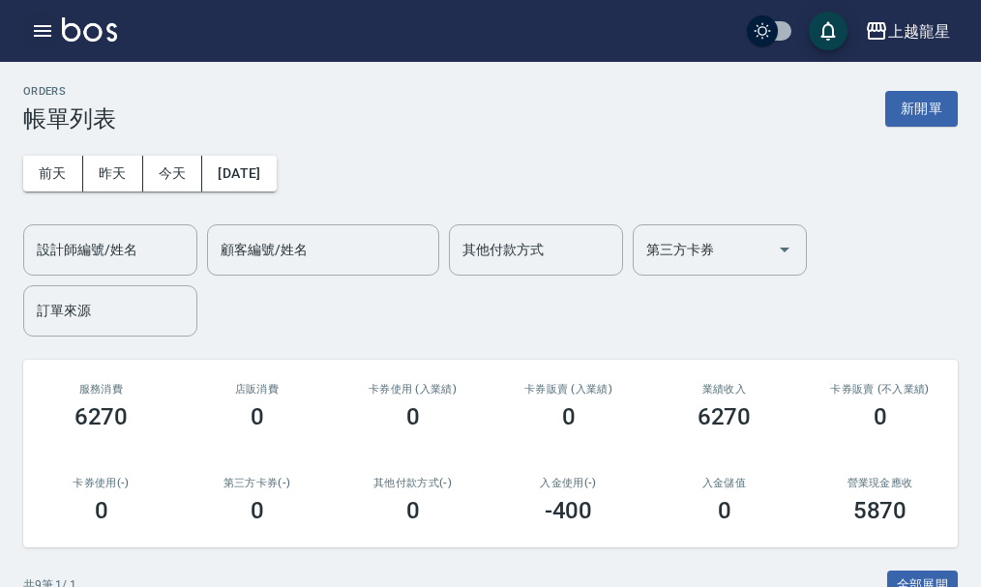
click at [49, 16] on button "button" at bounding box center [42, 31] width 39 height 39
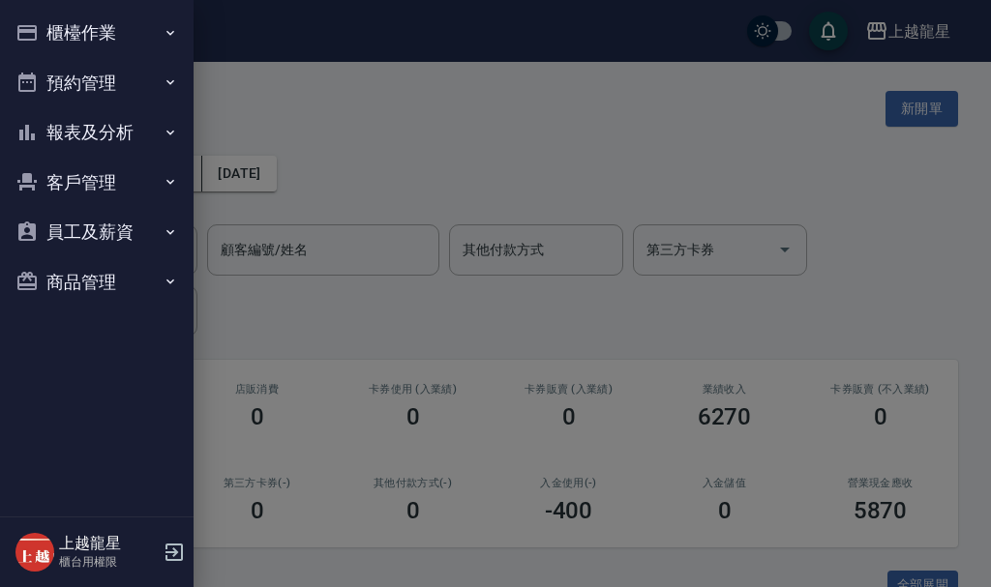
click at [98, 38] on button "櫃檯作業" at bounding box center [97, 33] width 178 height 50
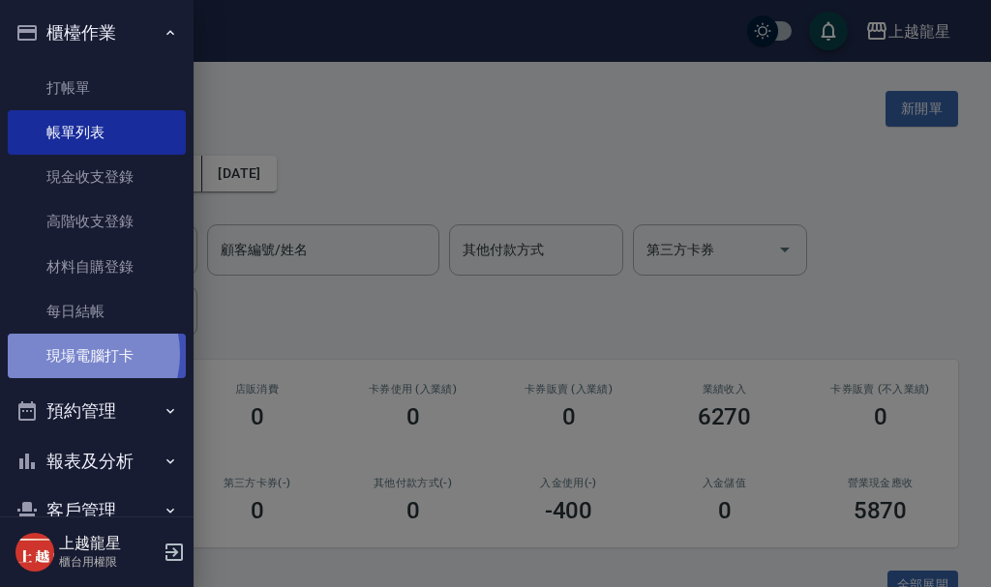
click at [74, 354] on link "現場電腦打卡" at bounding box center [97, 356] width 178 height 45
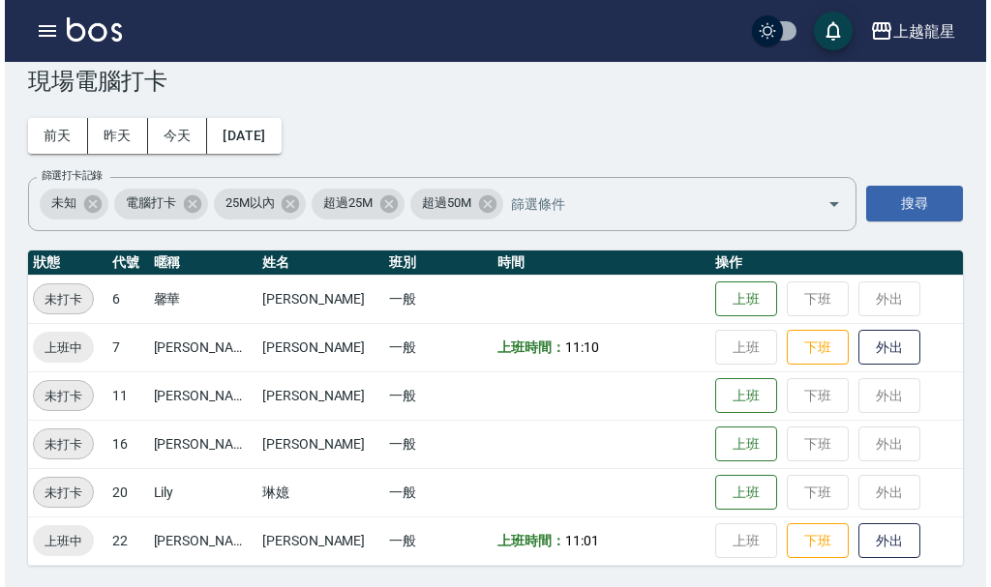
scroll to position [40, 0]
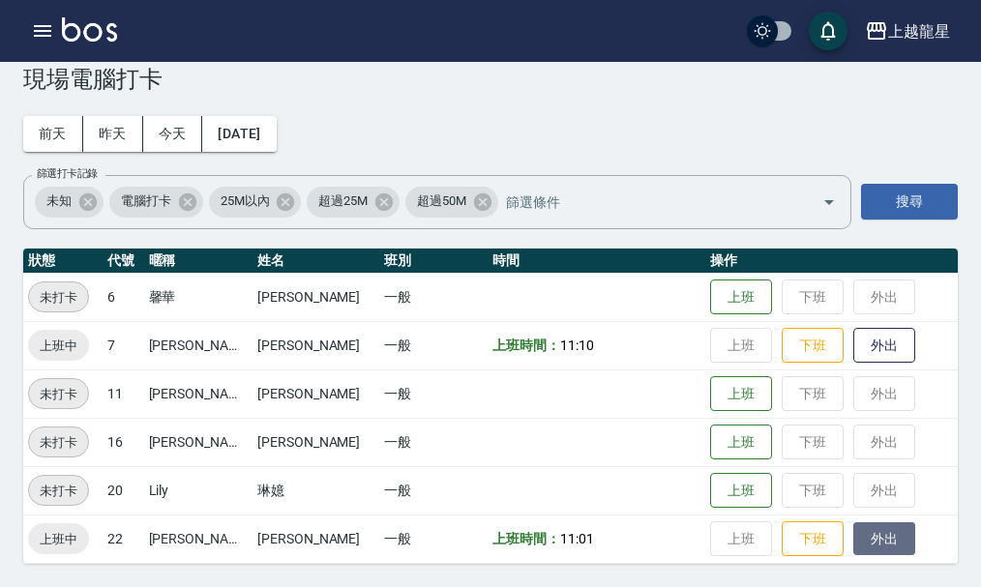
click at [867, 525] on button "外出" at bounding box center [885, 540] width 62 height 34
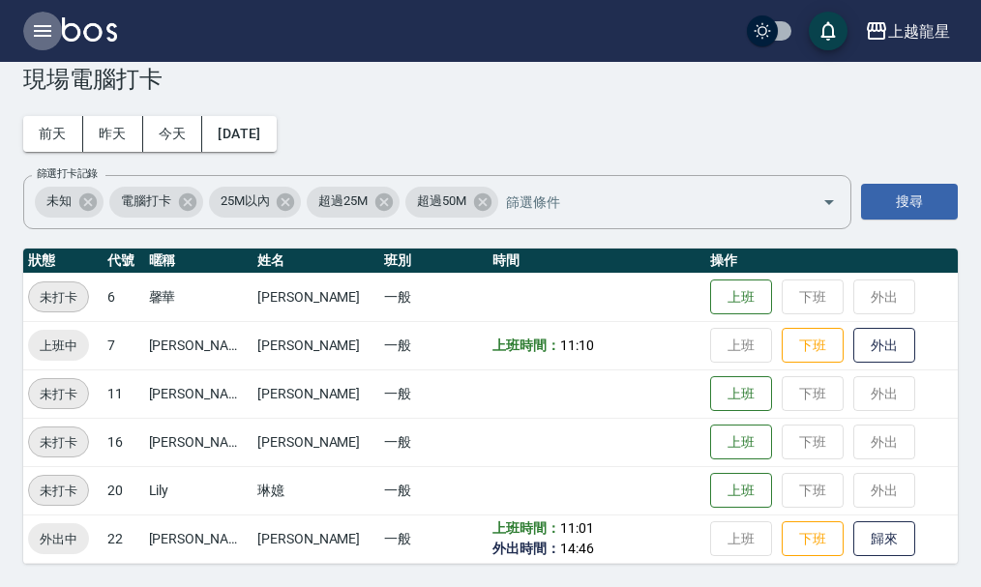
click at [36, 22] on icon "button" at bounding box center [42, 30] width 23 height 23
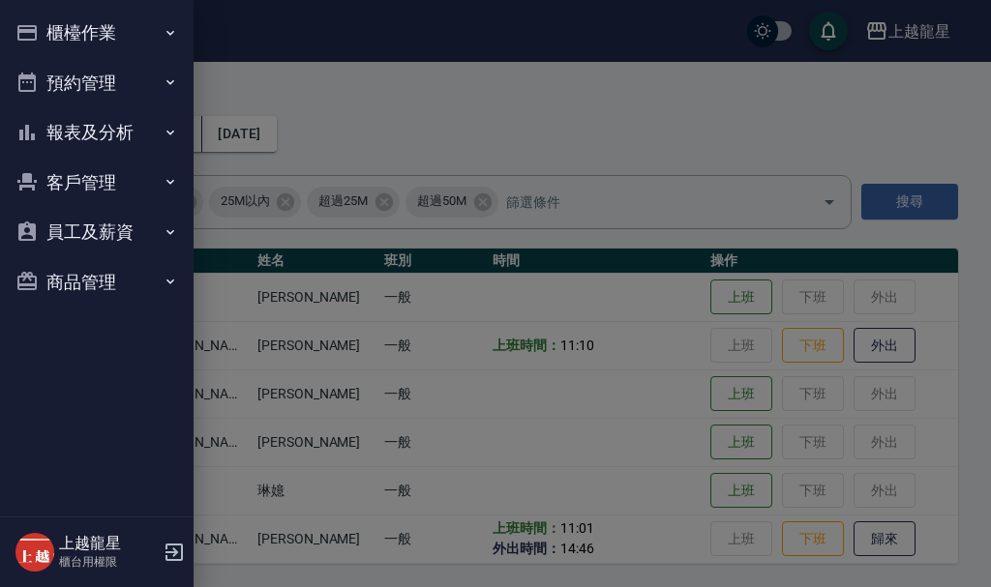
click at [125, 24] on button "櫃檯作業" at bounding box center [97, 33] width 178 height 50
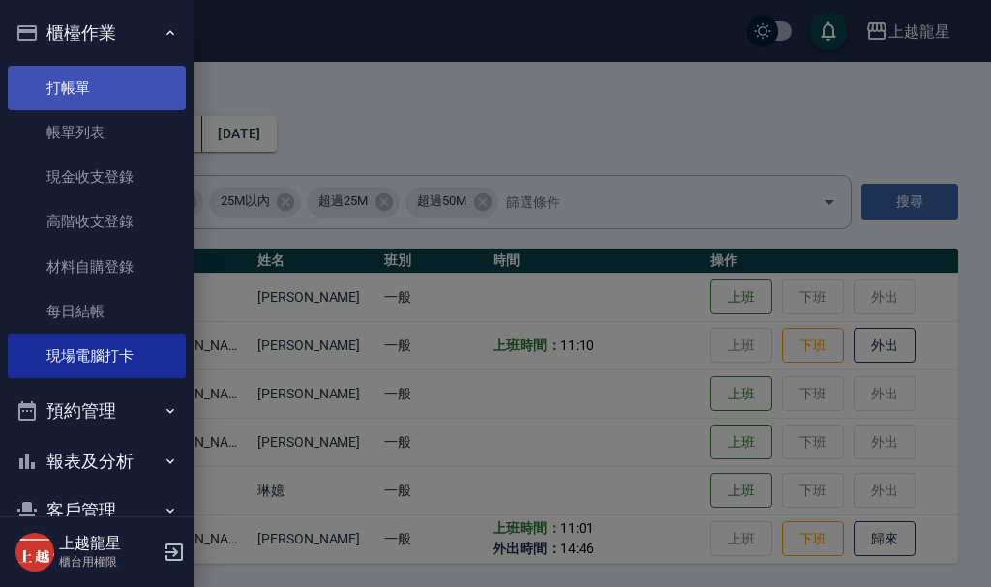
click at [127, 89] on link "打帳單" at bounding box center [97, 88] width 178 height 45
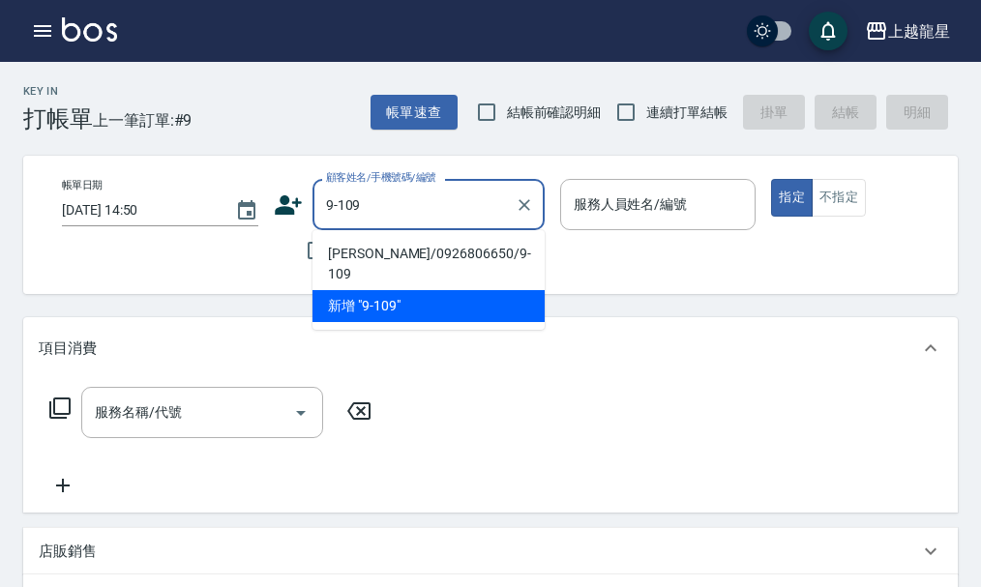
click at [413, 246] on li "[PERSON_NAME]/0926806650/9-109" at bounding box center [429, 264] width 232 height 52
type input "[PERSON_NAME]/0926806650/9-109"
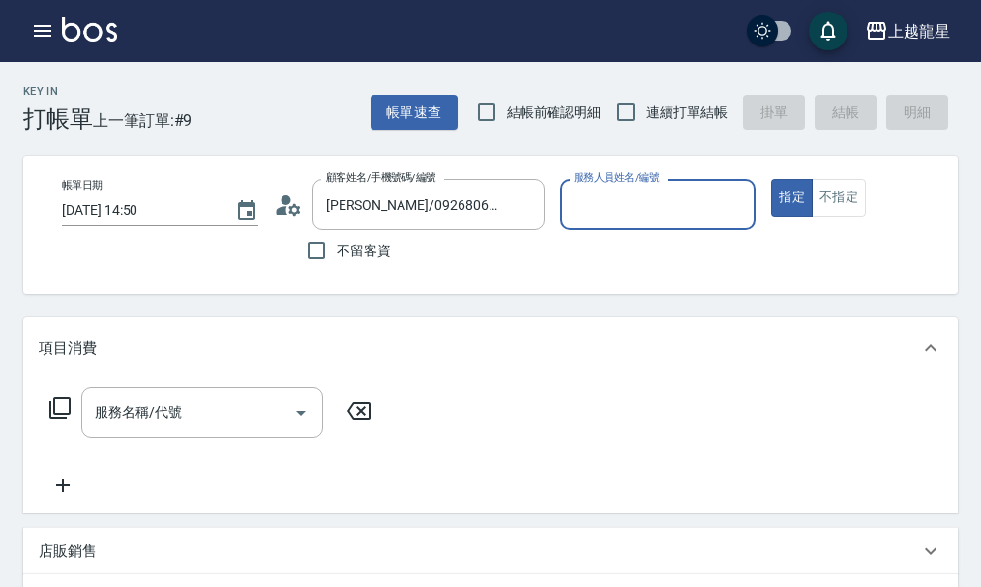
type input "淑雲-25"
click at [175, 420] on input "服務名稱/代號" at bounding box center [187, 413] width 195 height 34
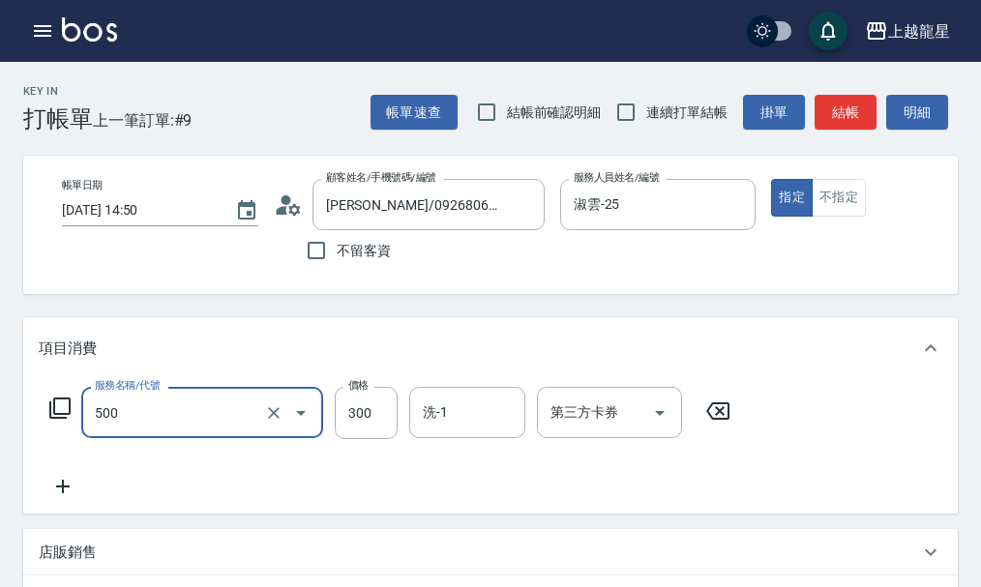
type input "一般洗髮(500)"
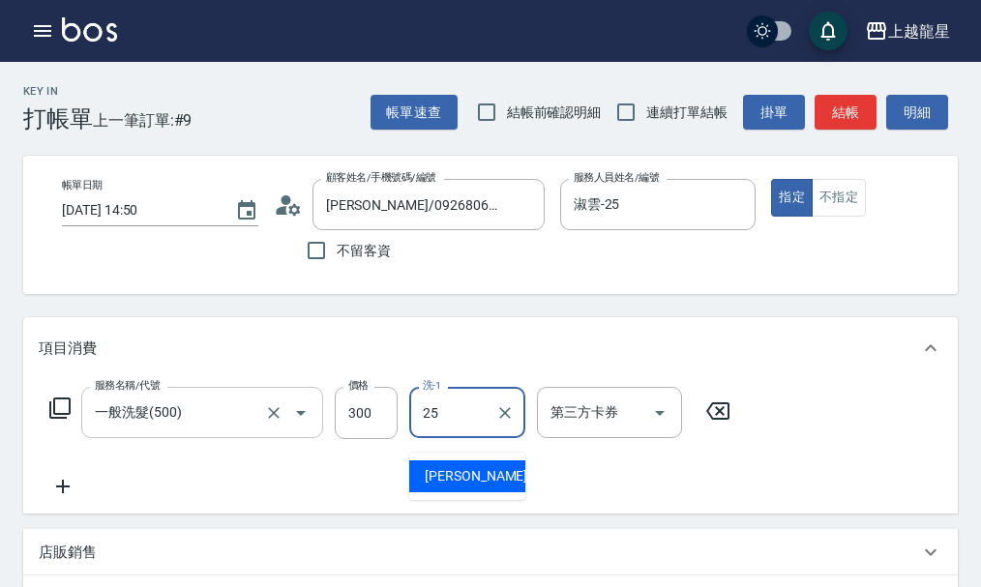
type input "淑雲-25"
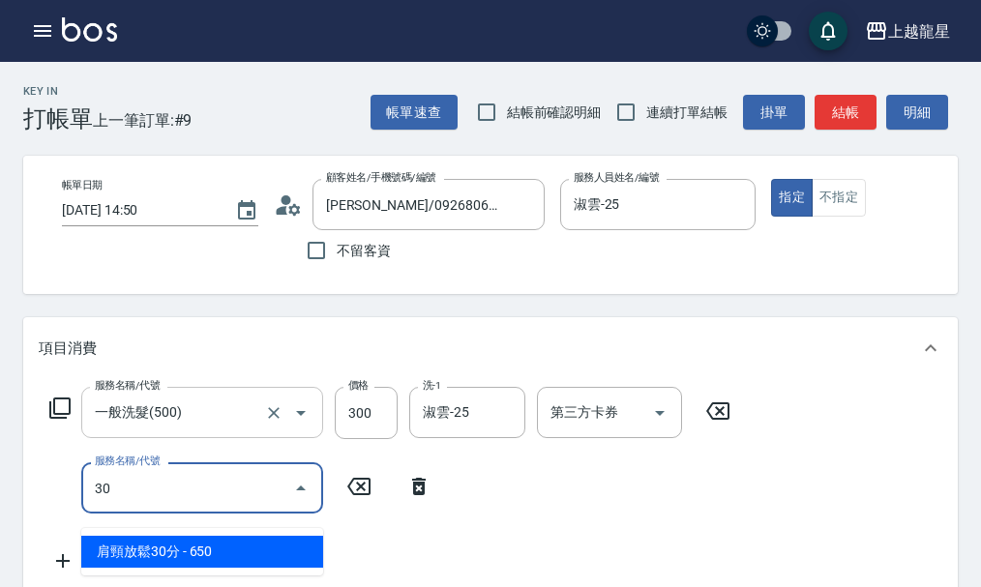
type input "302"
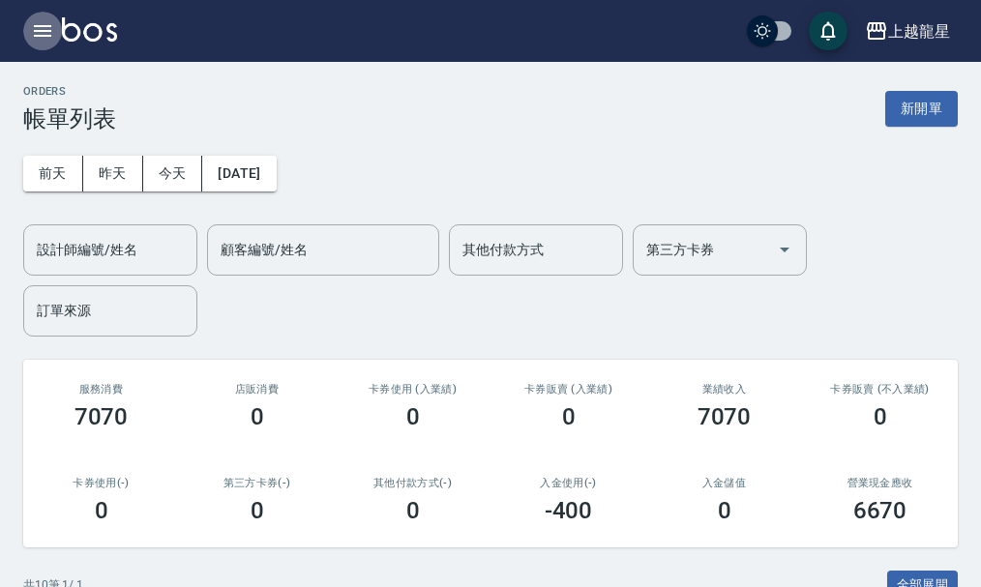
click at [42, 26] on icon "button" at bounding box center [42, 31] width 17 height 12
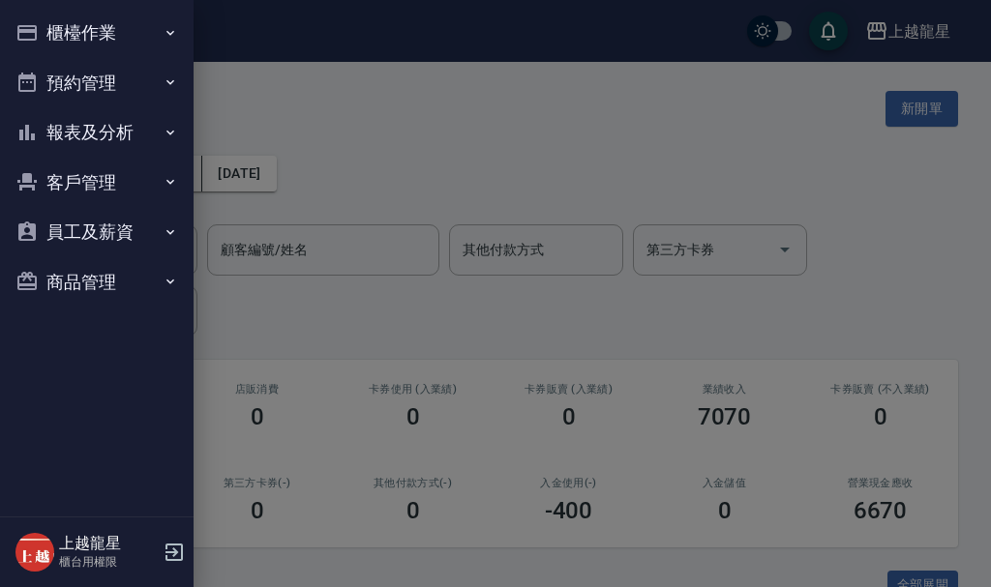
click at [64, 36] on button "櫃檯作業" at bounding box center [97, 33] width 178 height 50
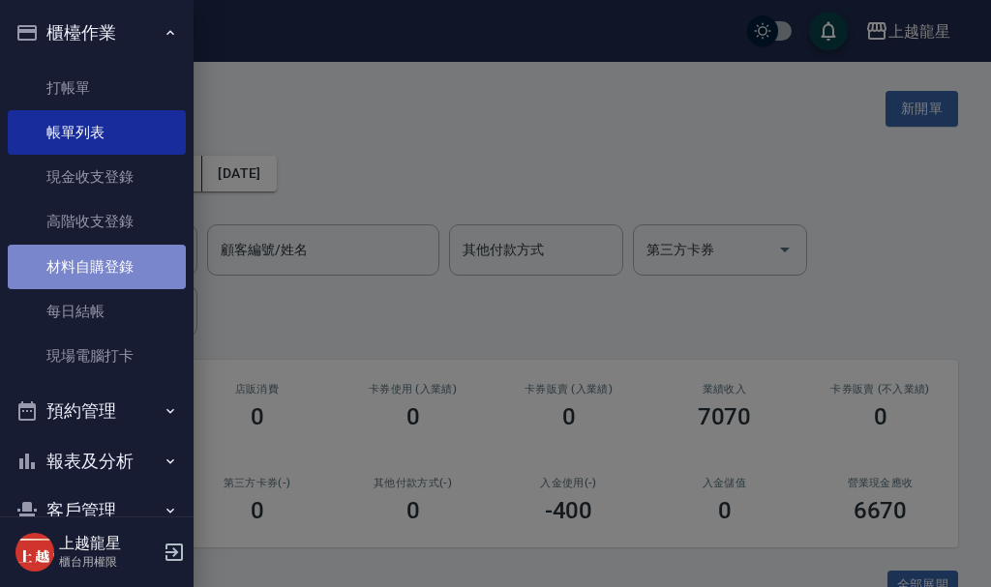
click at [125, 278] on link "材料自購登錄" at bounding box center [97, 267] width 178 height 45
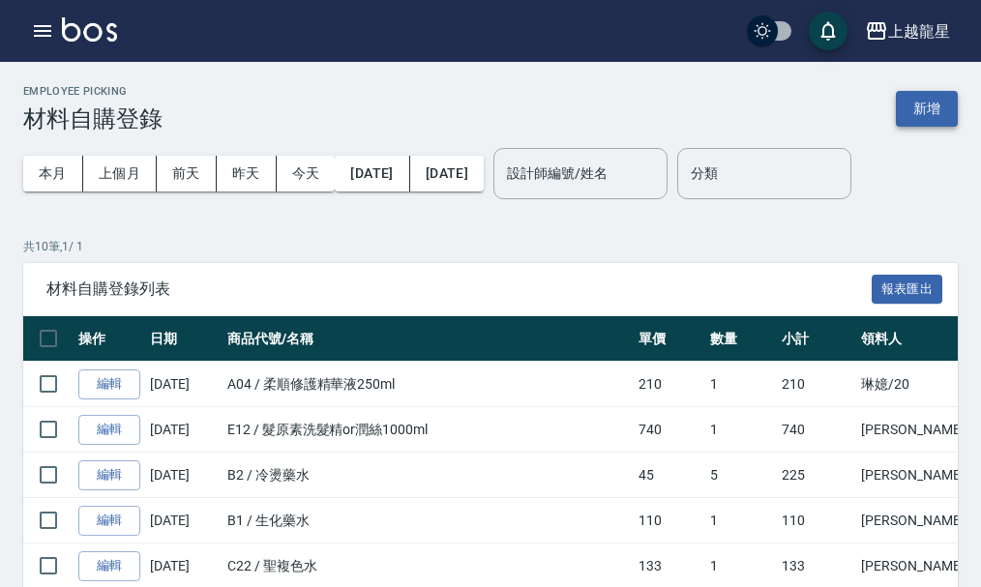
click at [935, 115] on button "新增" at bounding box center [927, 109] width 62 height 36
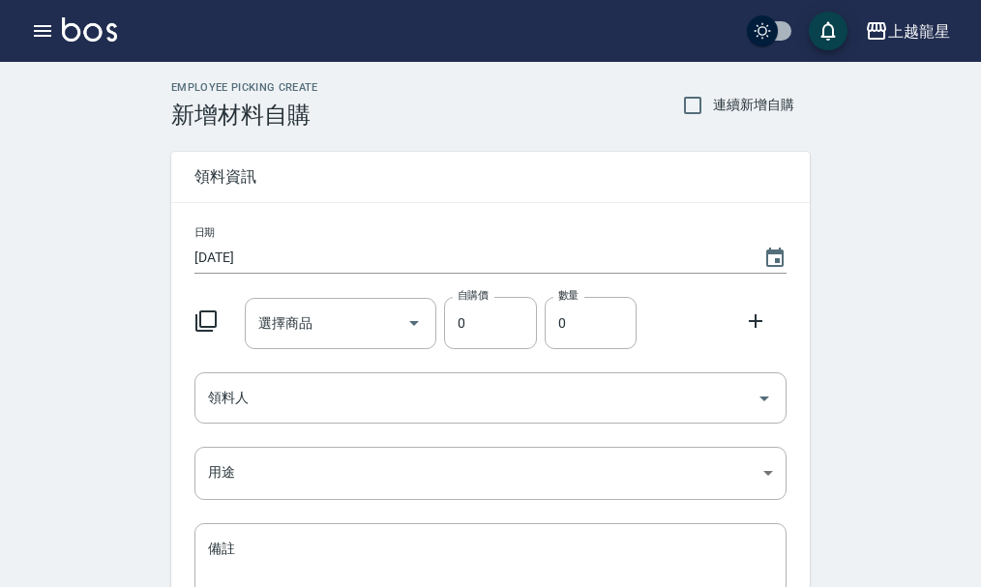
click at [214, 315] on icon at bounding box center [206, 321] width 23 height 23
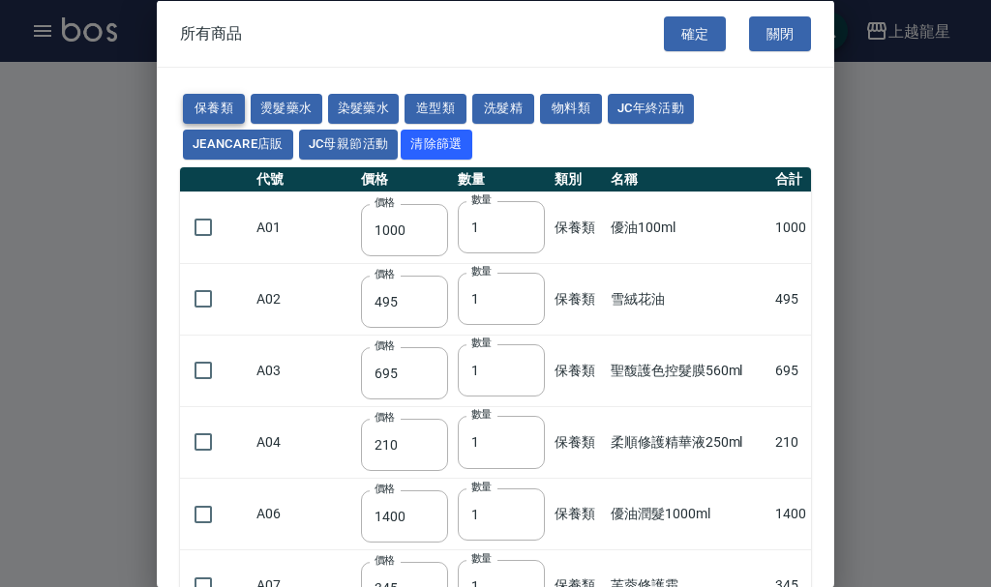
click at [231, 112] on button "保養類" at bounding box center [214, 109] width 62 height 30
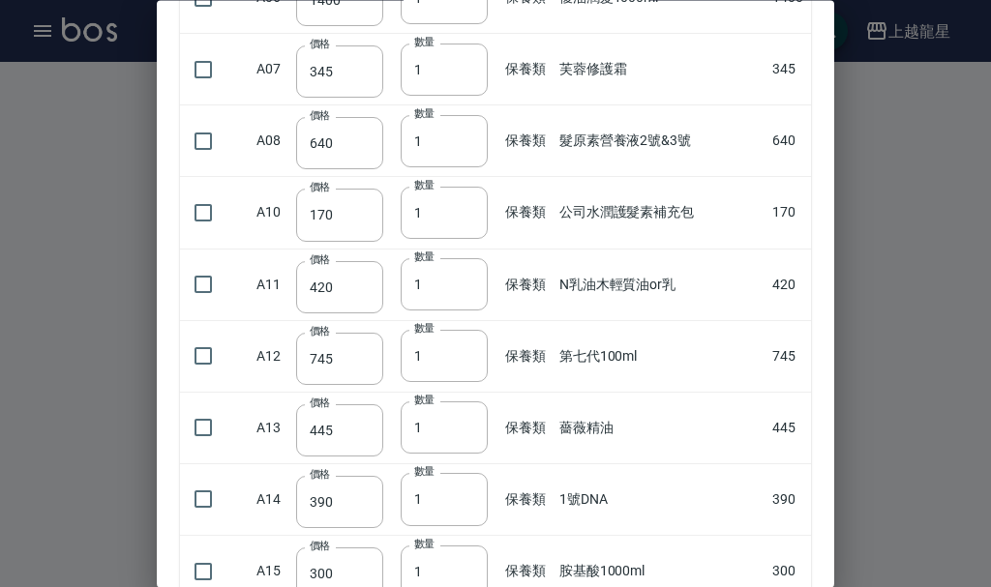
scroll to position [484, 0]
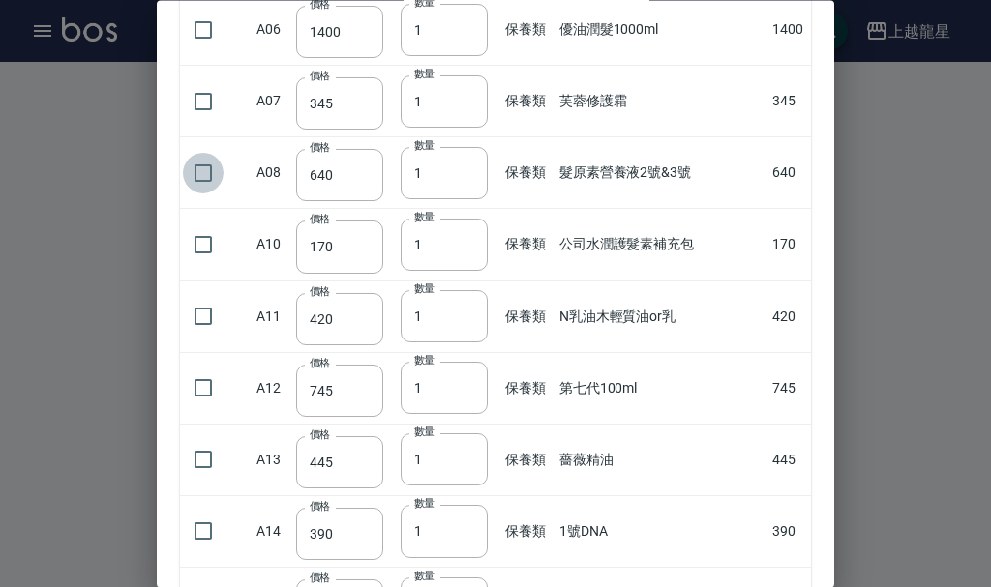
click at [204, 174] on input "checkbox" at bounding box center [203, 173] width 41 height 41
checkbox input "true"
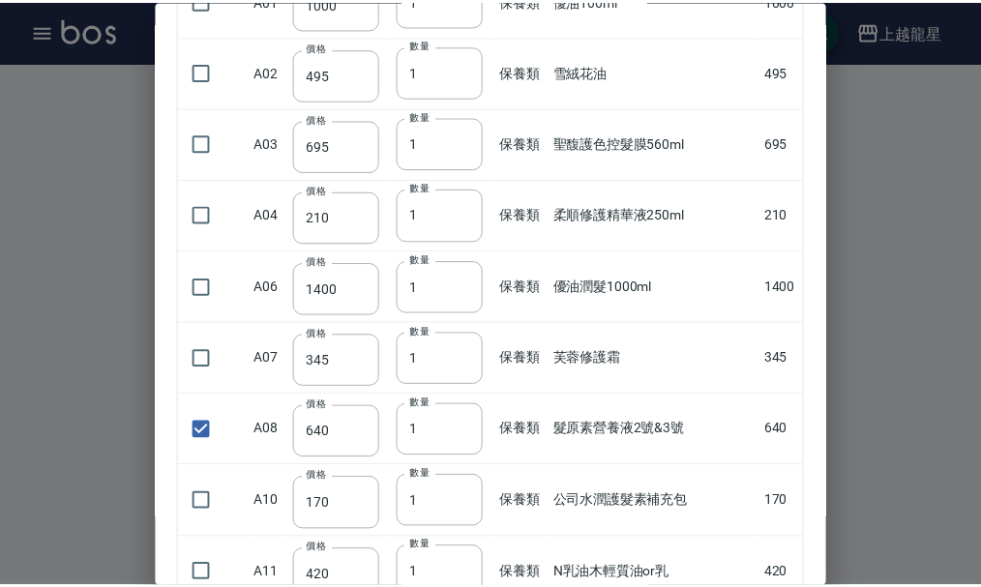
scroll to position [0, 0]
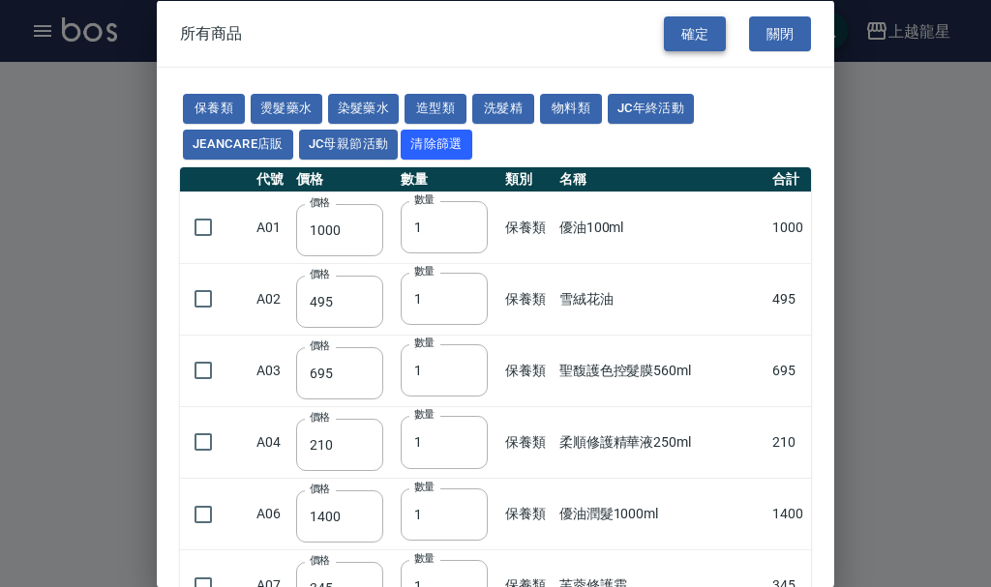
click at [670, 27] on button "確定" at bounding box center [695, 33] width 62 height 36
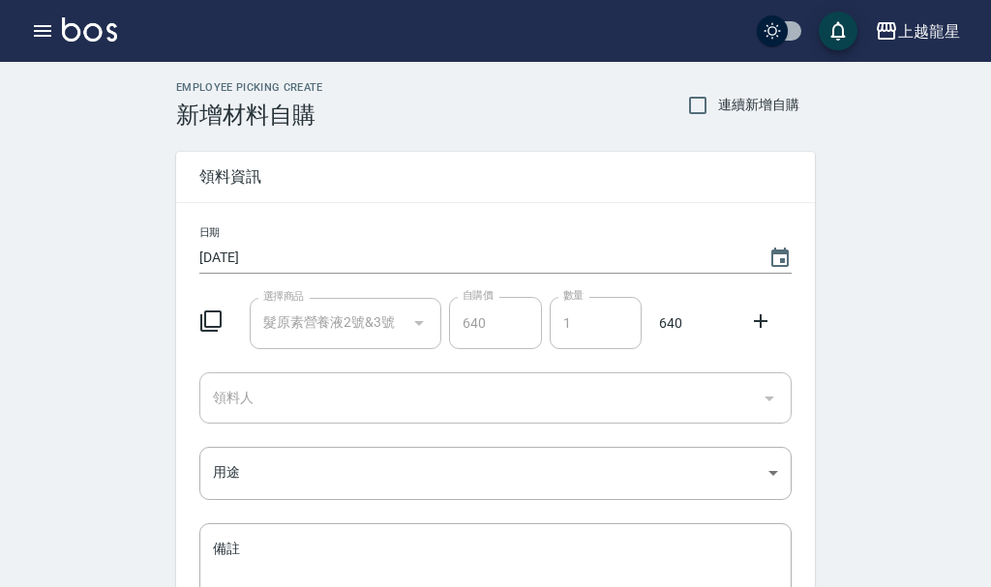
type input "髮原素營養液2號&3號"
type input "640"
type input "1"
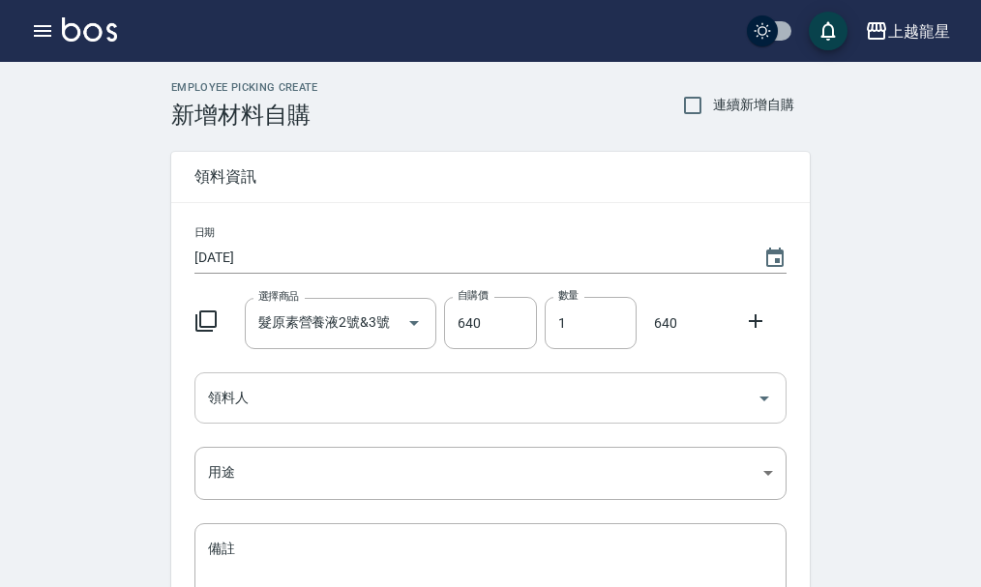
click at [763, 400] on icon "Open" at bounding box center [764, 398] width 23 height 23
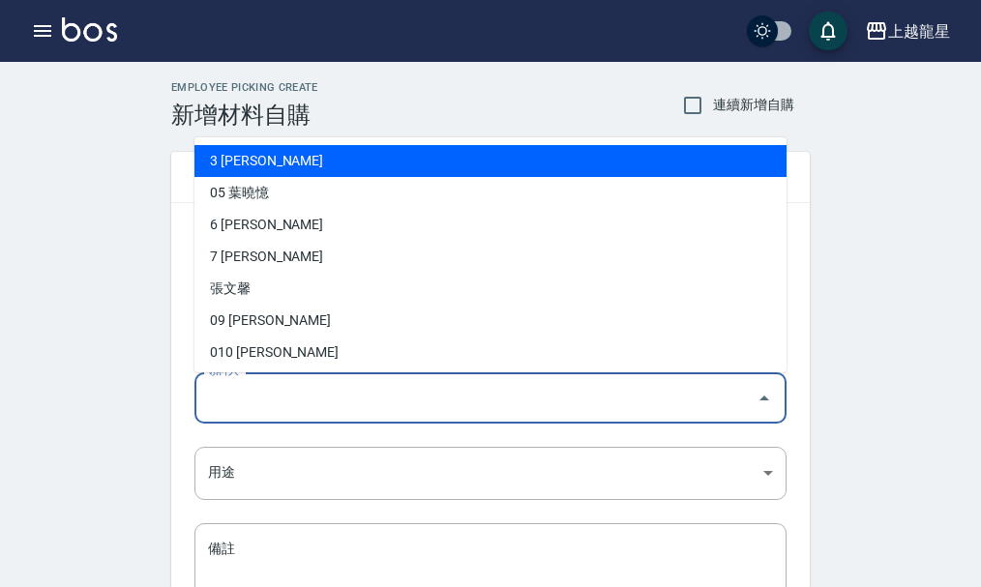
click at [261, 158] on li "3 [PERSON_NAME]" at bounding box center [491, 161] width 592 height 32
type input "[PERSON_NAME]"
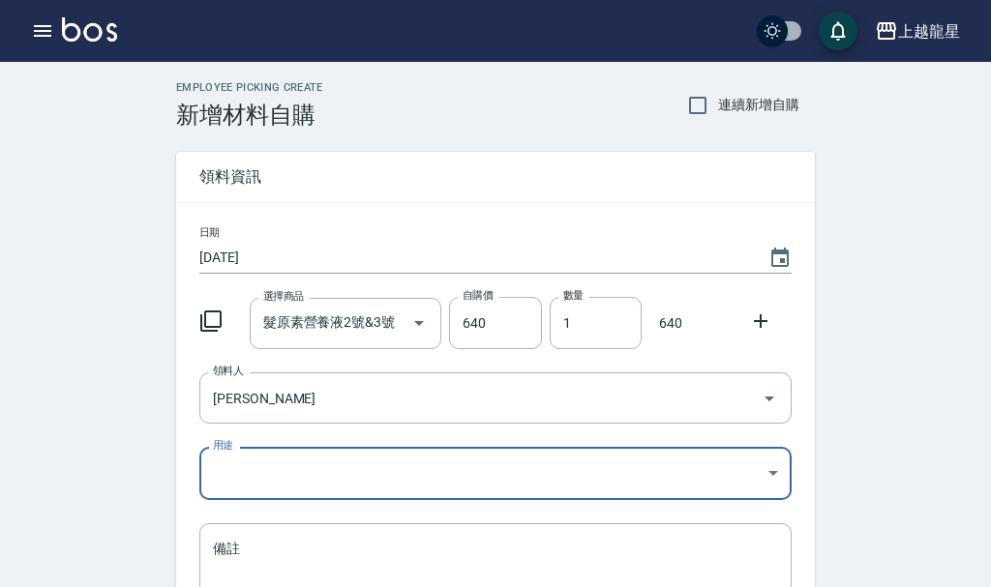
click at [770, 466] on body "上越龍星 登出 櫃檯作業 打帳單 帳單列表 現金收支登錄 高階收支登錄 材料自購登錄 每日結帳 現場電腦打卡 預約管理 預約管理 單日預約紀錄 單週預約紀錄 …" at bounding box center [495, 398] width 991 height 797
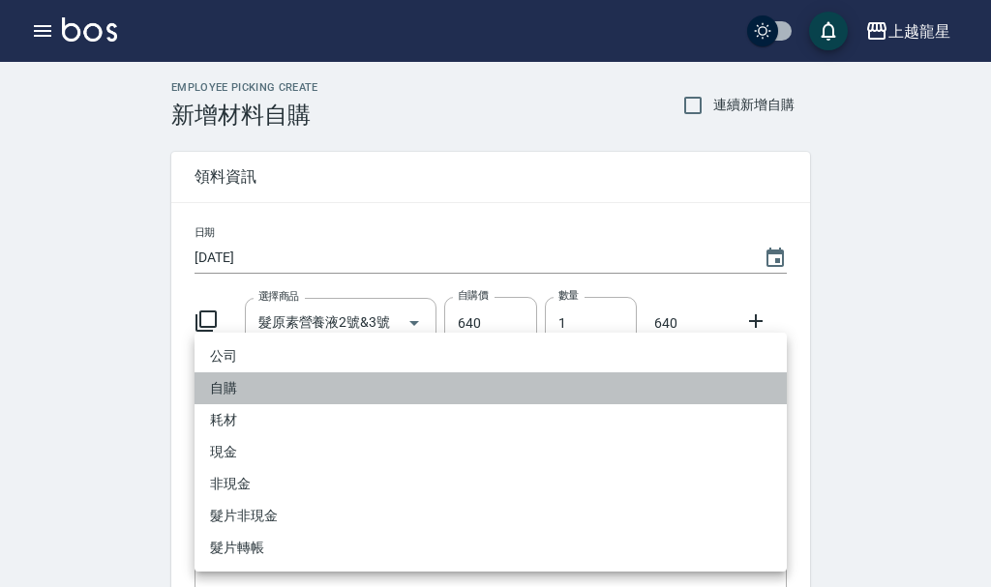
click at [255, 384] on li "自購" at bounding box center [491, 389] width 592 height 32
type input "自購"
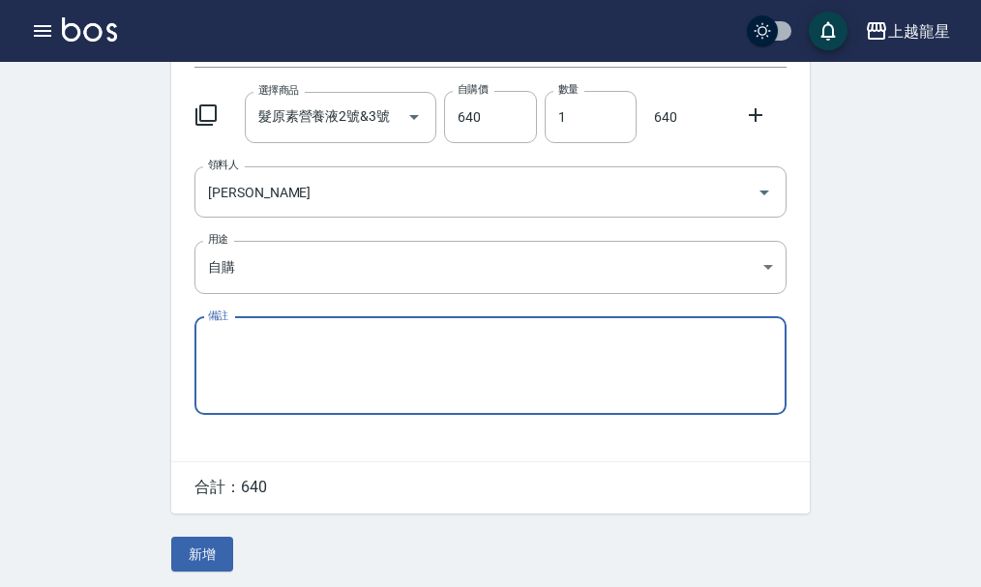
scroll to position [213, 0]
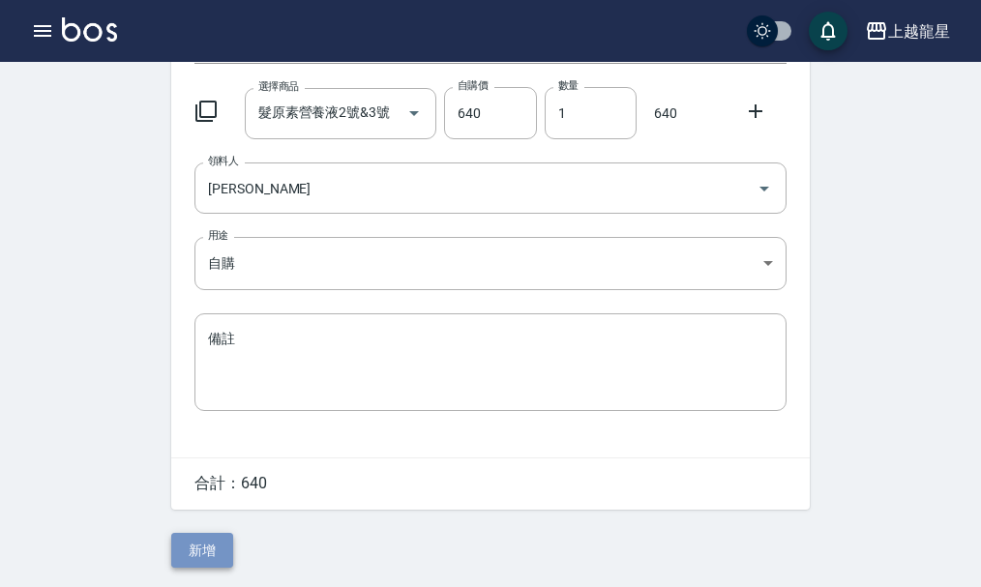
click at [199, 553] on button "新增" at bounding box center [202, 551] width 62 height 36
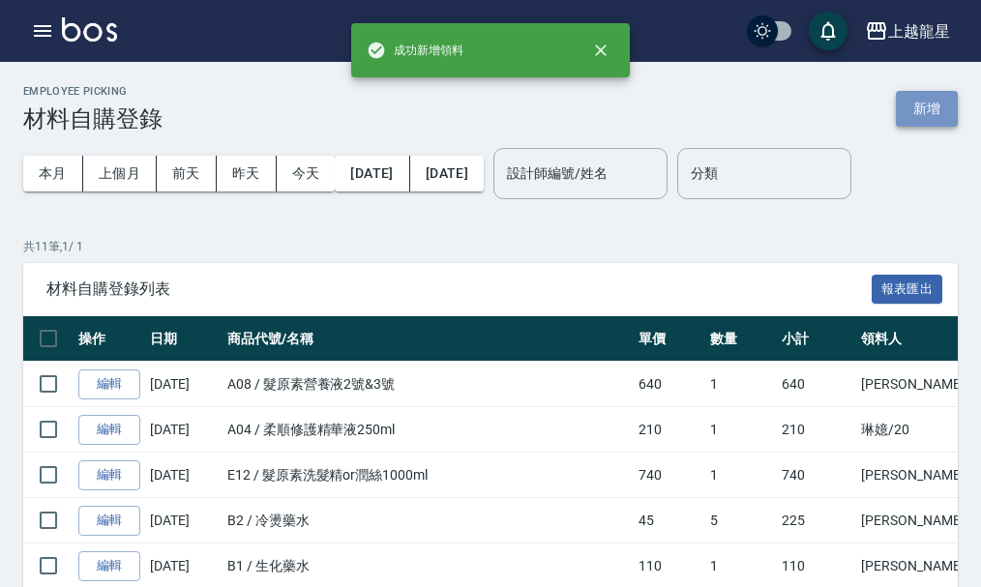
click at [949, 111] on button "新增" at bounding box center [927, 109] width 62 height 36
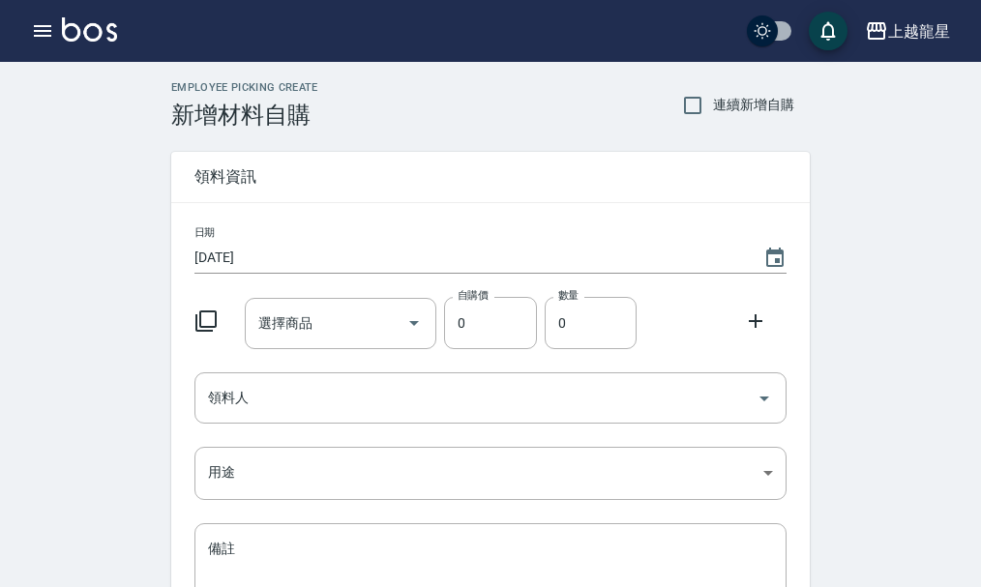
click at [202, 314] on icon at bounding box center [206, 321] width 23 height 23
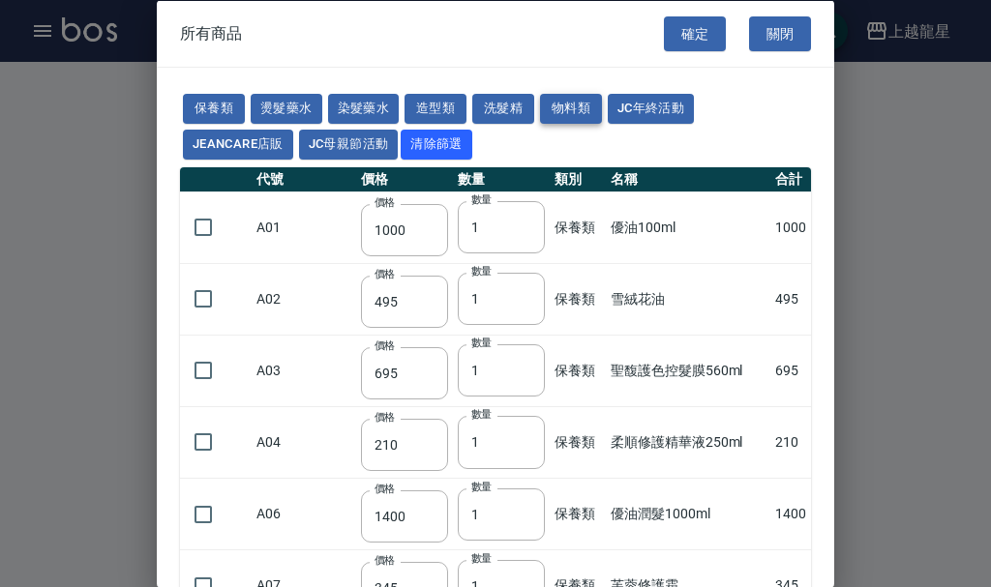
click at [573, 109] on button "物料類" at bounding box center [571, 109] width 62 height 30
type input "400"
type input "300"
type input "108"
type input "110"
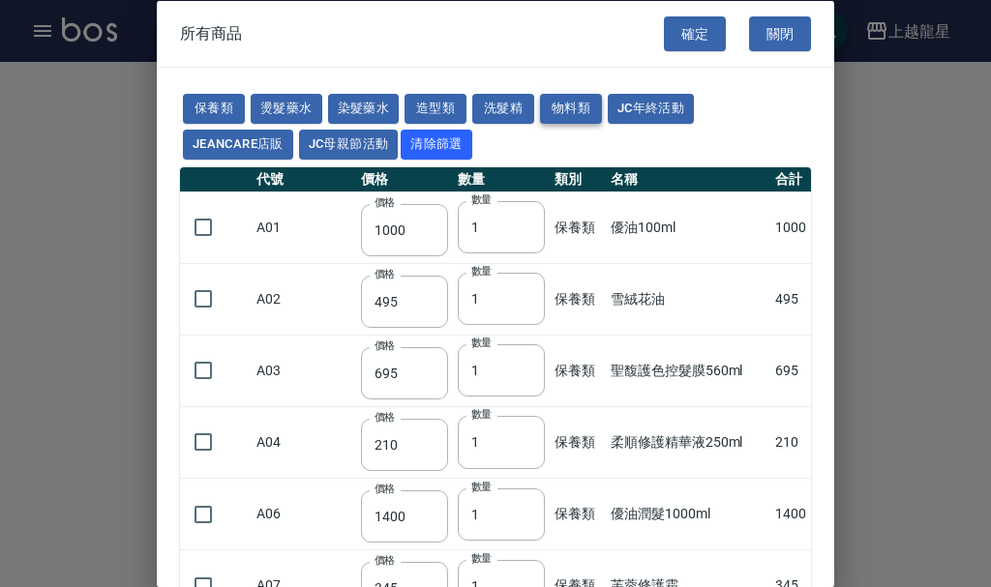
type input "10"
type input "175"
type input "280"
type input "120"
type input "25"
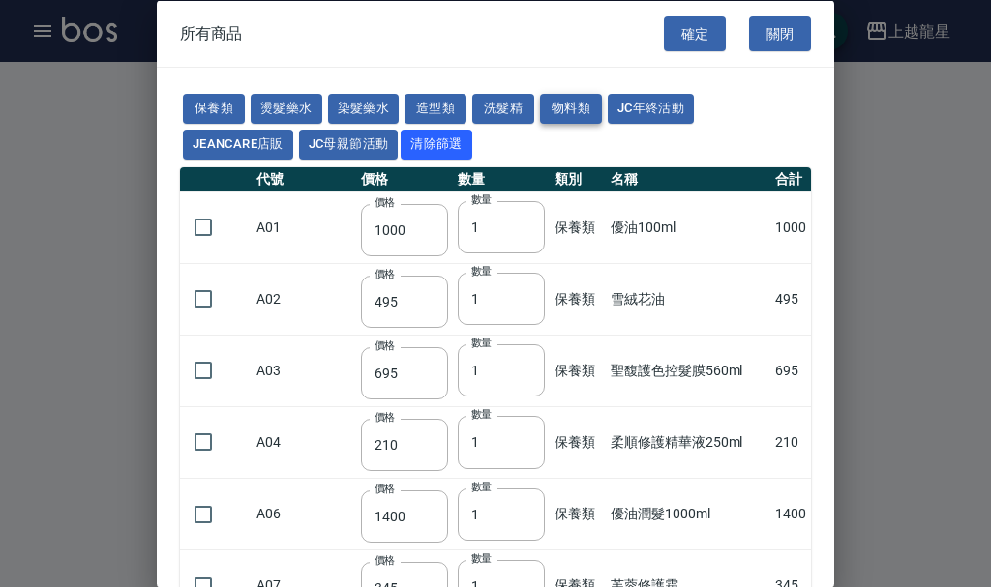
type input "30"
type input "420"
type input "50"
type input "90"
type input "0"
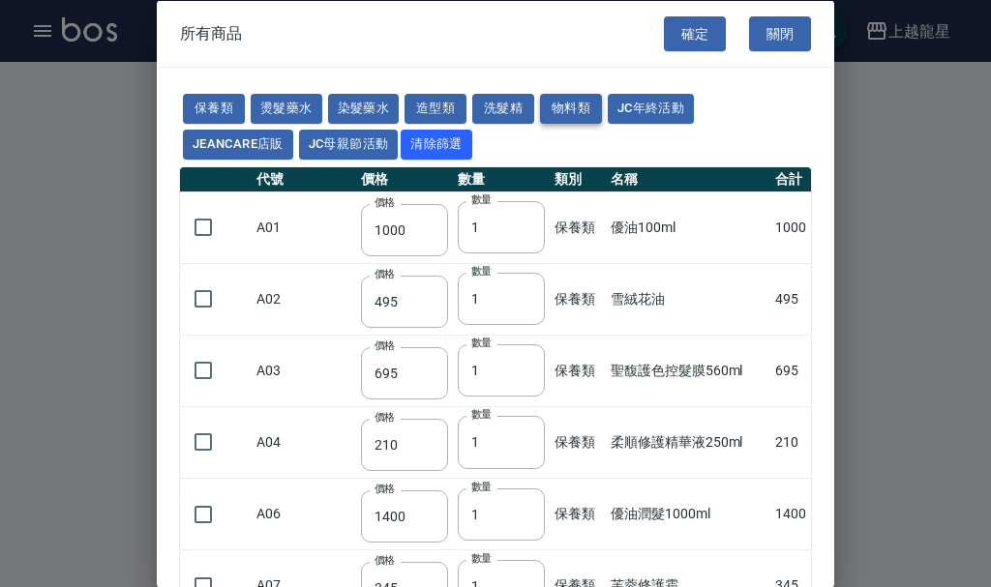
type input "50"
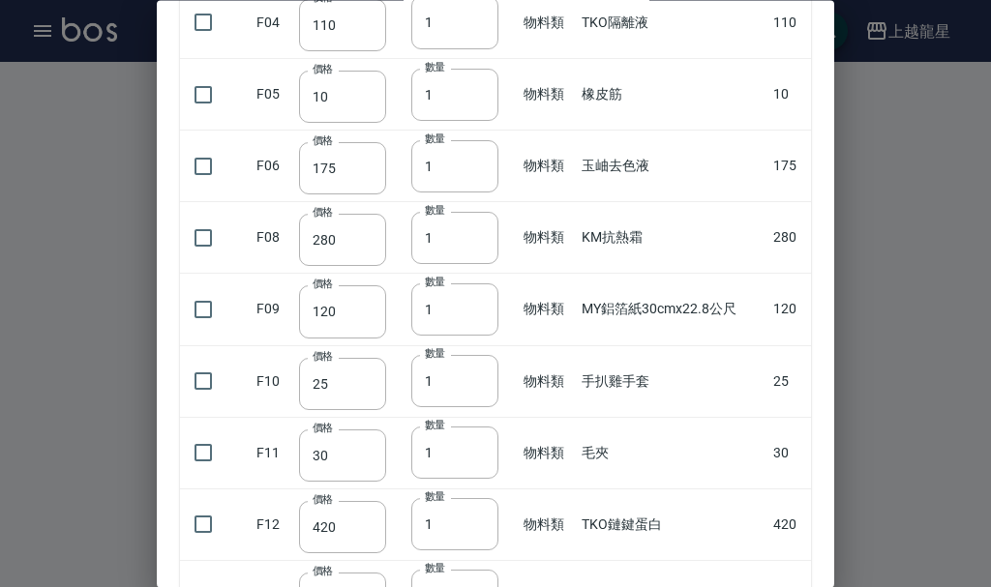
scroll to position [387, 0]
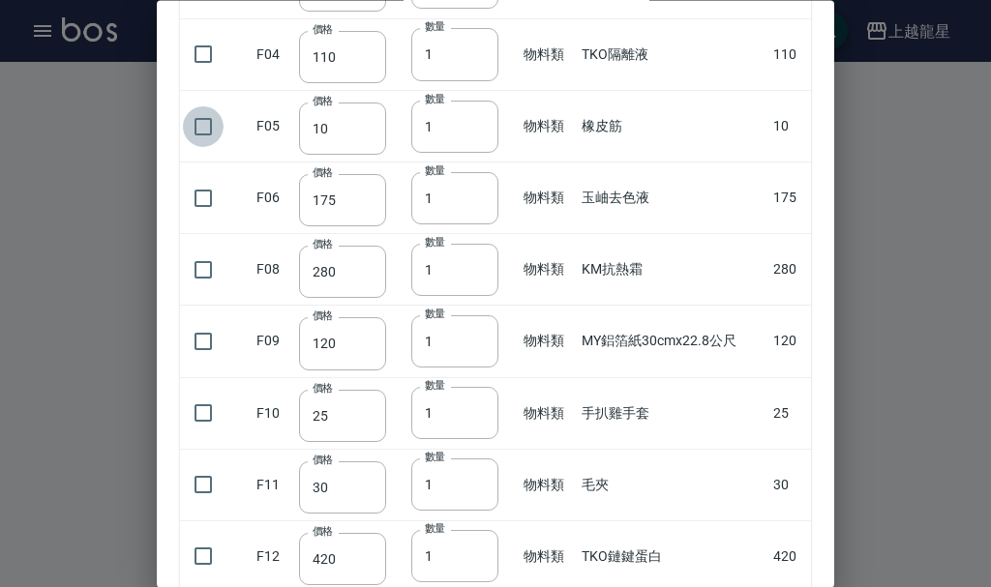
click at [204, 128] on input "checkbox" at bounding box center [203, 126] width 41 height 41
checkbox input "true"
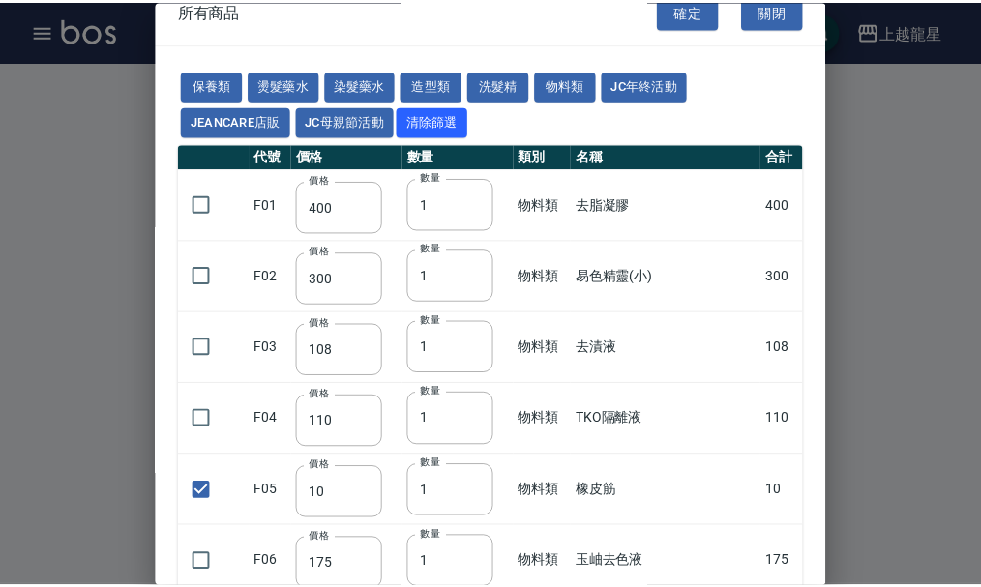
scroll to position [0, 0]
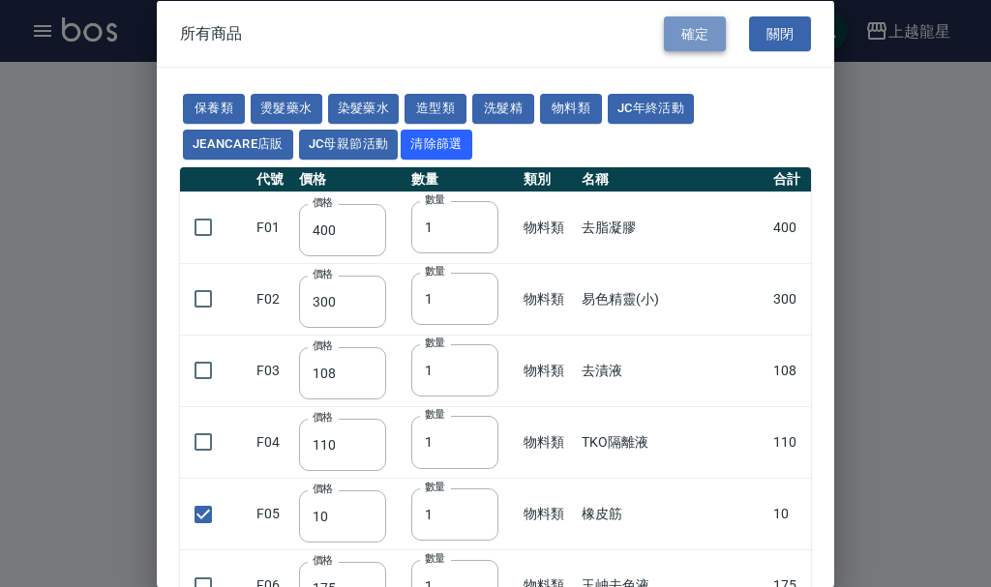
click at [678, 19] on button "確定" at bounding box center [695, 33] width 62 height 36
type input "橡皮筋"
type input "10"
type input "1"
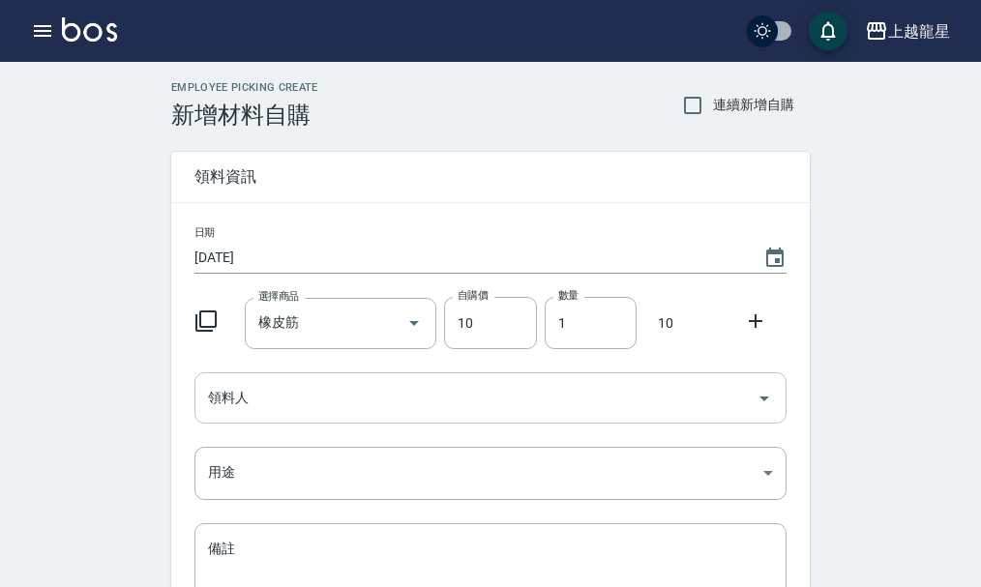
click at [765, 398] on icon "Open" at bounding box center [765, 399] width 10 height 5
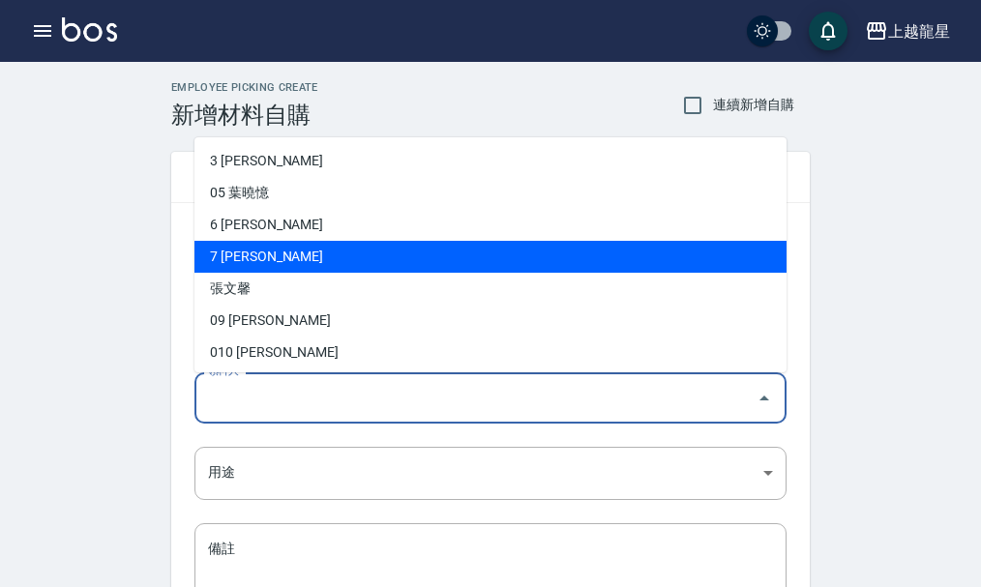
scroll to position [97, 0]
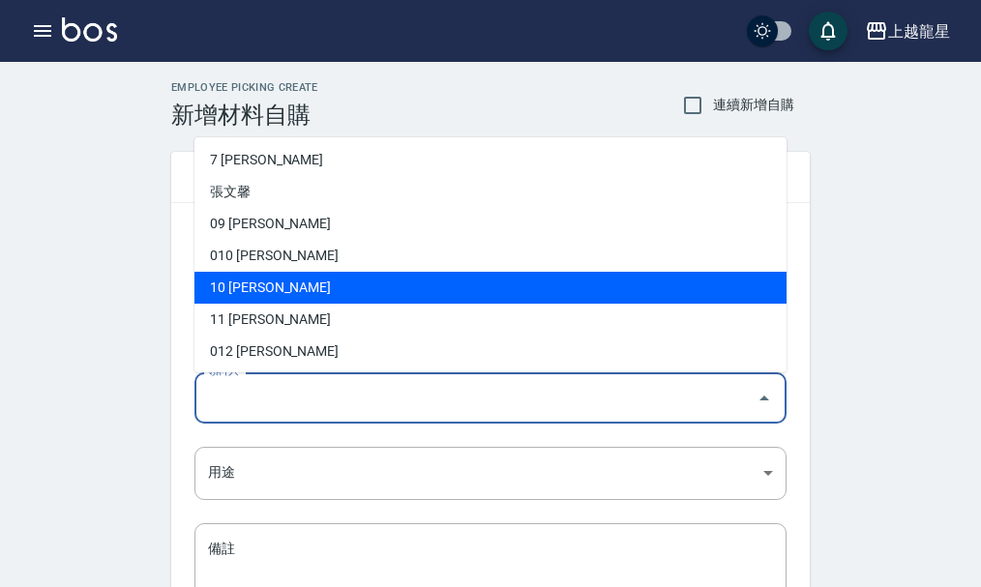
click at [264, 291] on li "10 [PERSON_NAME]" at bounding box center [491, 288] width 592 height 32
type input "[PERSON_NAME]"
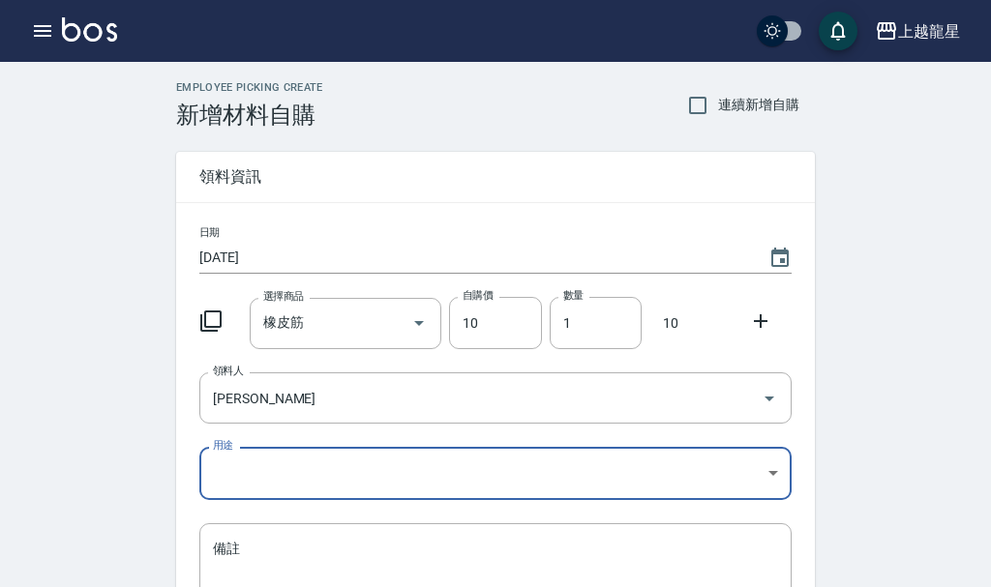
click at [766, 473] on body "上越龍星 登出 櫃檯作業 打帳單 帳單列表 現金收支登錄 高階收支登錄 材料自購登錄 每日結帳 現場電腦打卡 預約管理 預約管理 單日預約紀錄 單週預約紀錄 …" at bounding box center [495, 398] width 991 height 797
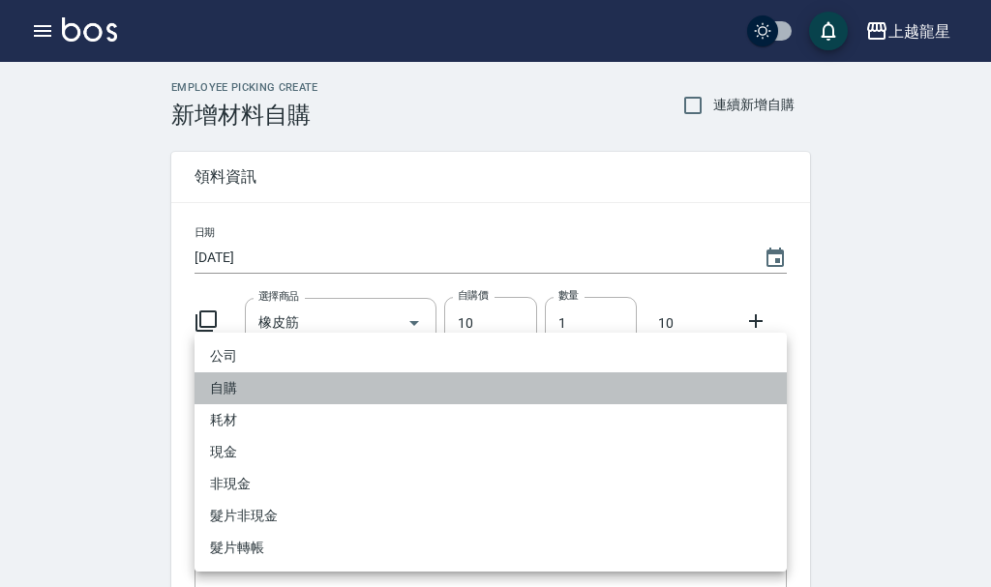
click at [276, 393] on li "自購" at bounding box center [491, 389] width 592 height 32
type input "自購"
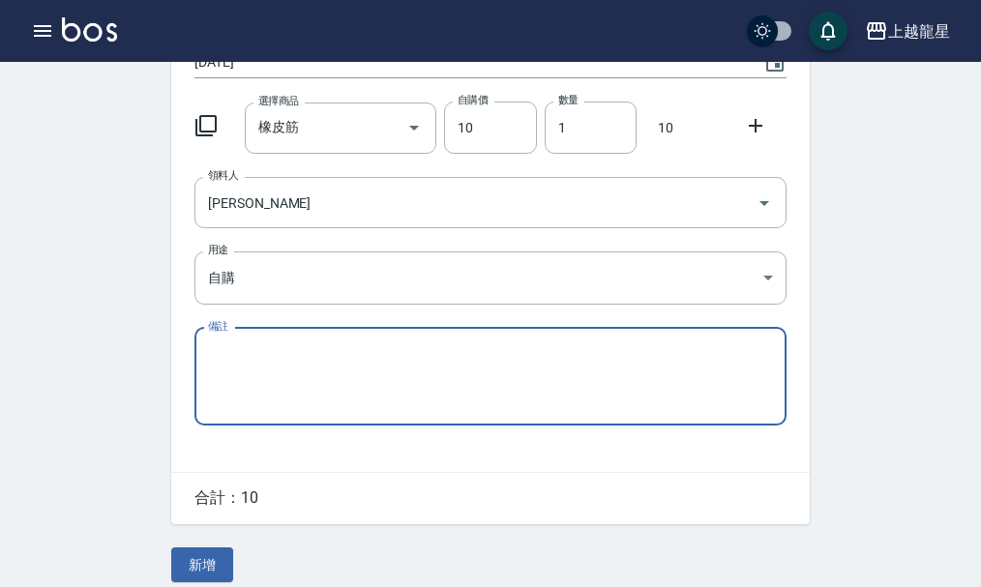
scroll to position [213, 0]
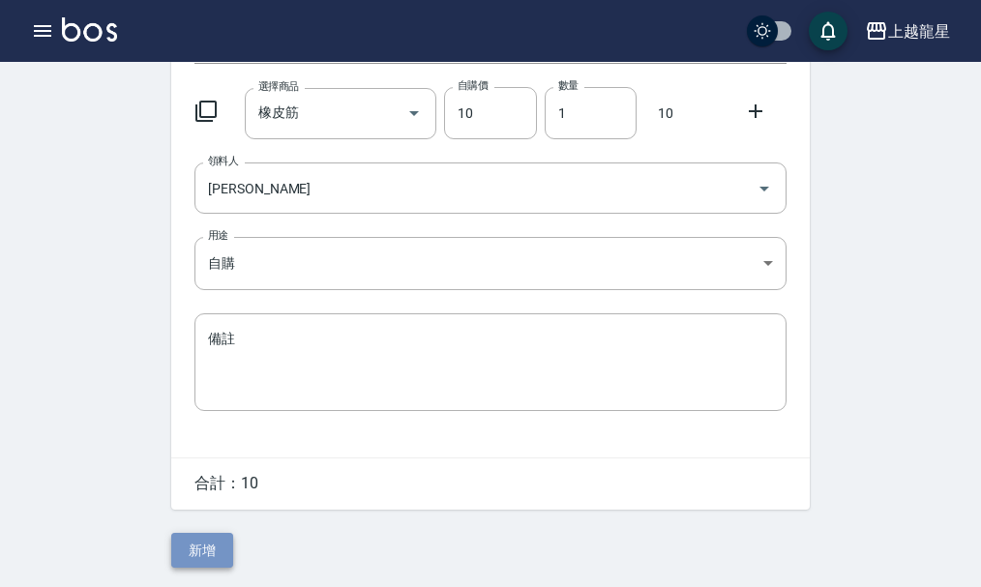
click at [206, 549] on button "新增" at bounding box center [202, 551] width 62 height 36
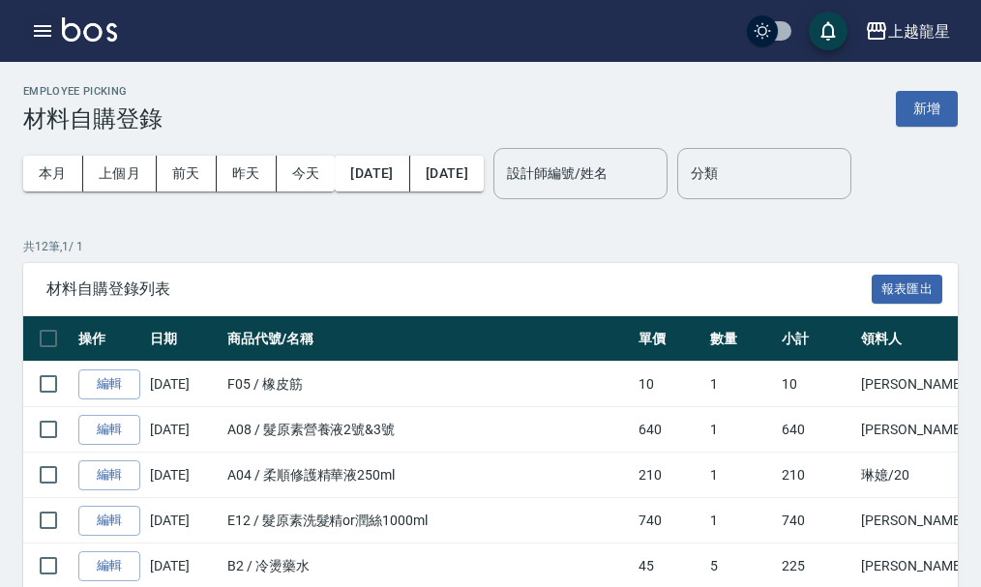
click at [35, 23] on icon "button" at bounding box center [42, 30] width 23 height 23
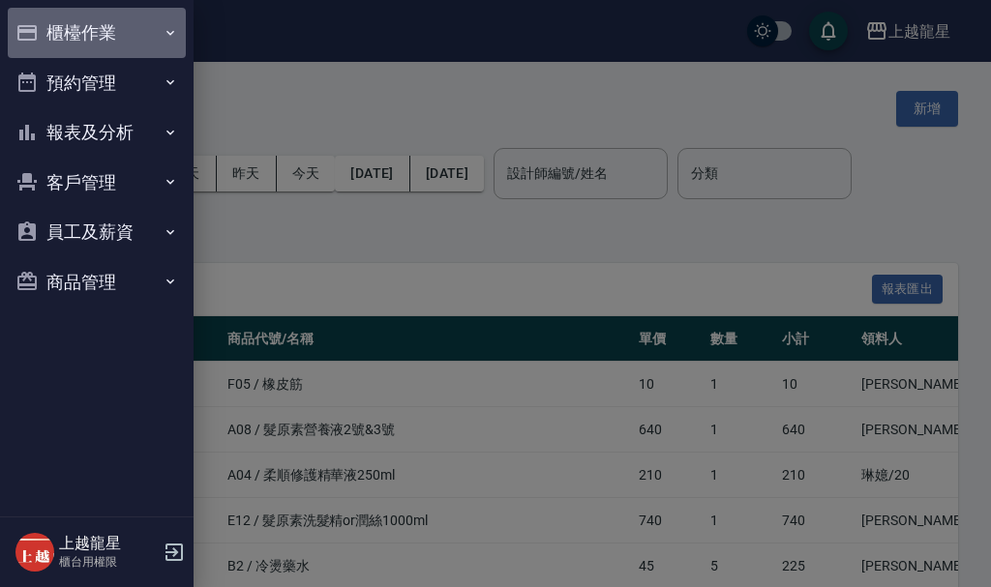
click at [100, 34] on button "櫃檯作業" at bounding box center [97, 33] width 178 height 50
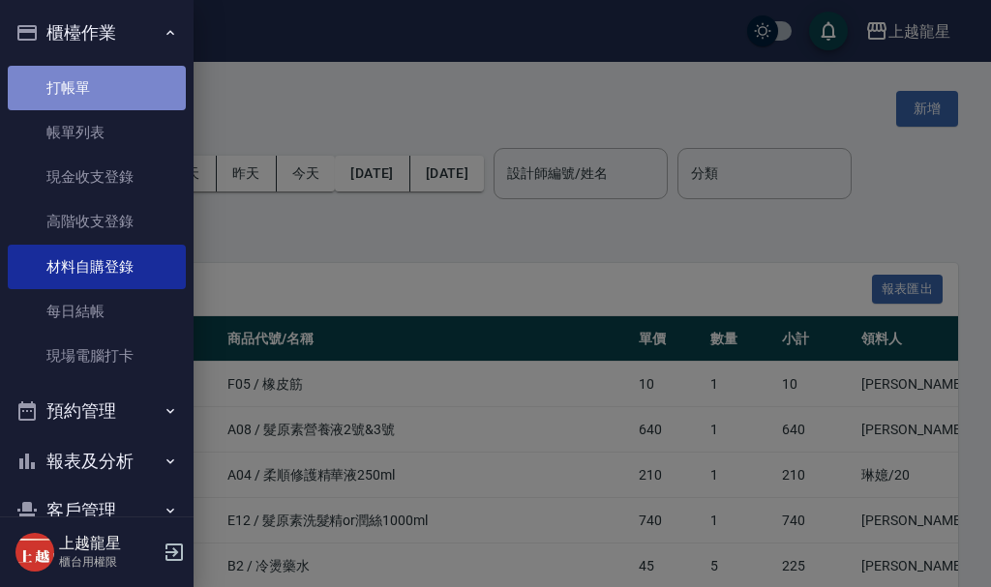
click at [114, 89] on link "打帳單" at bounding box center [97, 88] width 178 height 45
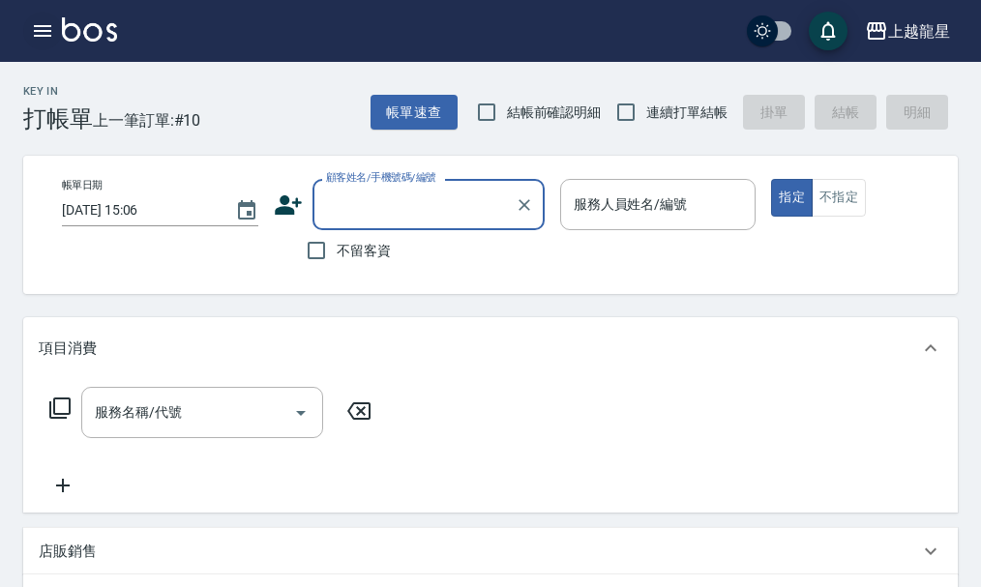
click at [47, 32] on icon "button" at bounding box center [42, 31] width 17 height 12
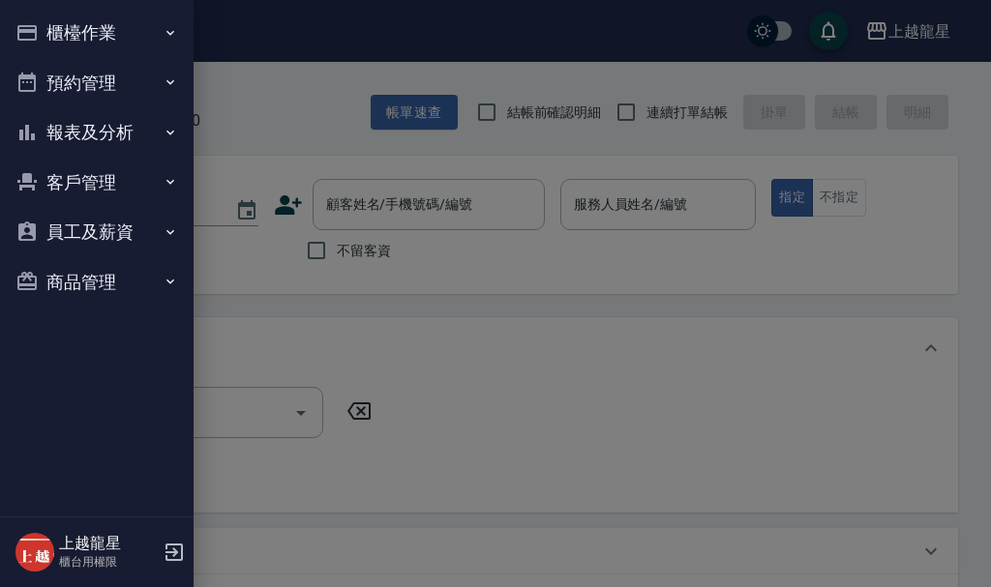
click at [52, 29] on button "櫃檯作業" at bounding box center [97, 33] width 178 height 50
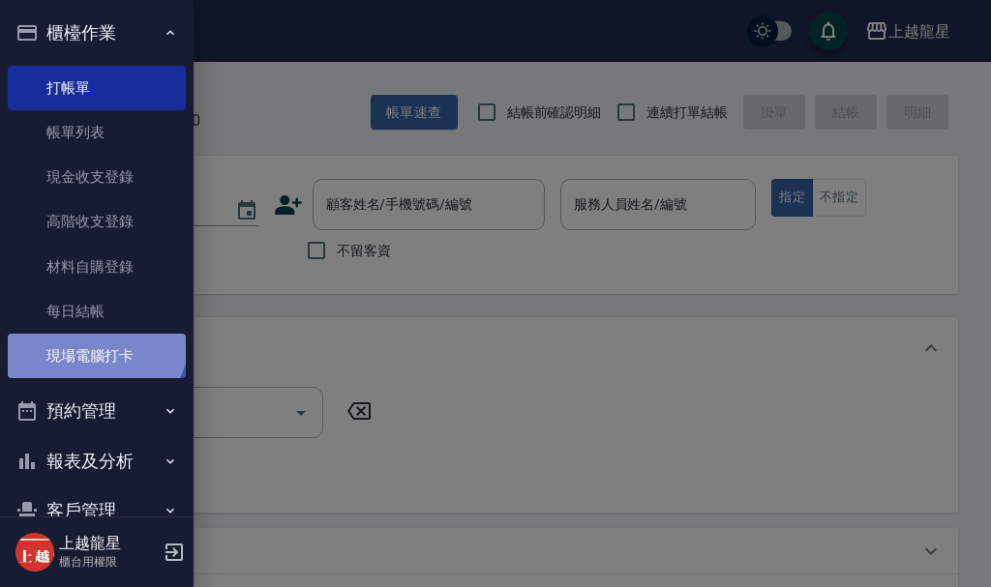
click at [93, 336] on link "現場電腦打卡" at bounding box center [97, 356] width 178 height 45
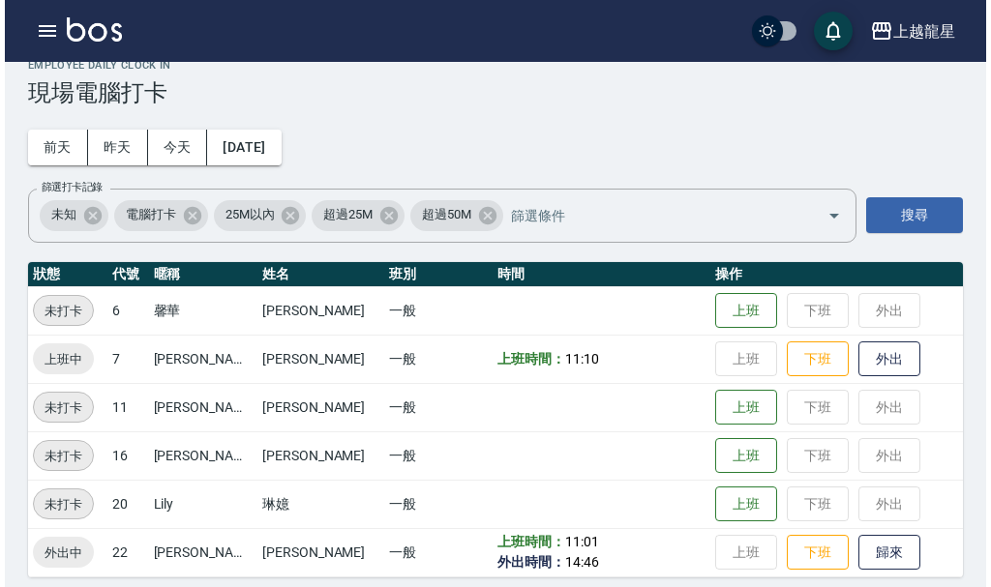
scroll to position [40, 0]
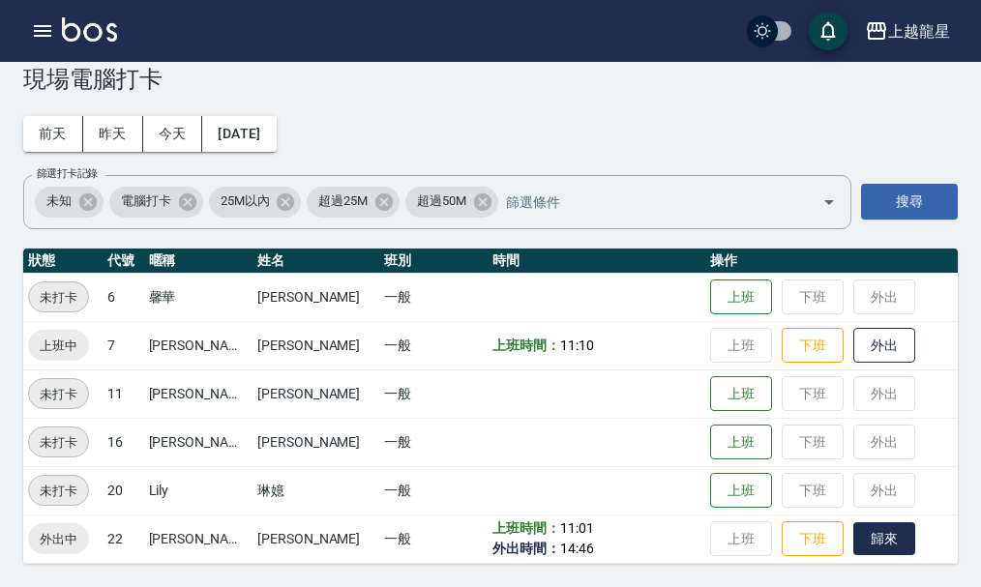
click at [854, 532] on button "歸來" at bounding box center [885, 540] width 62 height 34
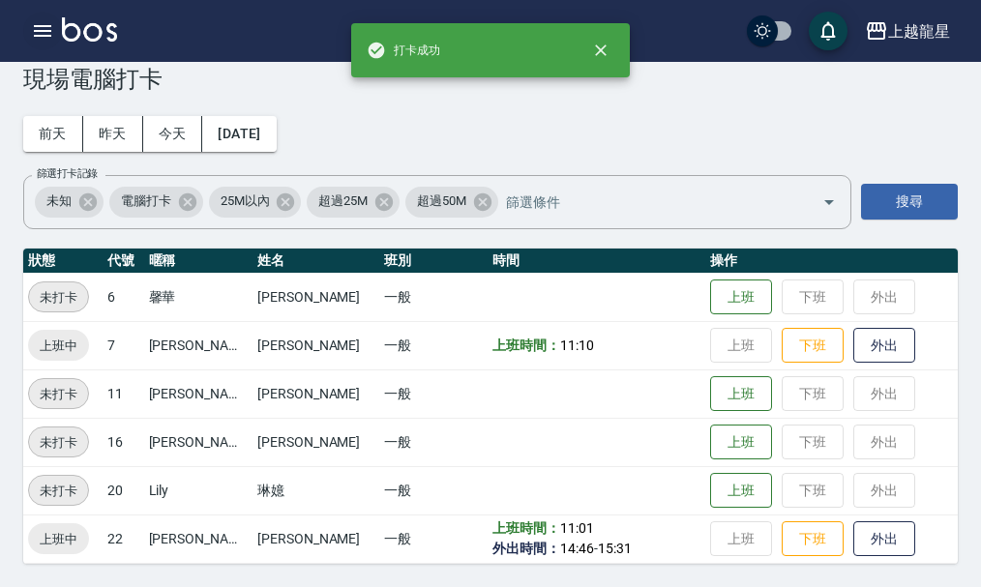
click at [50, 33] on icon "button" at bounding box center [42, 30] width 23 height 23
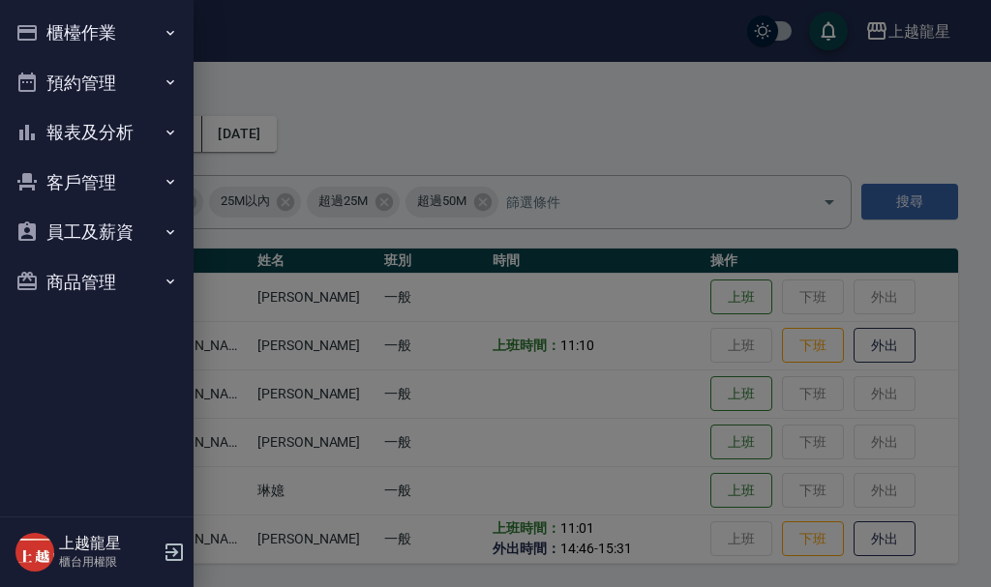
click at [50, 33] on button "櫃檯作業" at bounding box center [97, 33] width 178 height 50
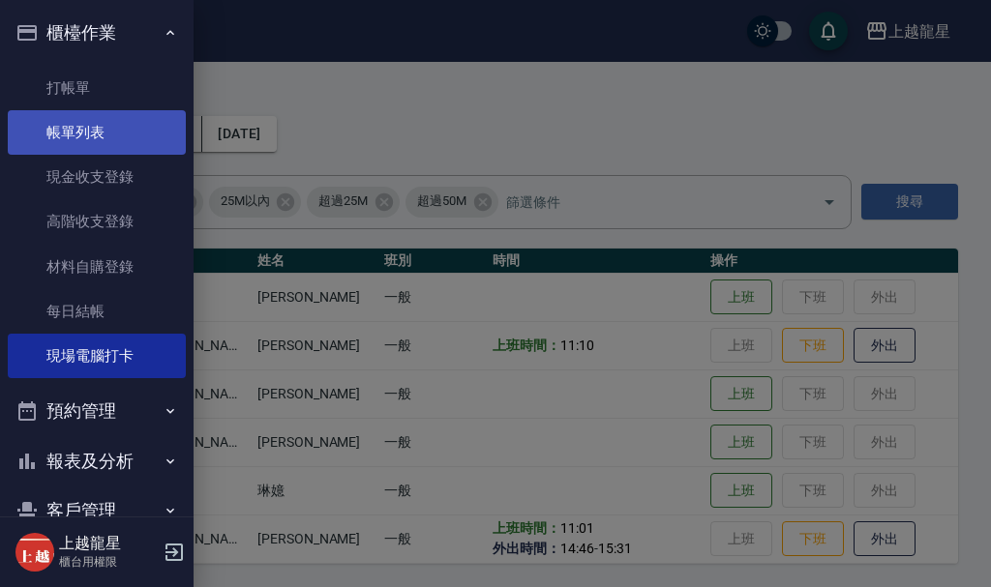
click at [86, 131] on link "帳單列表" at bounding box center [97, 132] width 178 height 45
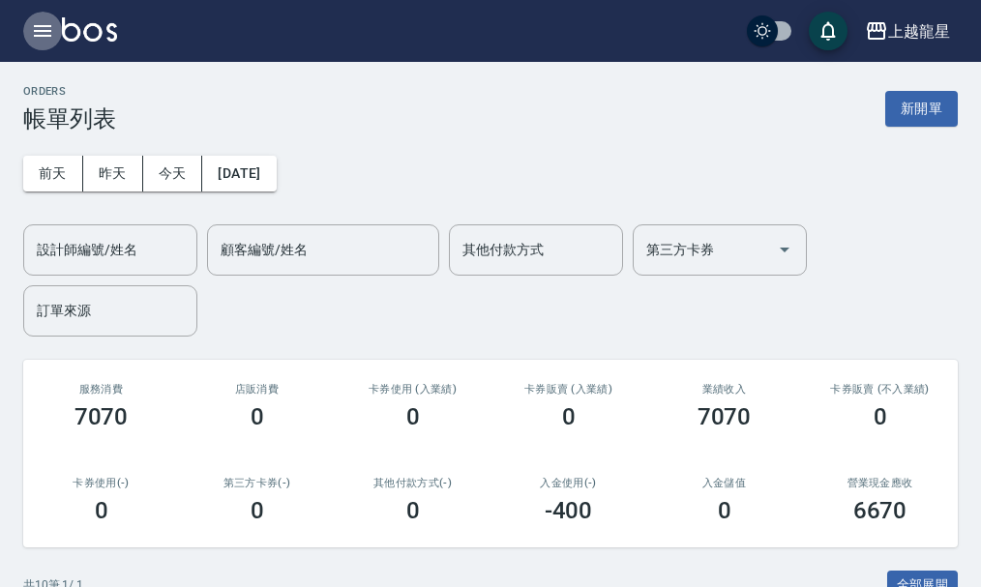
click at [35, 26] on icon "button" at bounding box center [42, 31] width 17 height 12
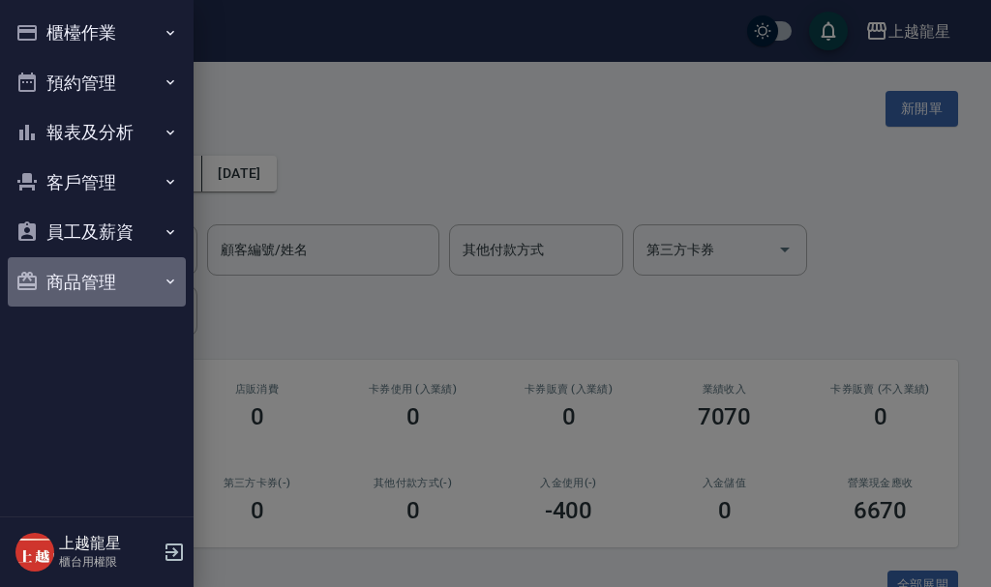
click at [96, 282] on button "商品管理" at bounding box center [97, 282] width 178 height 50
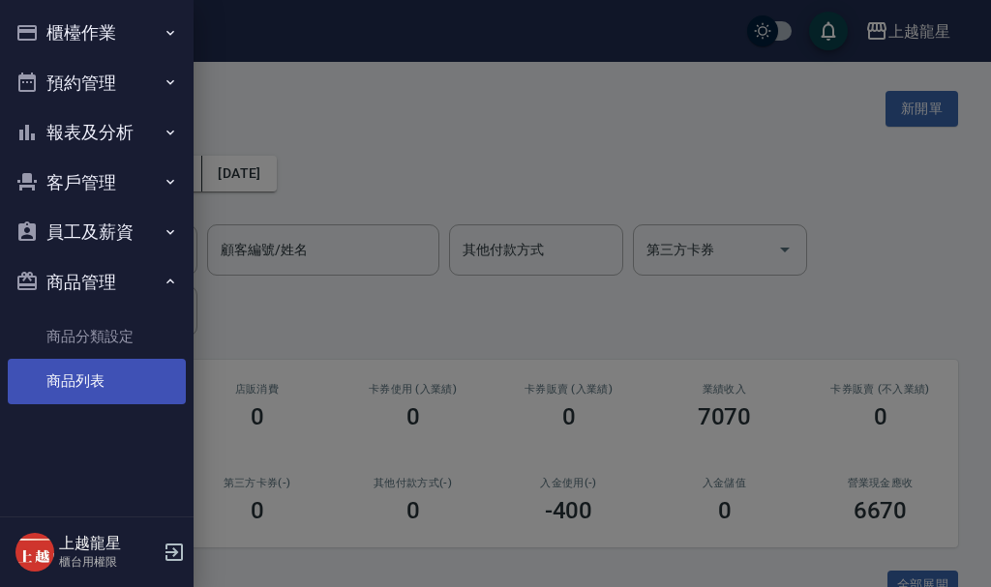
click at [72, 387] on link "商品列表" at bounding box center [97, 381] width 178 height 45
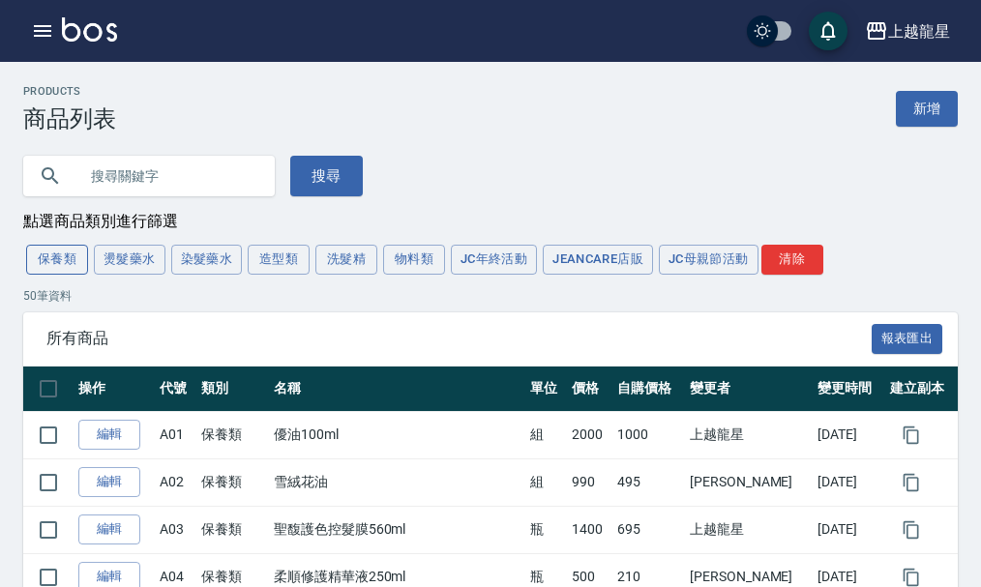
click at [41, 260] on button "保養類" at bounding box center [57, 260] width 62 height 30
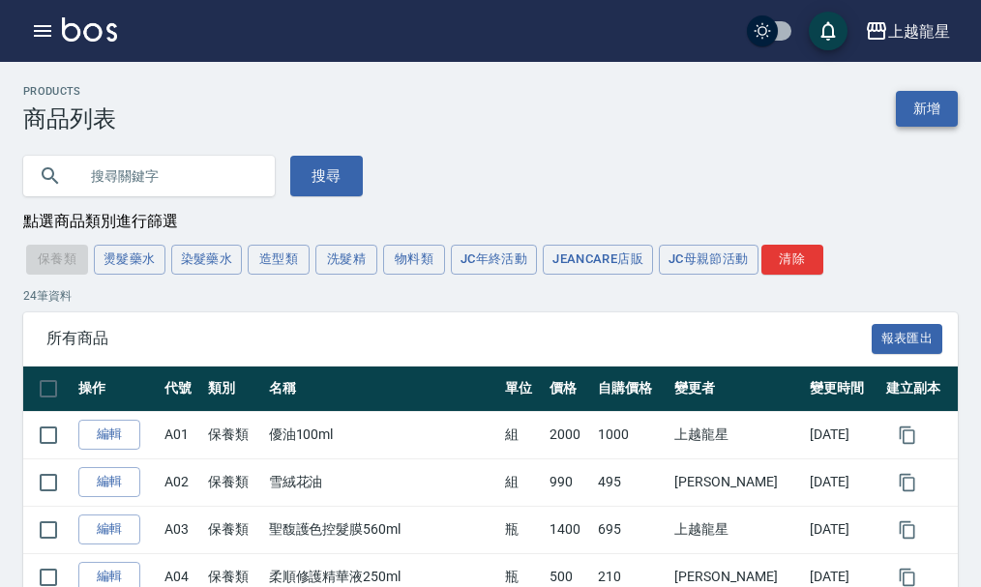
click at [925, 120] on link "新增" at bounding box center [927, 109] width 62 height 36
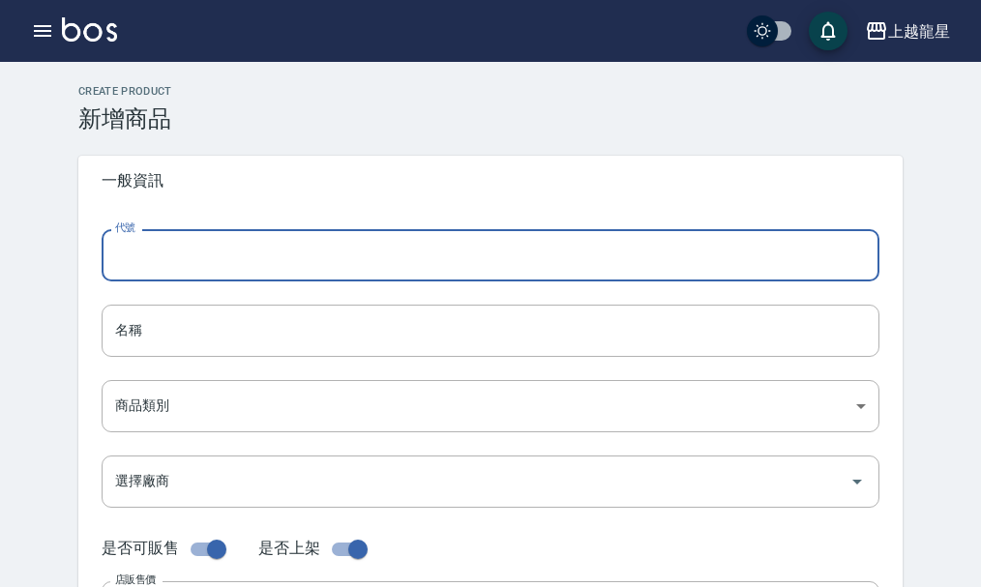
click at [252, 261] on input "代號" at bounding box center [491, 255] width 778 height 52
type input "ㄇ"
type input "A29"
click at [162, 323] on input "名稱" at bounding box center [491, 331] width 778 height 52
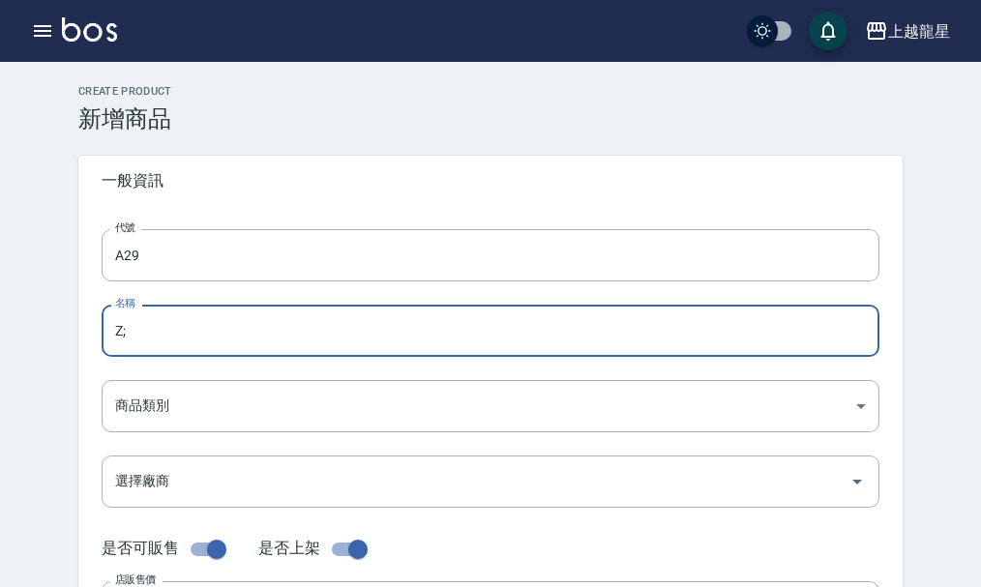
type input "Z"
click at [141, 332] on input "防段精華" at bounding box center [491, 331] width 778 height 52
click at [183, 338] on input "防斷精華" at bounding box center [491, 331] width 778 height 52
type input "防斷精華1盒"
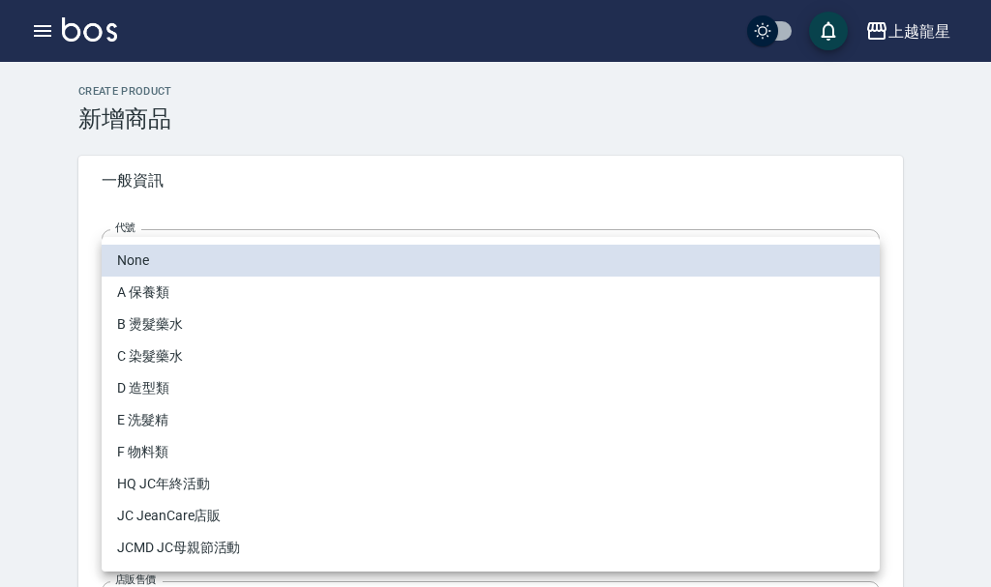
click at [175, 294] on li "A 保養類" at bounding box center [491, 293] width 778 height 32
type input "cd7eed2e-581b-44b5-a5f9-dade315a5a5a"
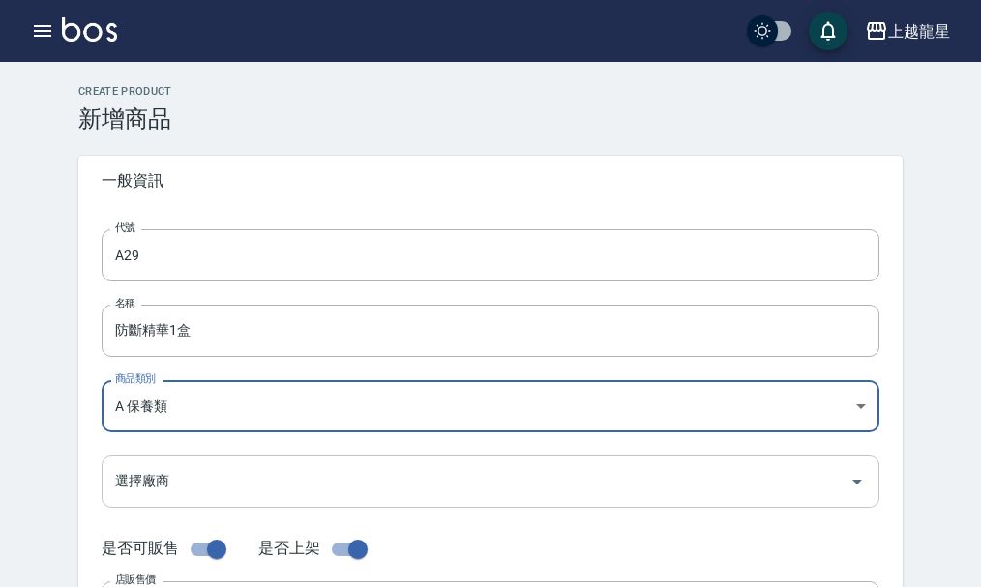
click at [165, 489] on input "選擇廠商" at bounding box center [476, 482] width 732 height 34
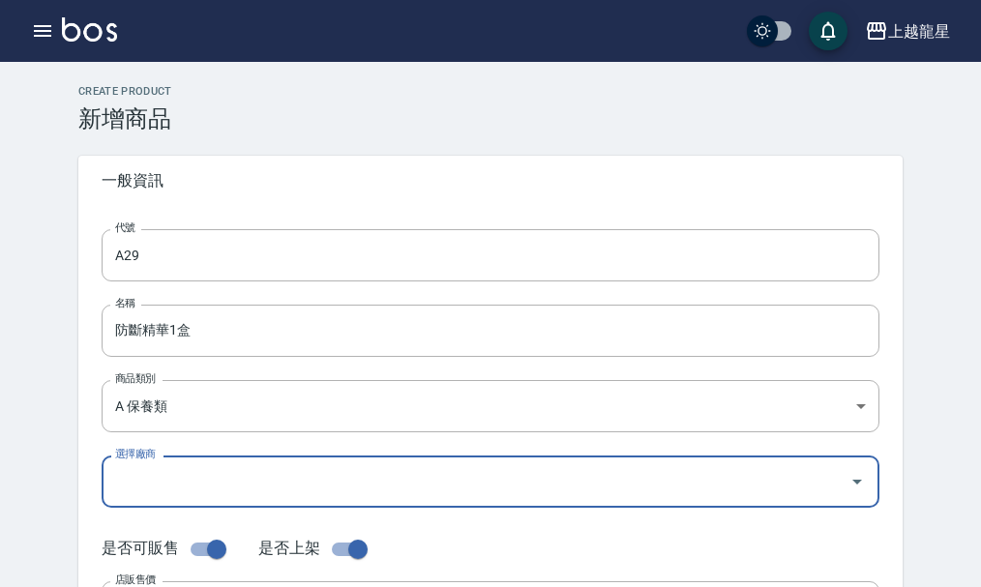
click at [178, 480] on input "選擇廠商" at bounding box center [476, 482] width 732 height 34
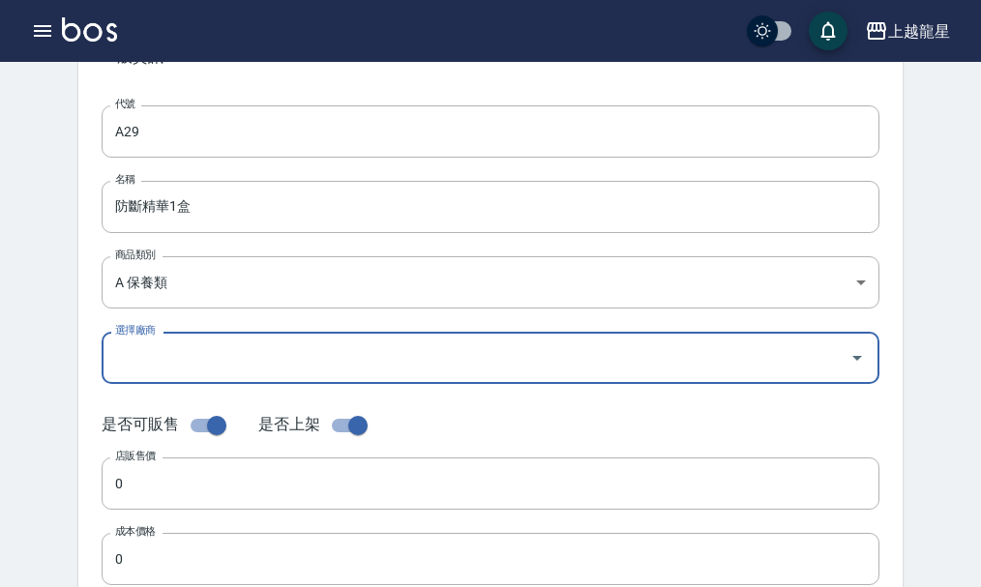
scroll to position [290, 0]
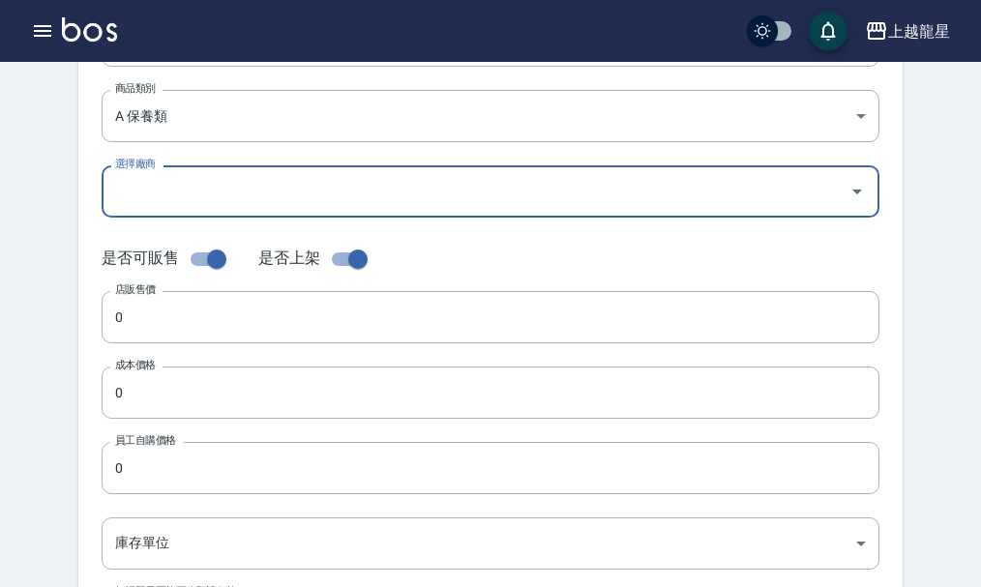
click at [221, 260] on input "checkbox" at bounding box center [217, 259] width 110 height 37
checkbox input "false"
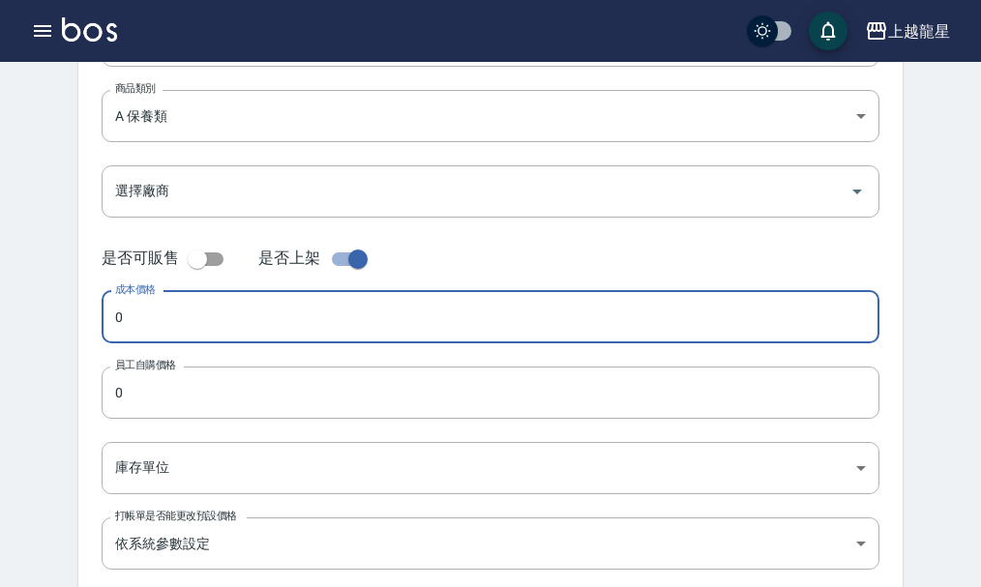
click at [159, 307] on input "0" at bounding box center [491, 317] width 778 height 52
type input "600"
click at [148, 397] on input "0" at bounding box center [491, 393] width 778 height 52
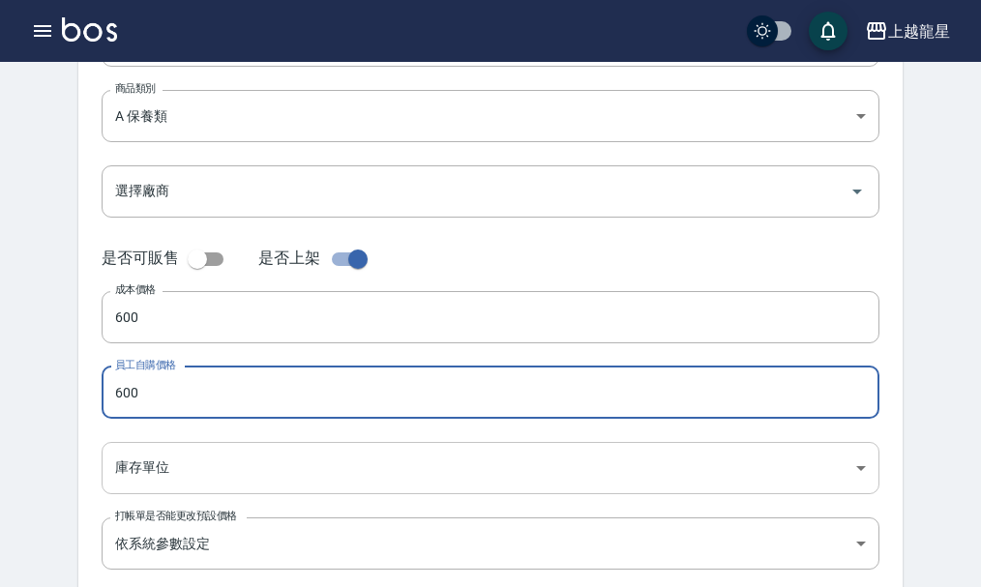
type input "600"
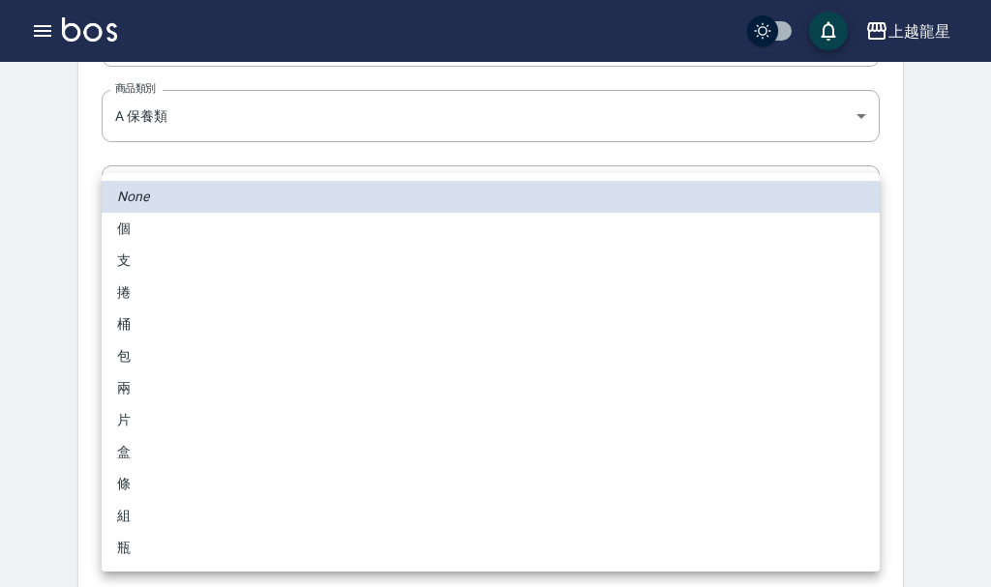
click at [180, 454] on body "上越龍星 登出 櫃檯作業 打帳單 帳單列表 現金收支登錄 高階收支登錄 材料自購登錄 每日結帳 現場電腦打卡 預約管理 預約管理 單日預約紀錄 單週預約紀錄 …" at bounding box center [495, 204] width 991 height 989
click at [135, 452] on li "盒" at bounding box center [491, 452] width 778 height 32
type input "盒"
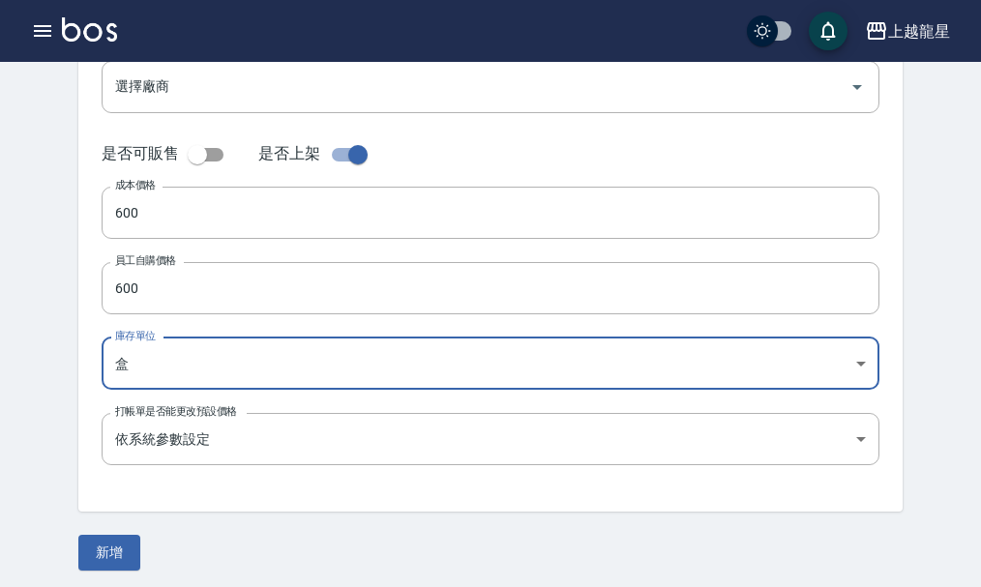
scroll to position [402, 0]
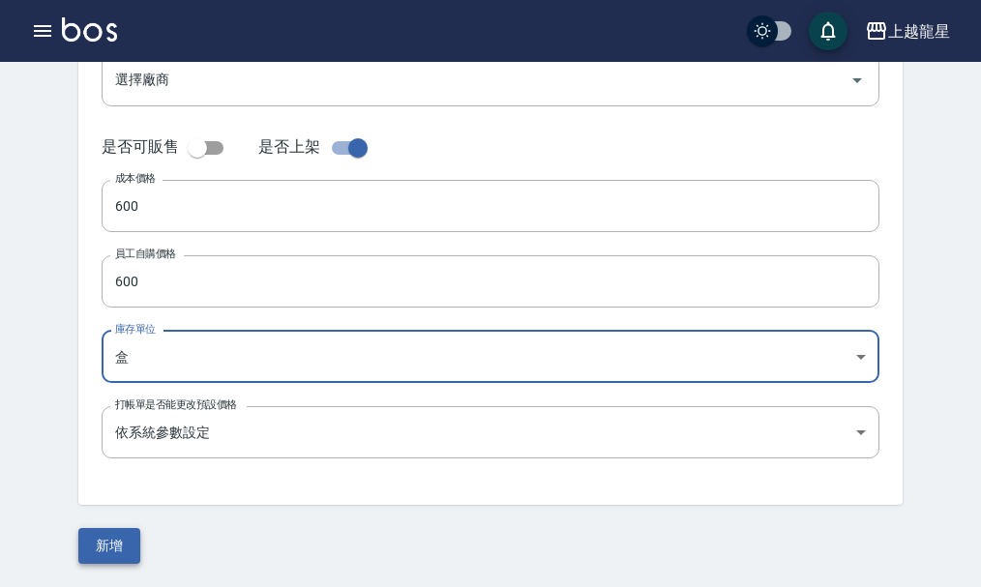
click at [110, 541] on button "新增" at bounding box center [109, 546] width 62 height 36
